Goal: Task Accomplishment & Management: Manage account settings

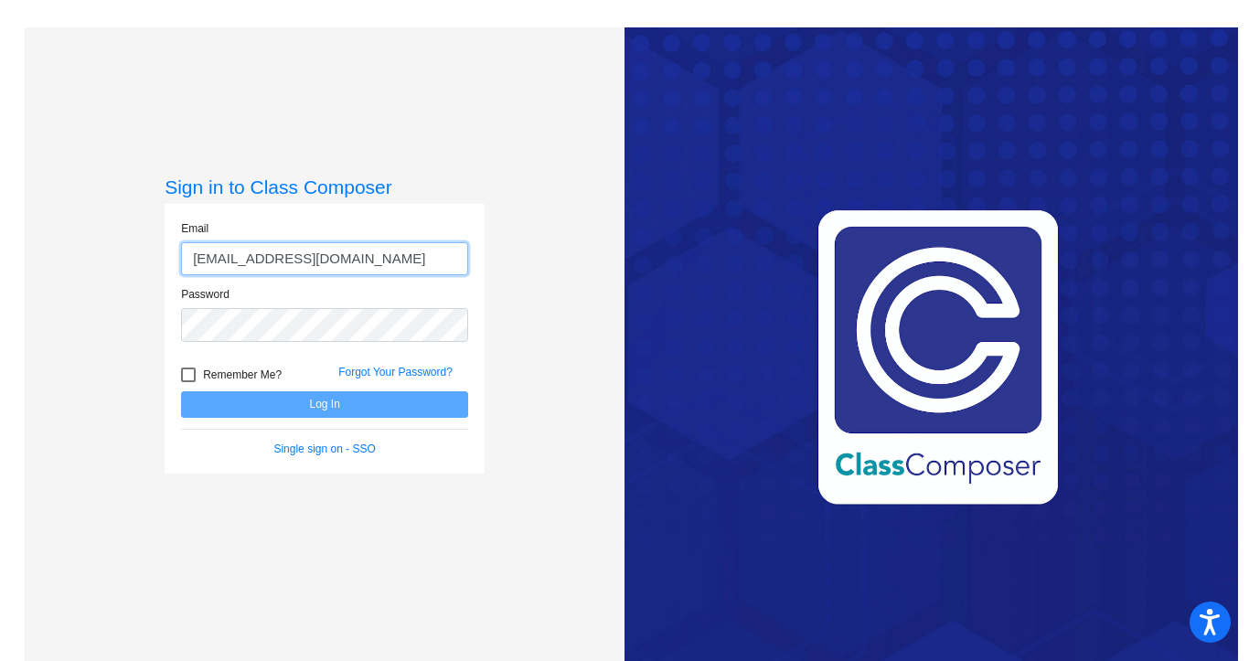
type input "[EMAIL_ADDRESS][DOMAIN_NAME]"
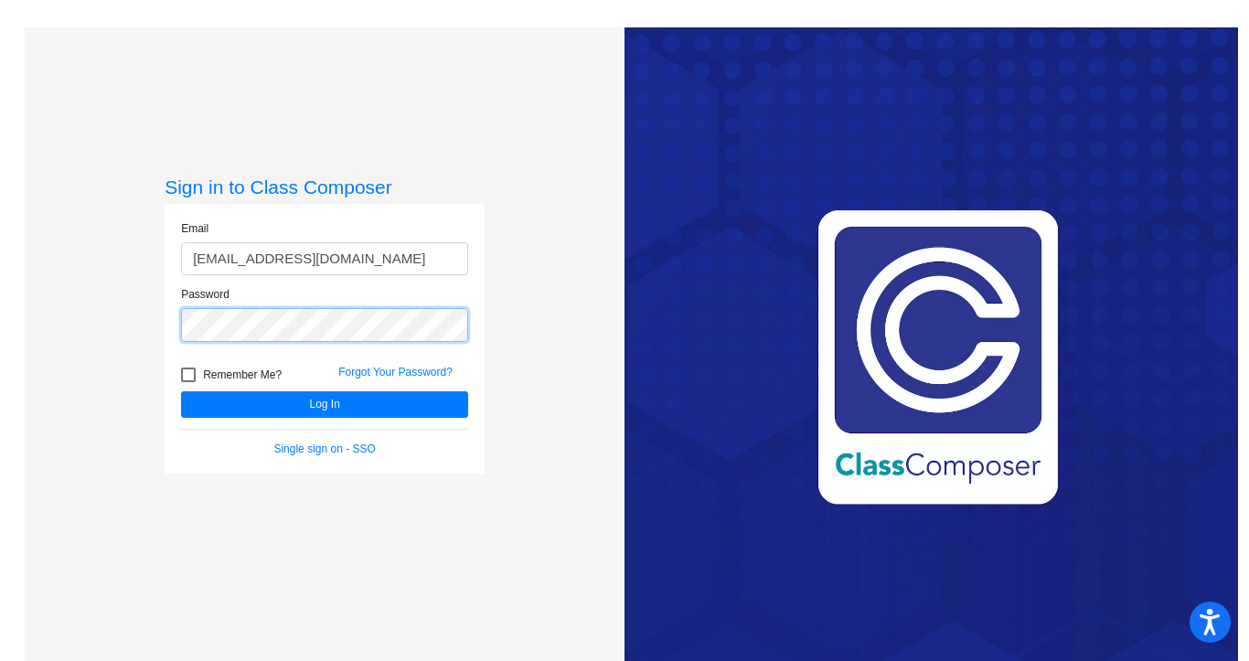
click at [181, 391] on button "Log In" at bounding box center [324, 404] width 287 height 27
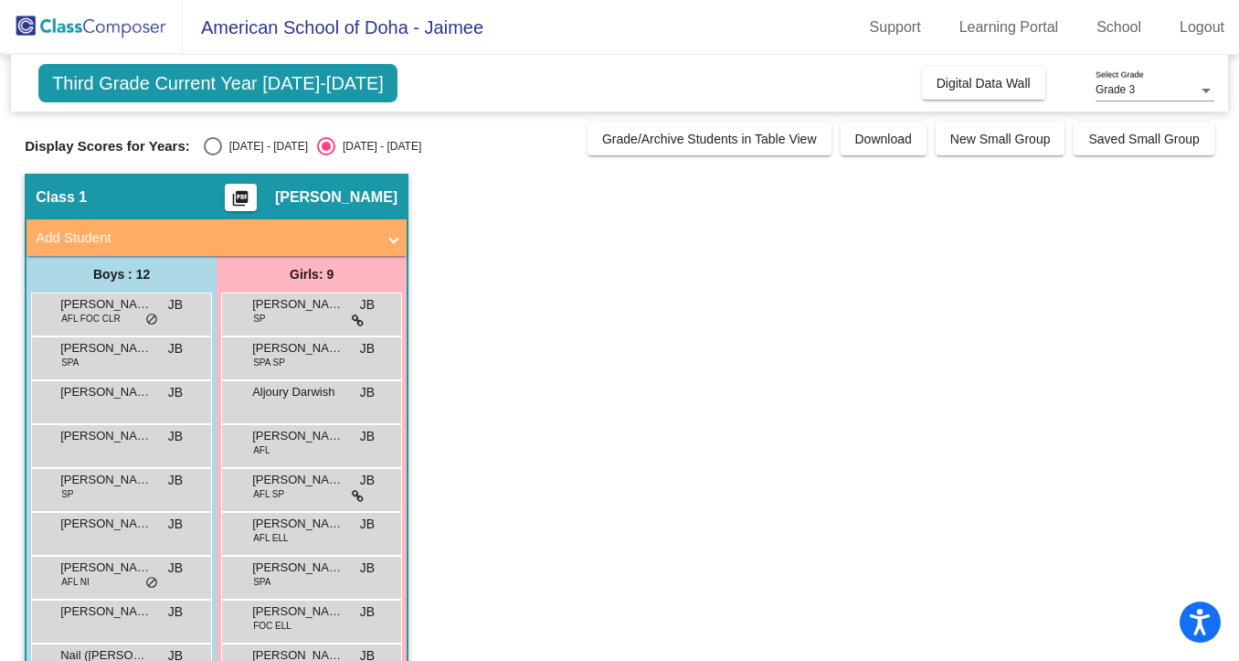
click at [218, 145] on div "Select an option" at bounding box center [213, 146] width 18 height 18
click at [213, 155] on input "[DATE] - [DATE]" at bounding box center [212, 155] width 1 height 1
radio input "true"
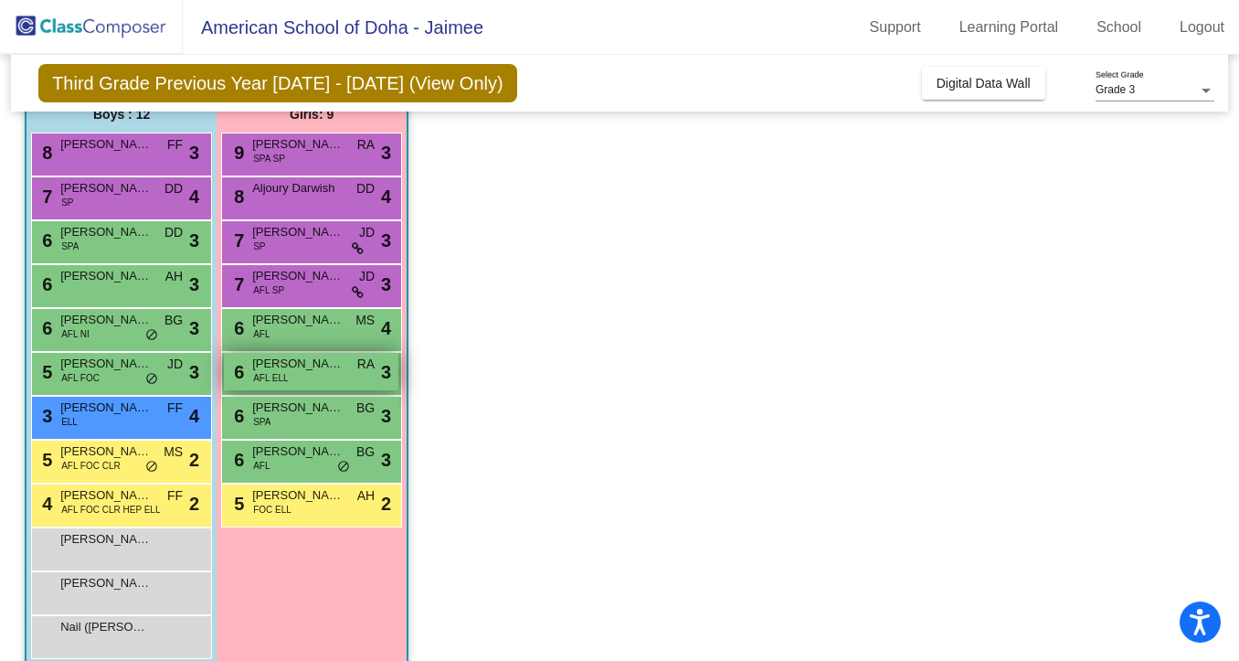
scroll to position [187, 0]
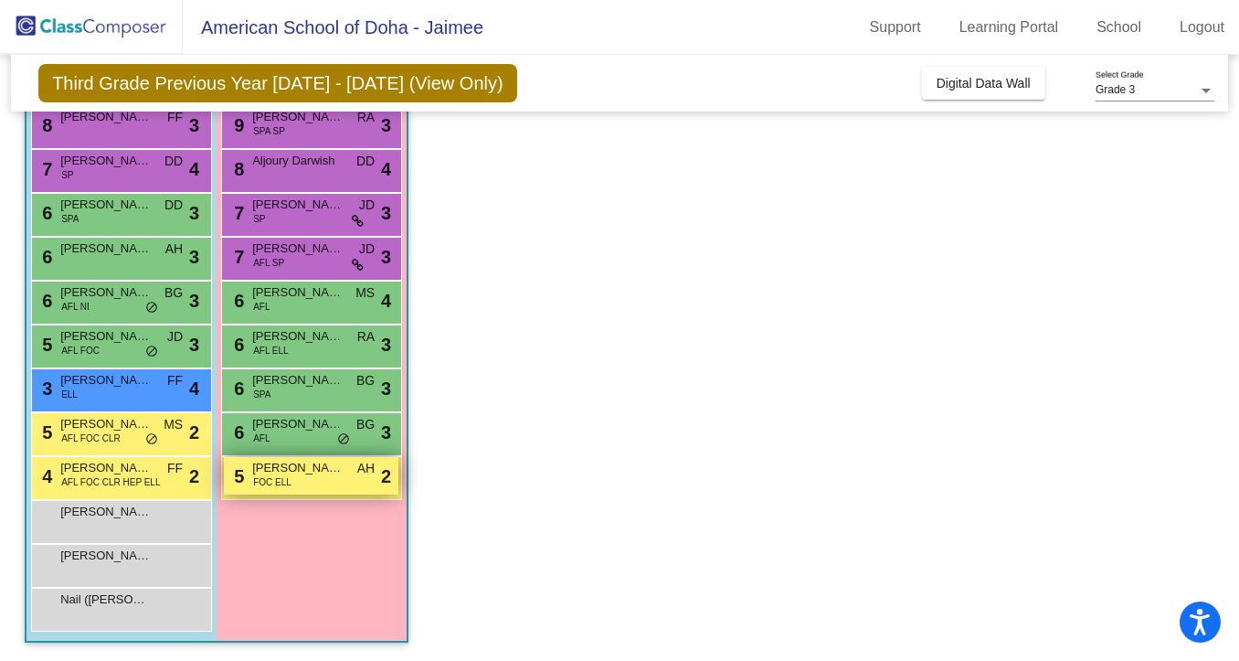
click at [324, 480] on div "5 [PERSON_NAME] FOC ELL AH lock do_not_disturb_alt 2" at bounding box center [311, 475] width 175 height 37
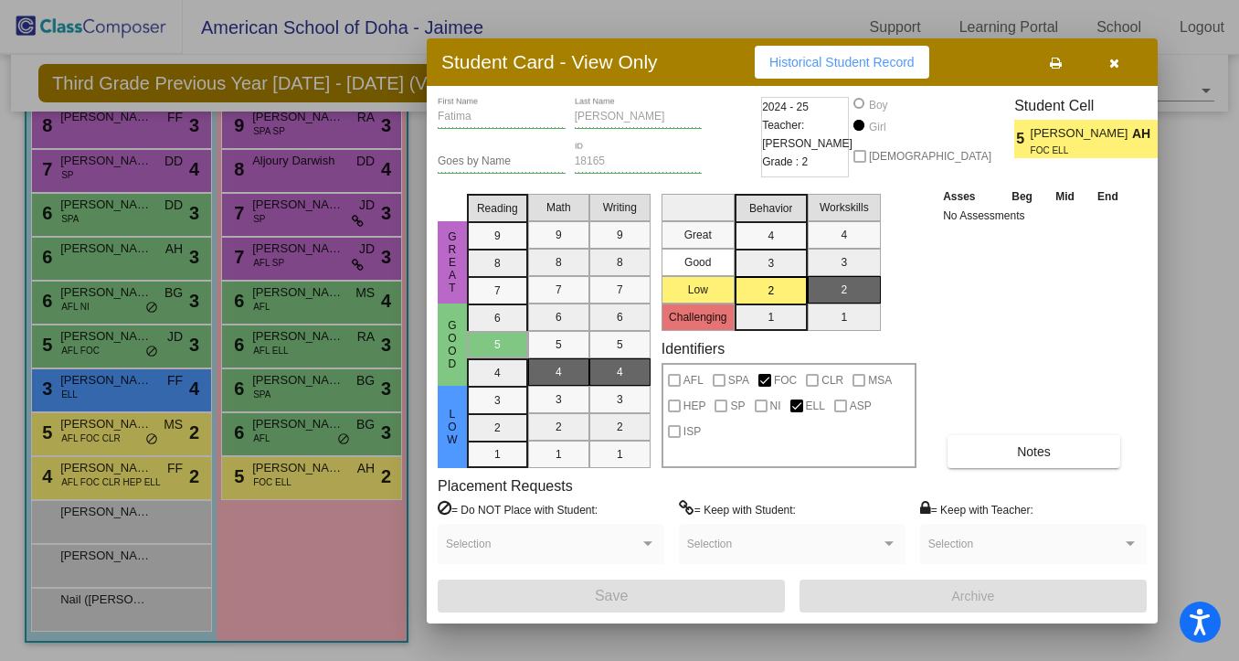
scroll to position [0, 0]
click at [989, 446] on button "Notes" at bounding box center [1034, 451] width 173 height 33
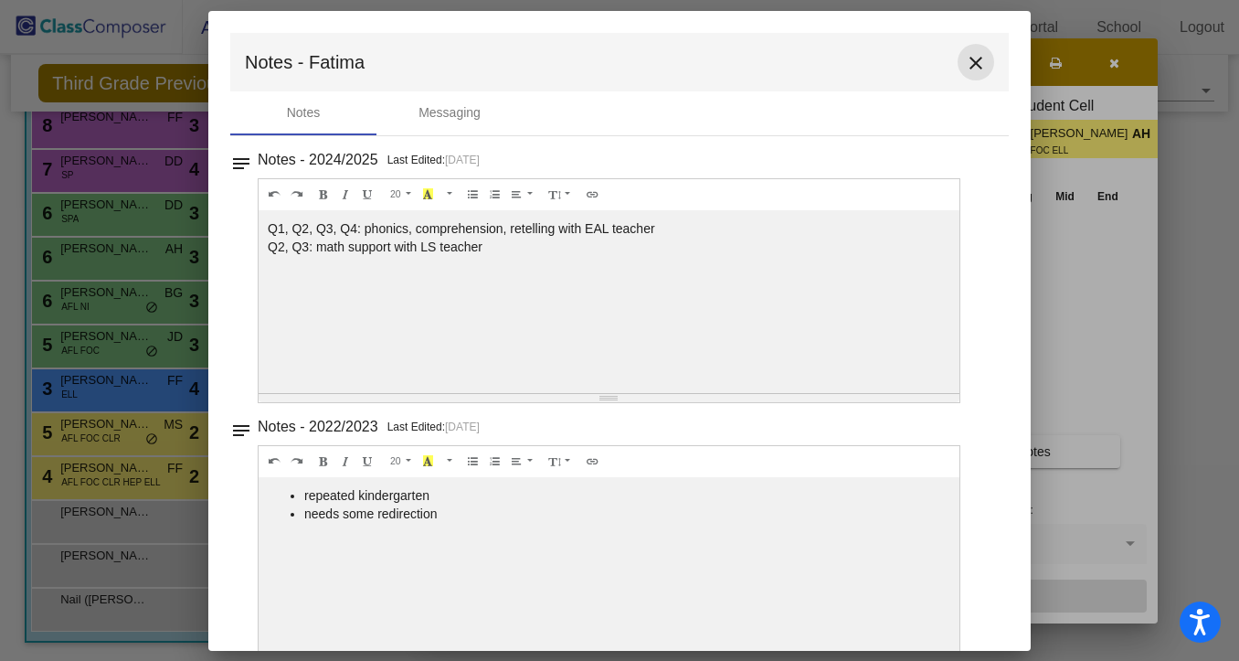
click at [969, 59] on mat-icon "close" at bounding box center [976, 63] width 22 height 22
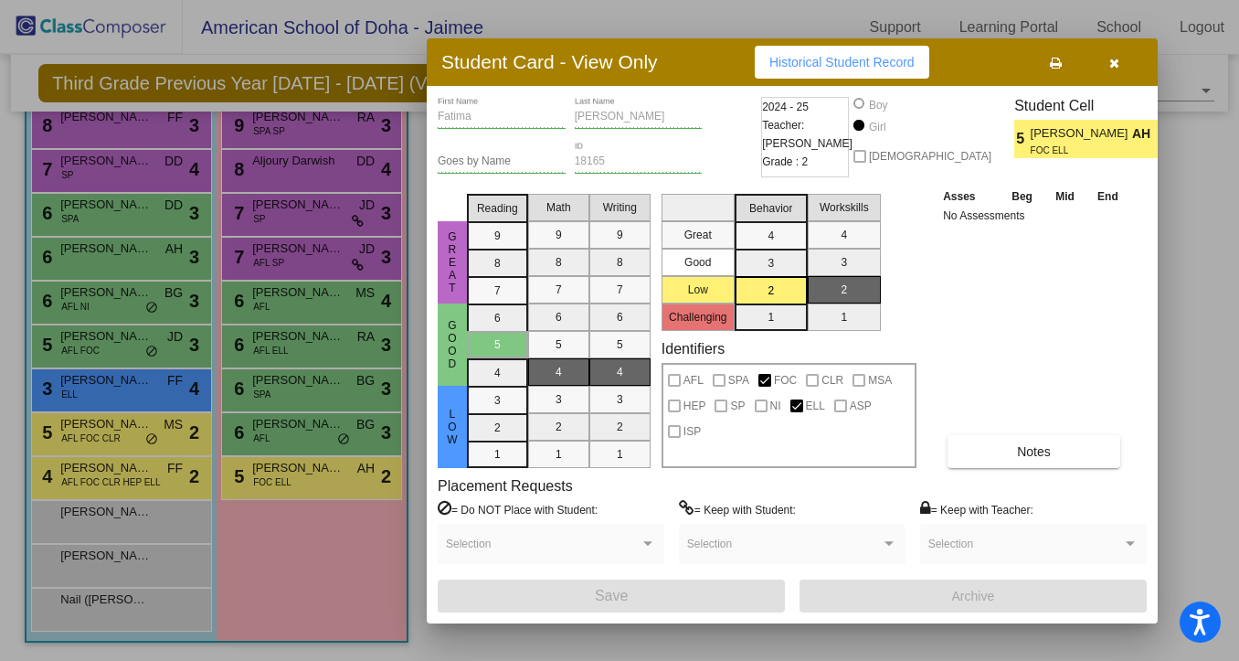
click at [1113, 66] on icon "button" at bounding box center [1115, 63] width 10 height 13
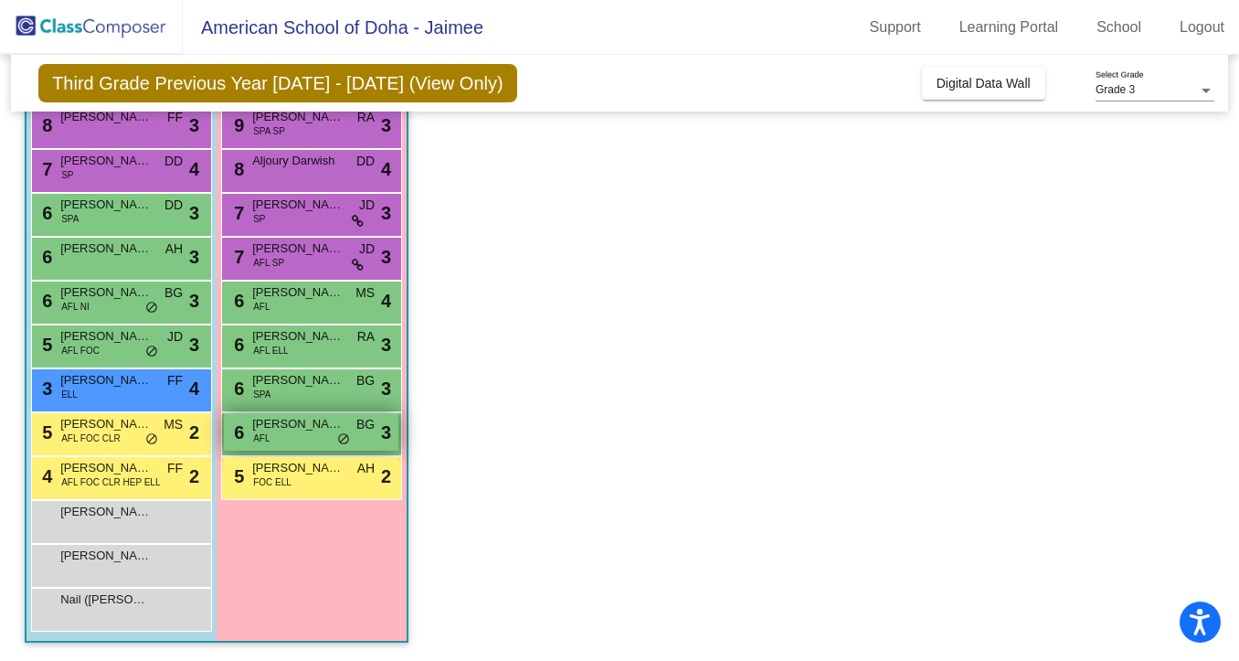
click at [297, 442] on div "6 Sabika Al-Kuwari AFL BG lock do_not_disturb_alt 3" at bounding box center [311, 431] width 175 height 37
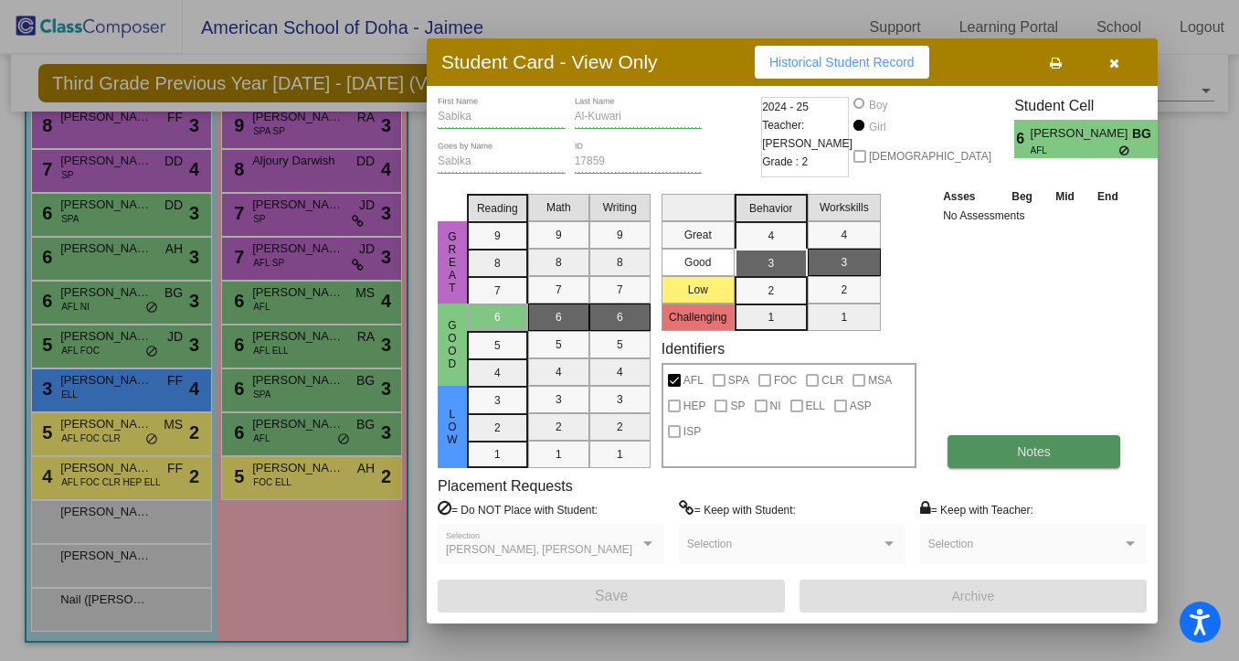
click at [1026, 451] on span "Notes" at bounding box center [1034, 451] width 34 height 15
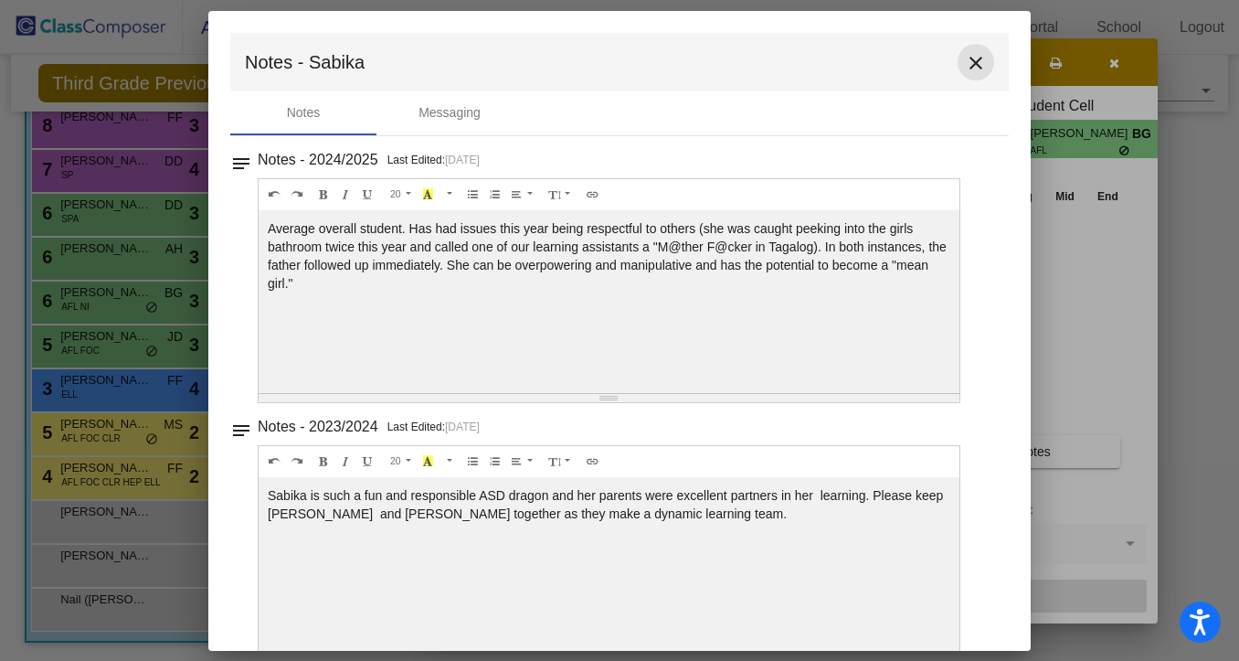
click at [965, 55] on mat-icon "close" at bounding box center [976, 63] width 22 height 22
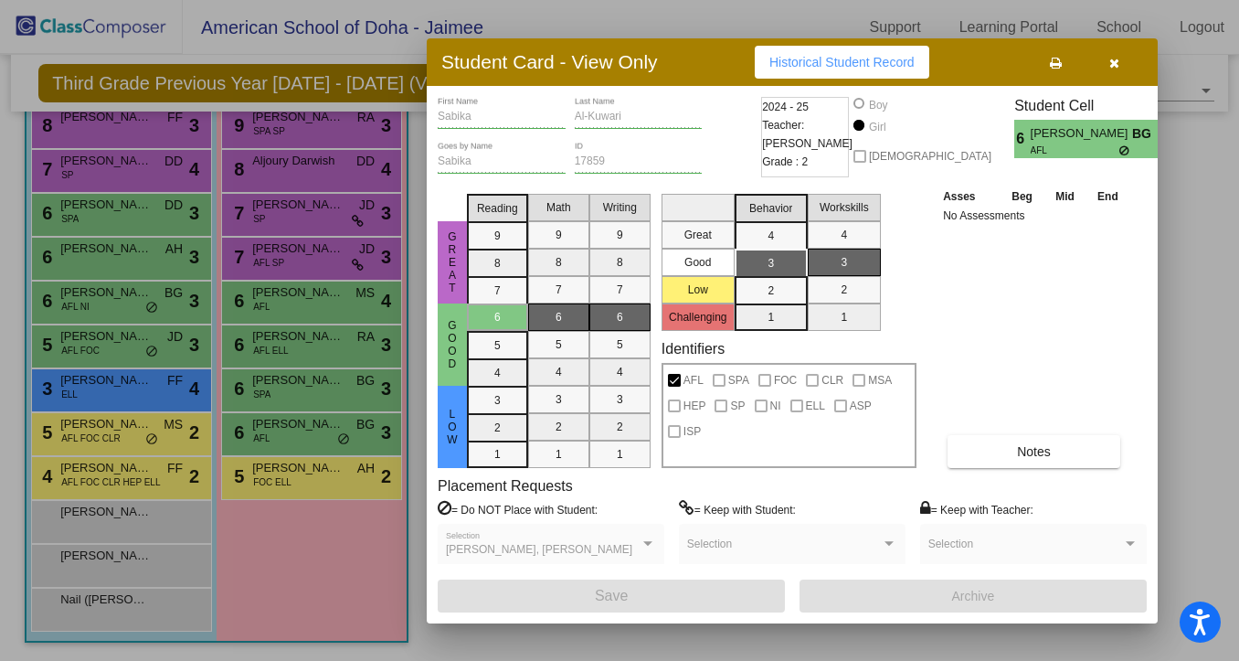
click at [1114, 64] on icon "button" at bounding box center [1115, 63] width 10 height 13
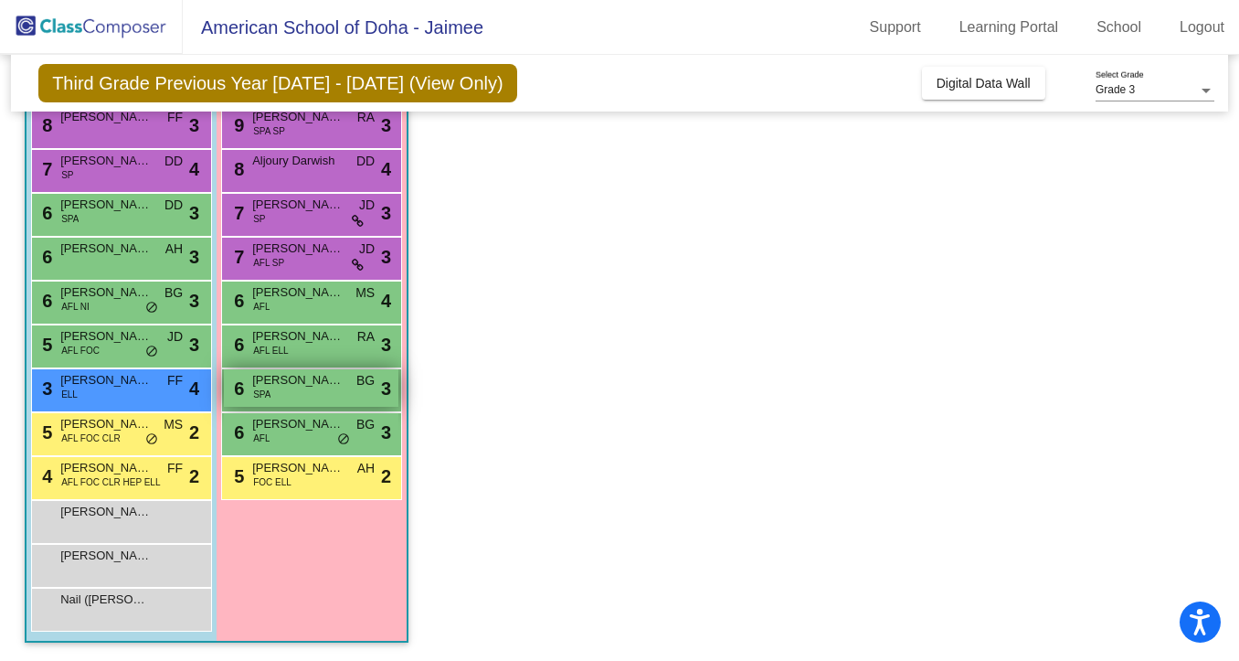
click at [269, 395] on span "SPA" at bounding box center [261, 395] width 17 height 14
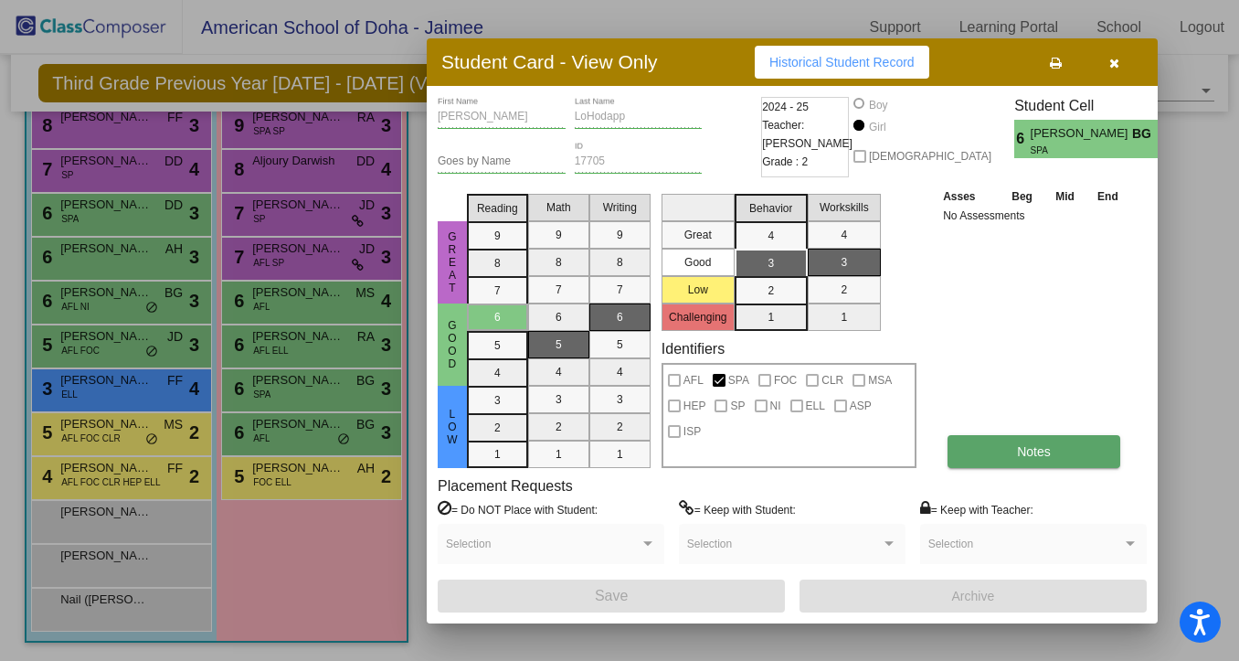
click at [1023, 453] on span "Notes" at bounding box center [1034, 451] width 34 height 15
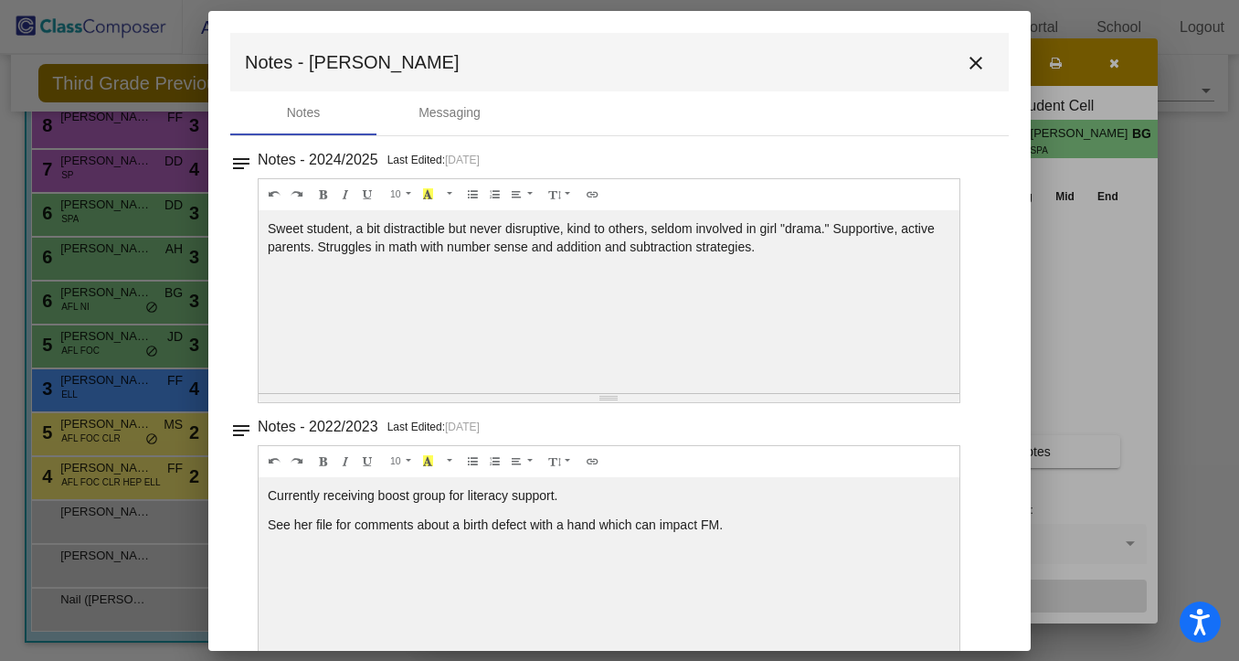
click at [965, 57] on mat-icon "close" at bounding box center [976, 63] width 22 height 22
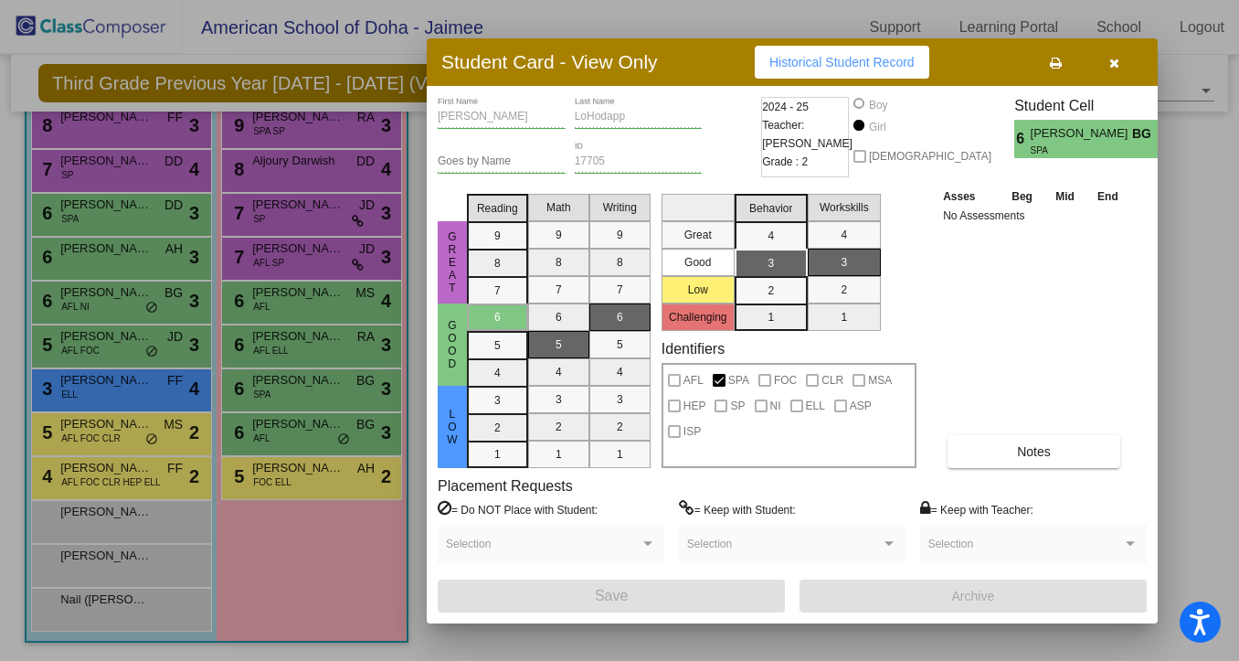
click at [1110, 62] on icon "button" at bounding box center [1115, 63] width 10 height 13
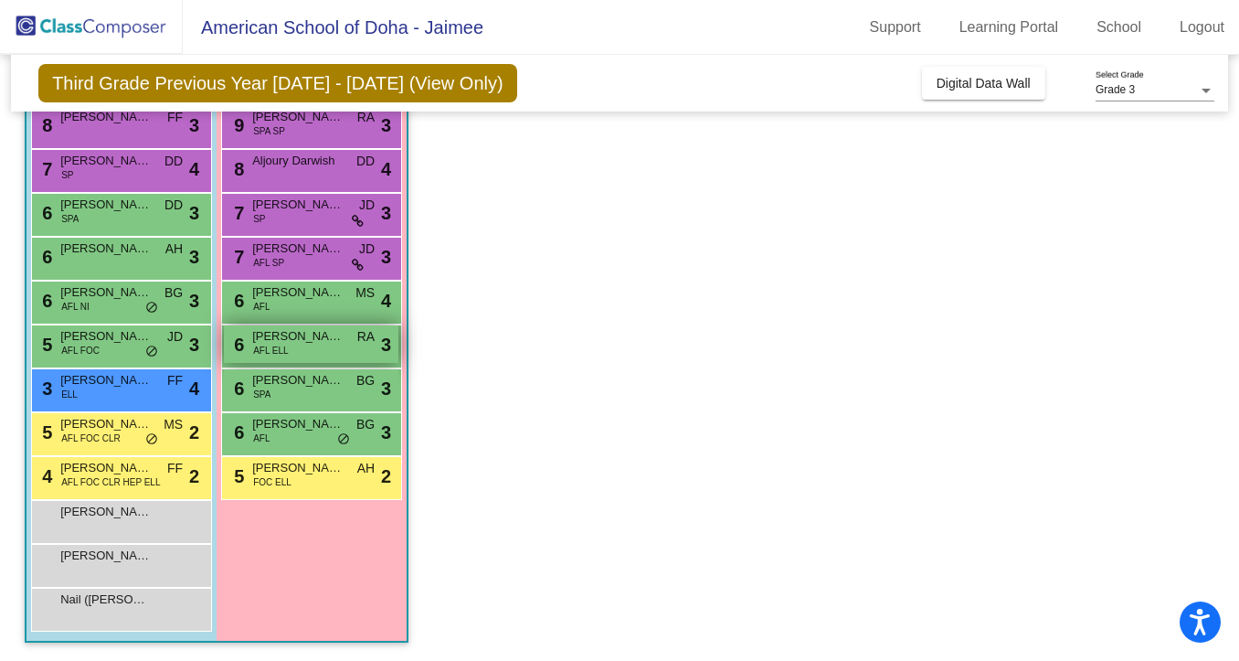
click at [297, 349] on div "6 Elena Ruiz AFL ELL RA lock do_not_disturb_alt 3" at bounding box center [311, 343] width 175 height 37
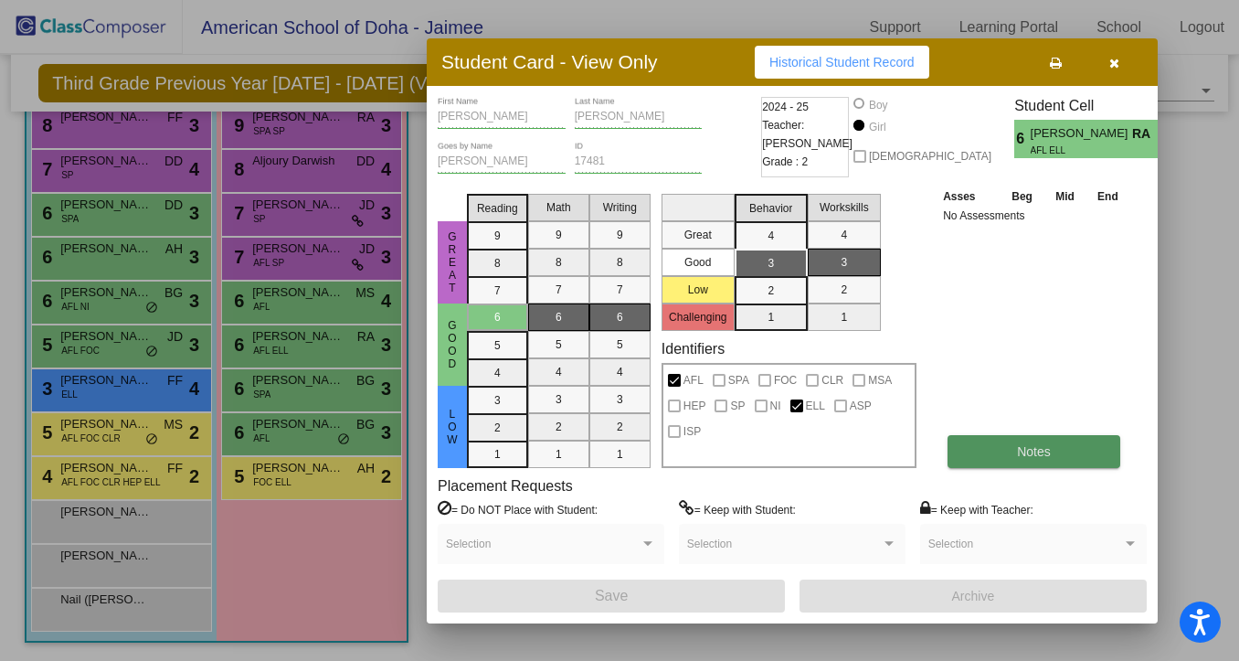
click at [1049, 451] on span "Notes" at bounding box center [1034, 451] width 34 height 15
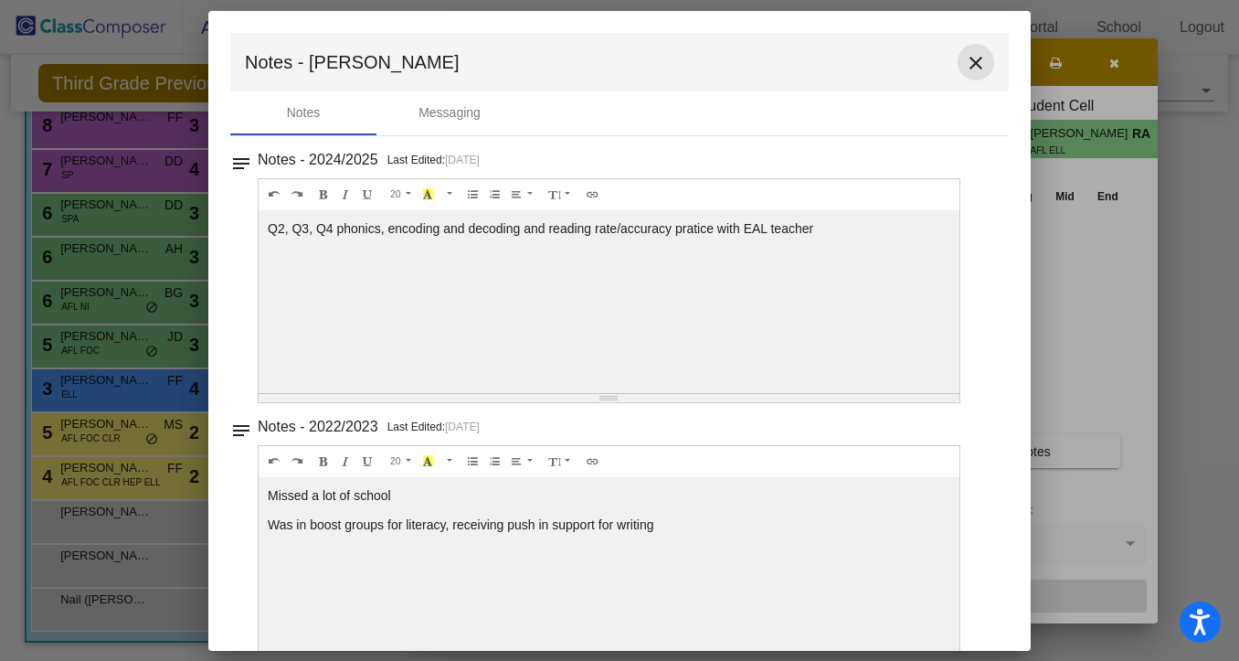
click at [965, 62] on mat-icon "close" at bounding box center [976, 63] width 22 height 22
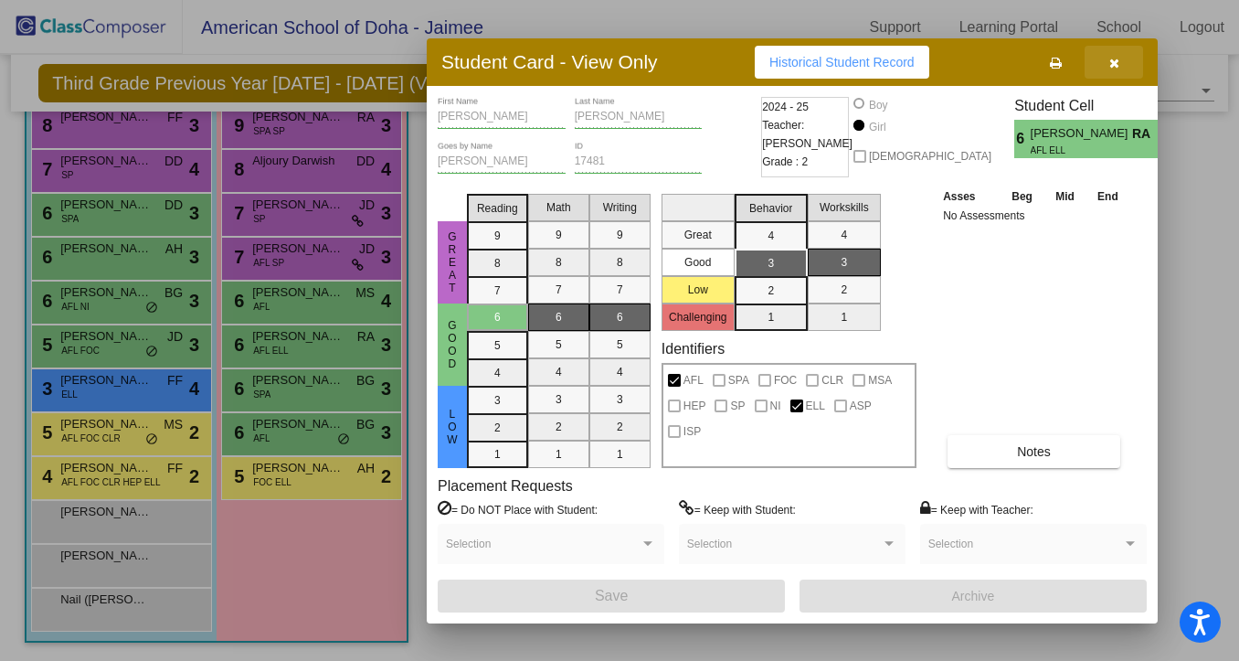
click at [1124, 71] on button "button" at bounding box center [1114, 62] width 58 height 33
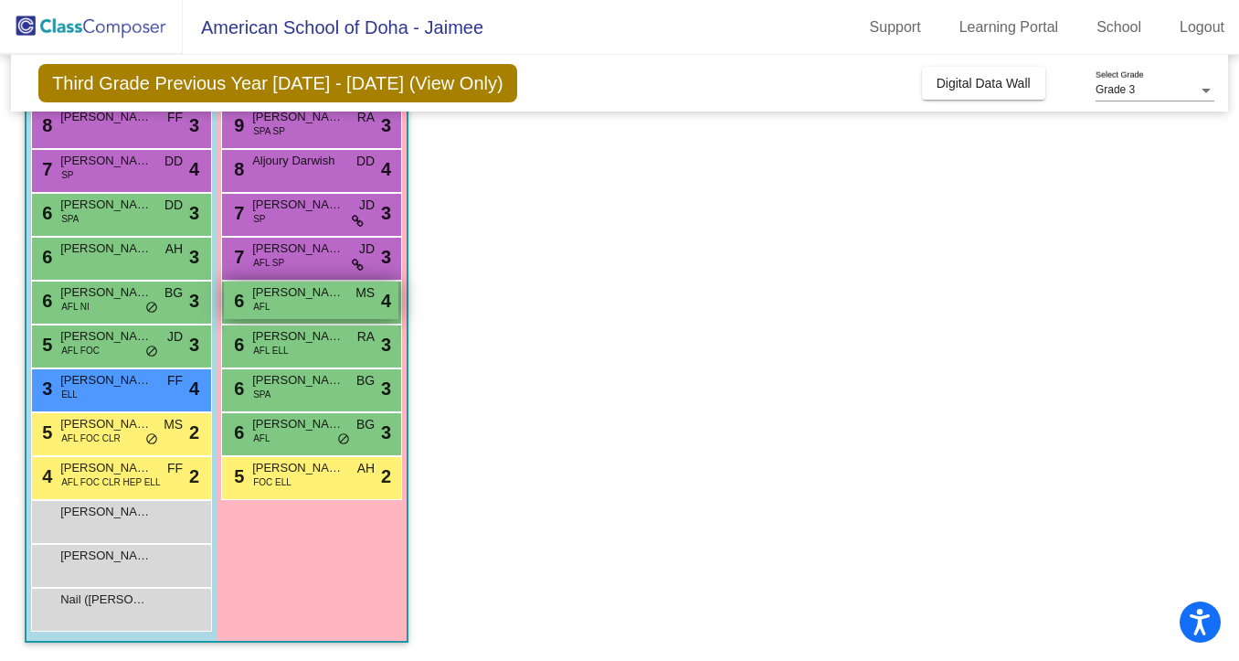
click at [324, 299] on span "Anika Roberts" at bounding box center [297, 292] width 91 height 18
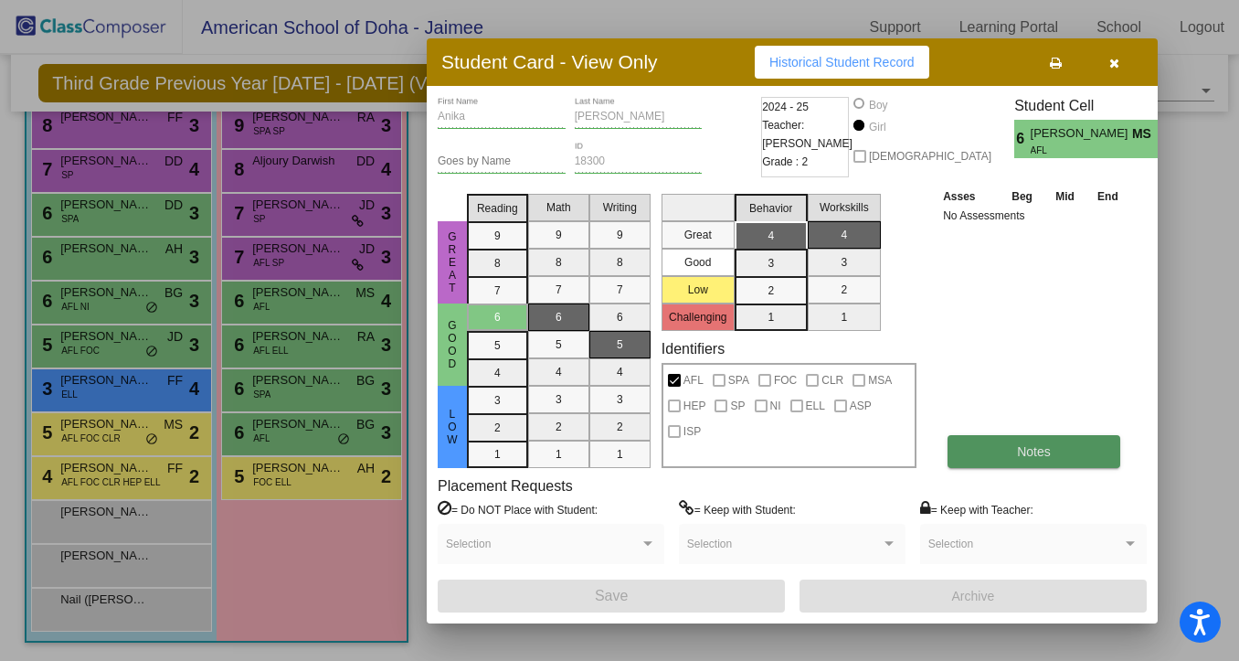
click at [1015, 462] on button "Notes" at bounding box center [1034, 451] width 173 height 33
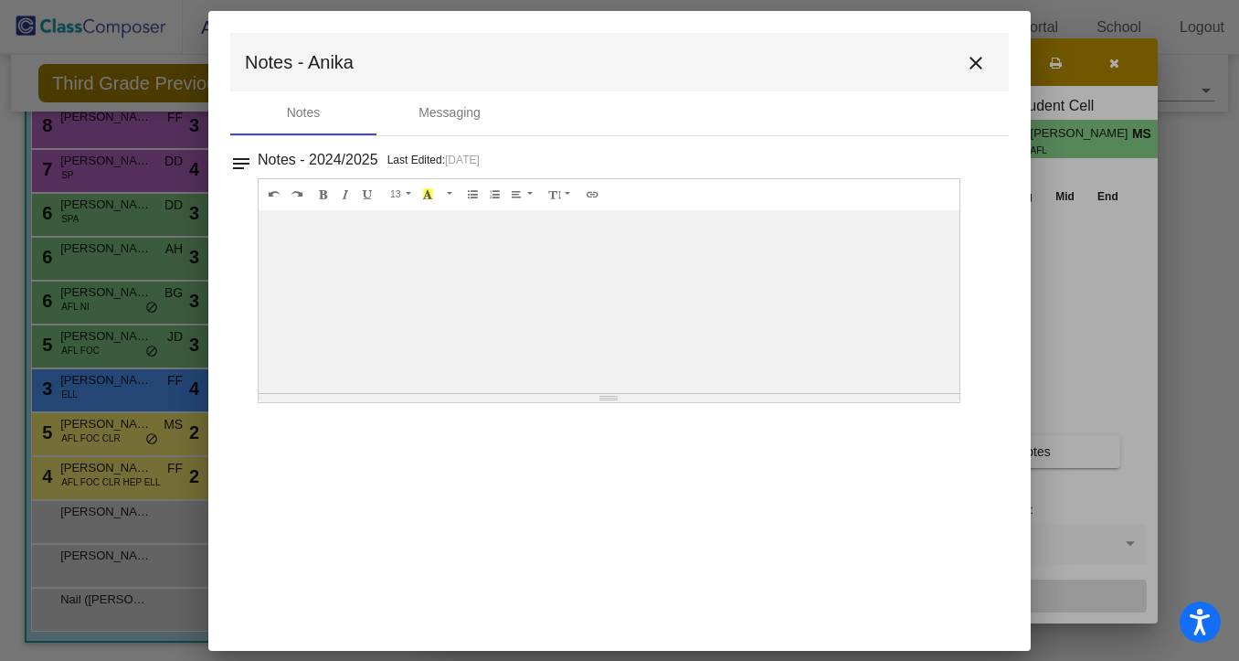
click at [981, 61] on mat-icon "close" at bounding box center [976, 63] width 22 height 22
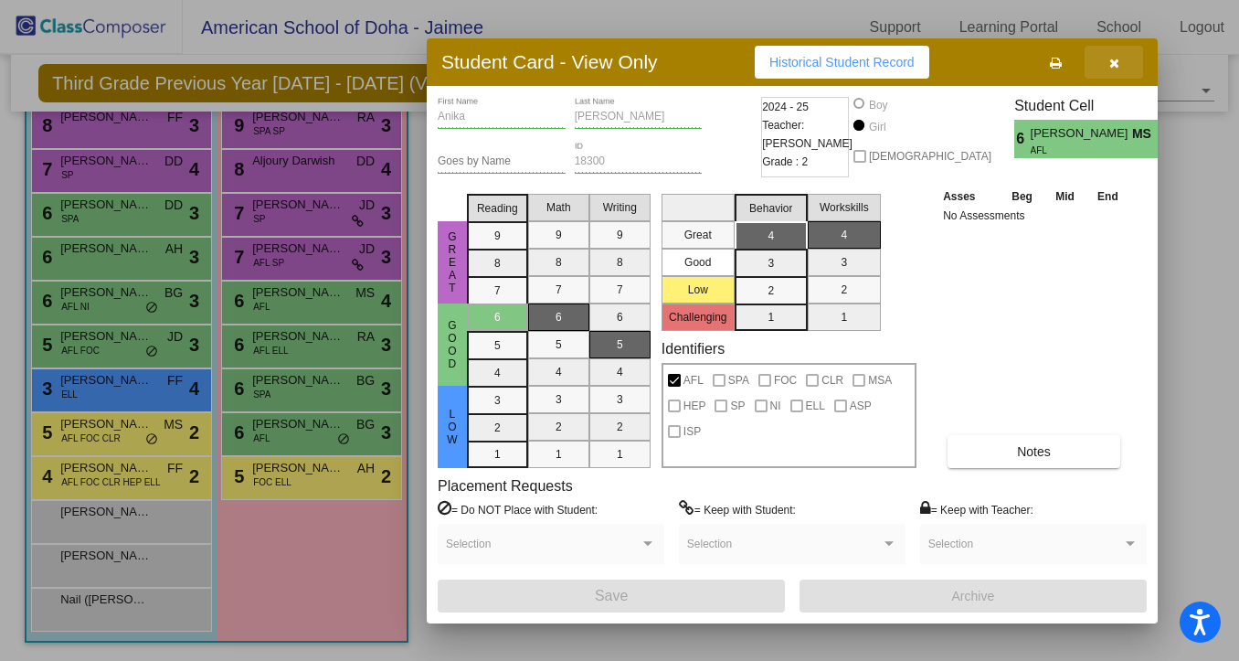
click at [1105, 61] on button "button" at bounding box center [1114, 62] width 58 height 33
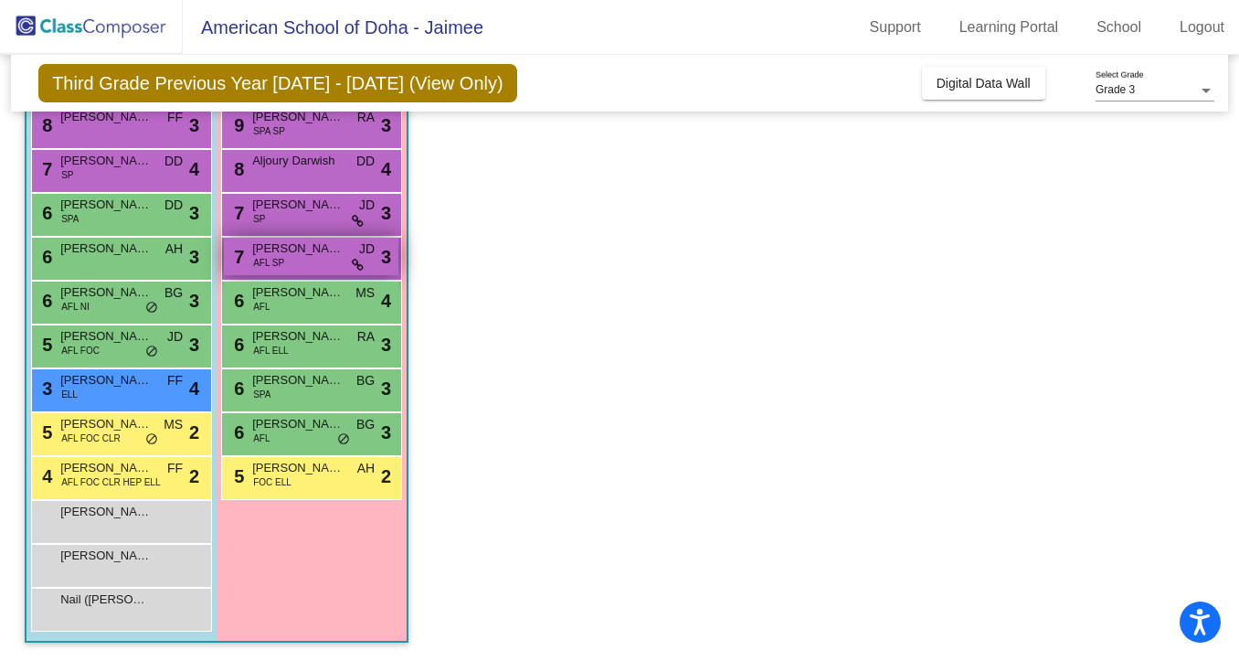
click at [303, 258] on div "7 Candace Savage AFL SP JD lock do_not_disturb_alt 3" at bounding box center [311, 256] width 175 height 37
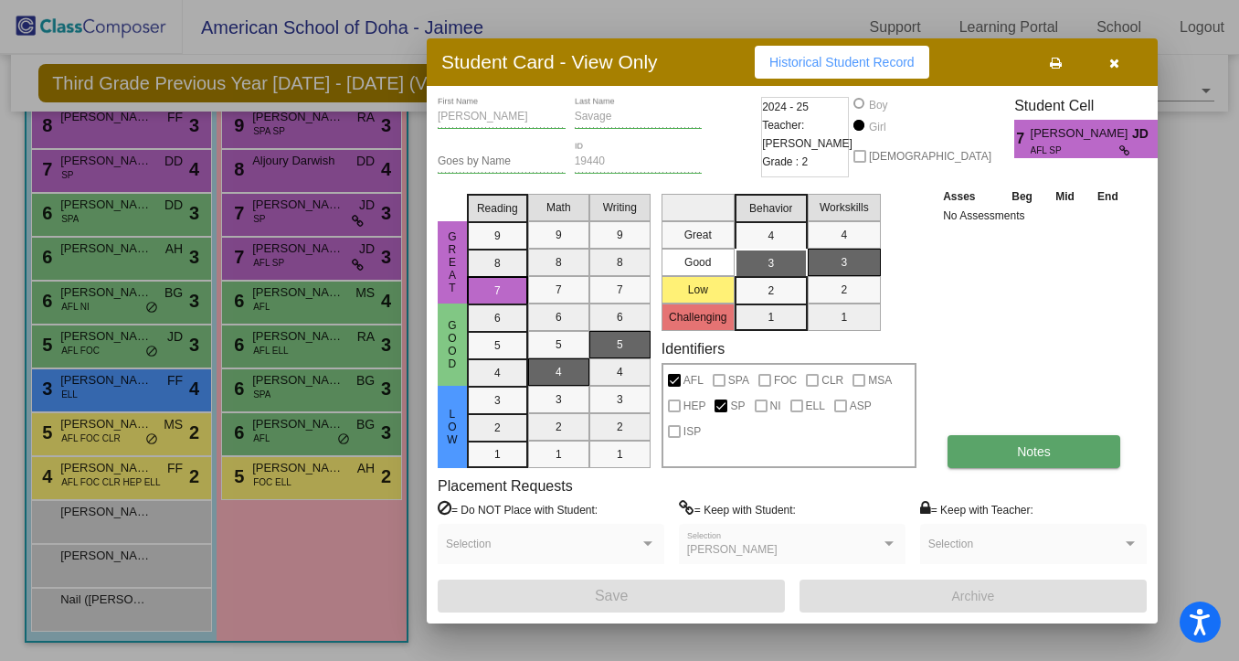
click at [994, 452] on button "Notes" at bounding box center [1034, 451] width 173 height 33
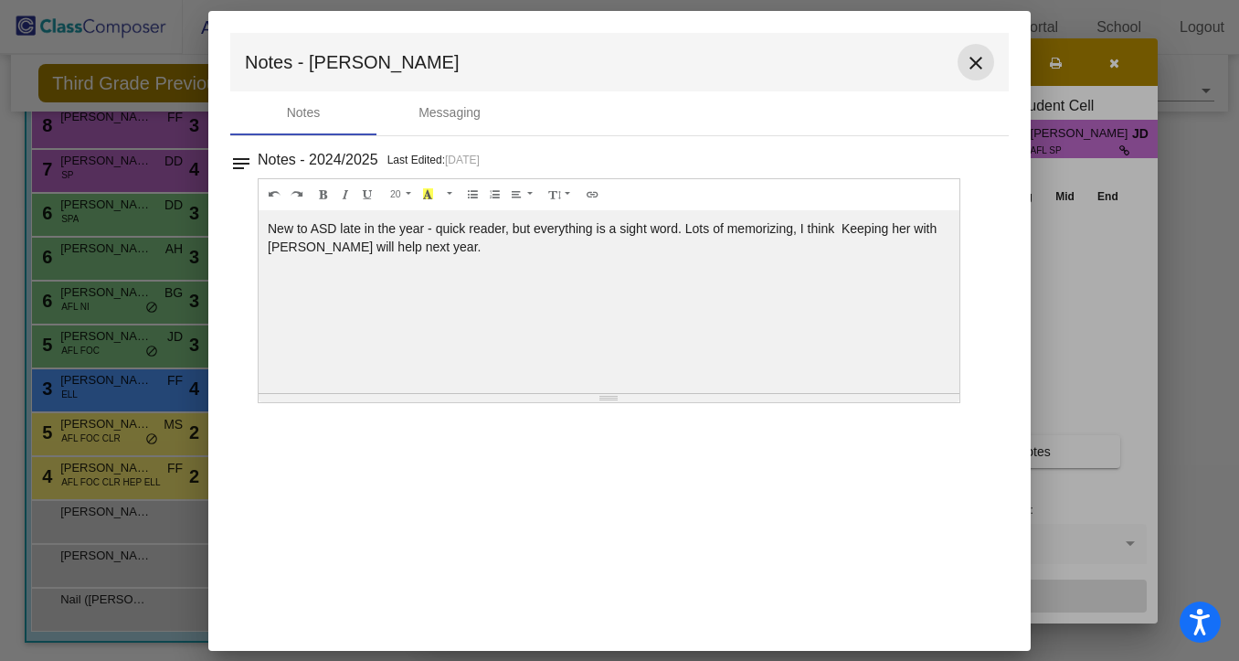
click at [980, 62] on mat-icon "close" at bounding box center [976, 63] width 22 height 22
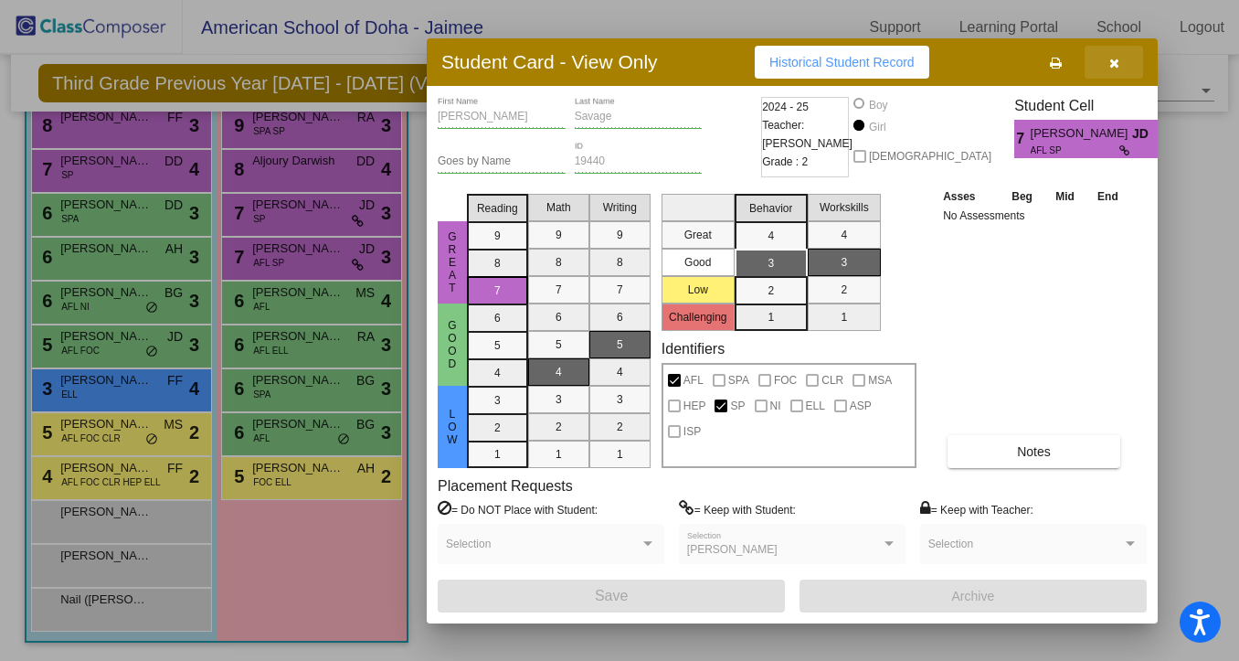
click at [1115, 65] on icon "button" at bounding box center [1115, 63] width 10 height 13
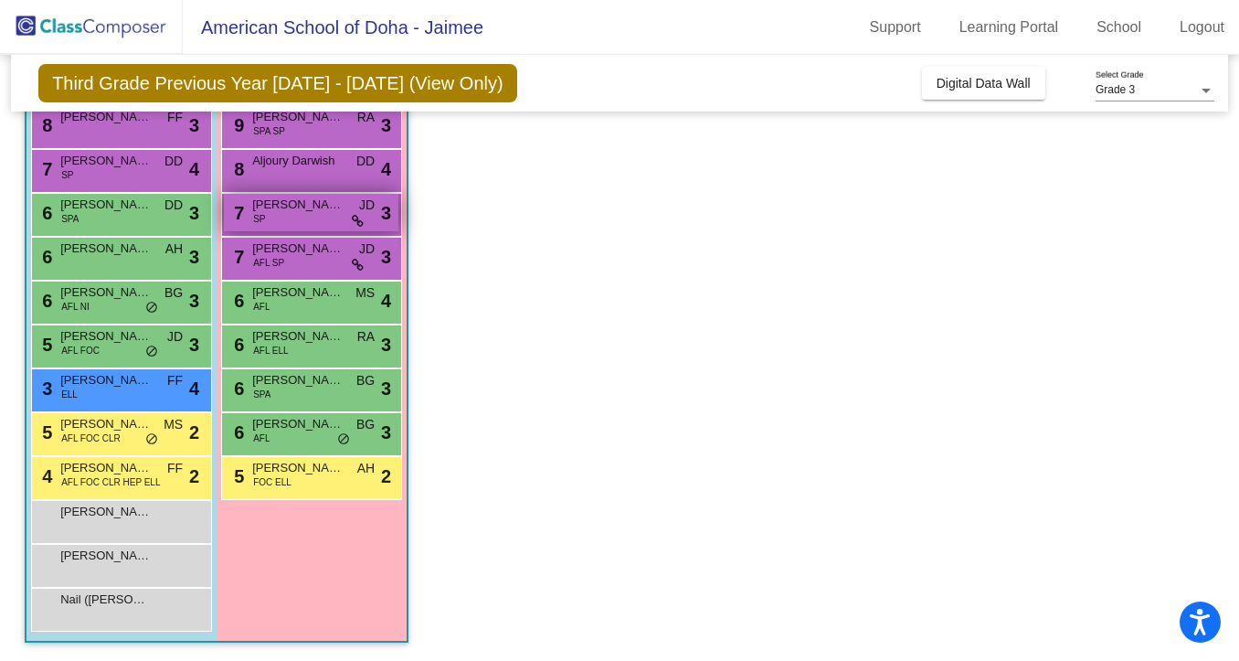
click at [308, 205] on span "Adley Ulmer" at bounding box center [297, 205] width 91 height 18
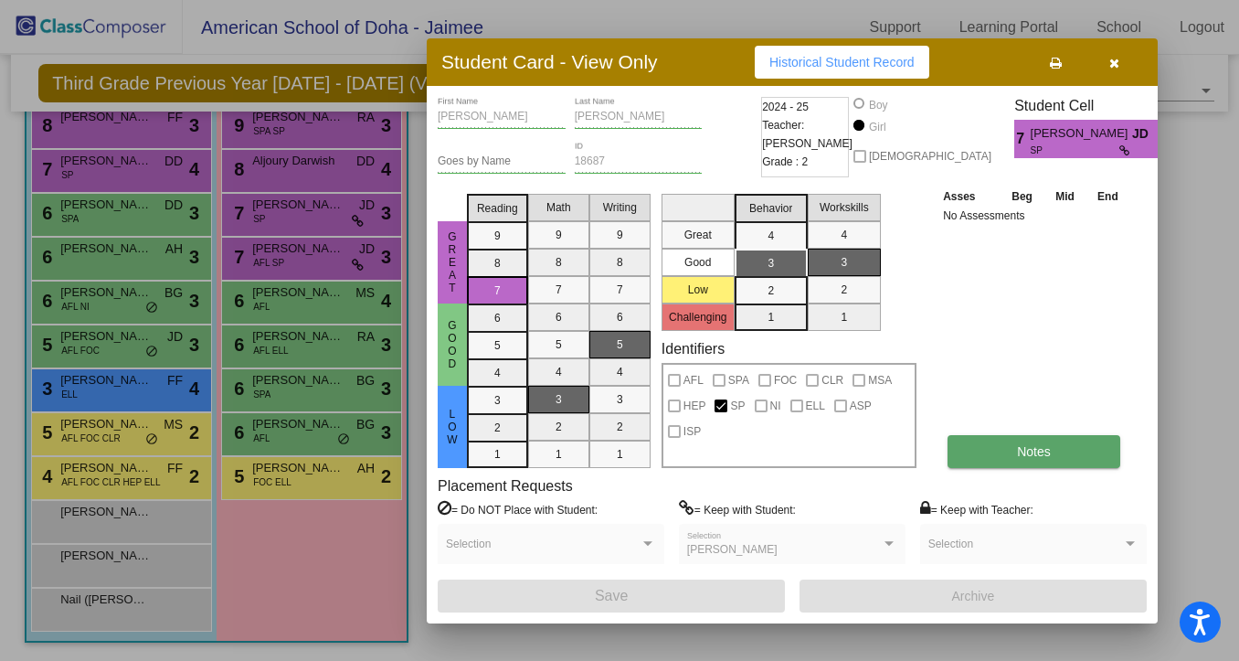
click at [1046, 452] on span "Notes" at bounding box center [1034, 451] width 34 height 15
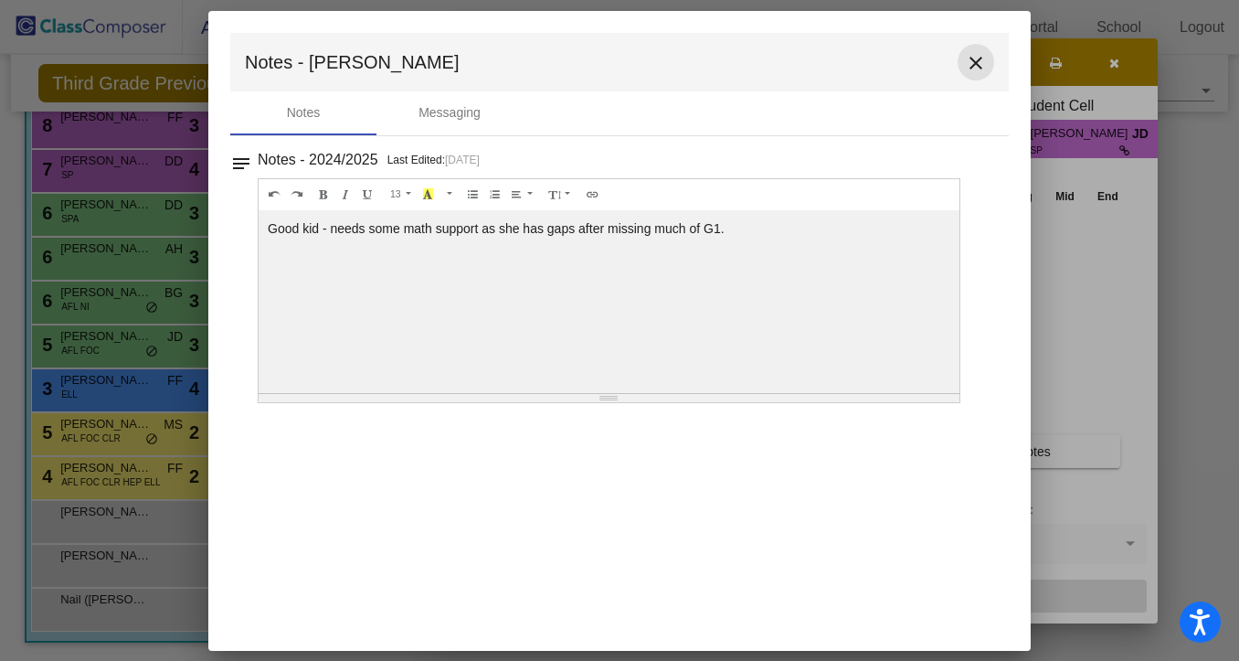
click at [977, 65] on mat-icon "close" at bounding box center [976, 63] width 22 height 22
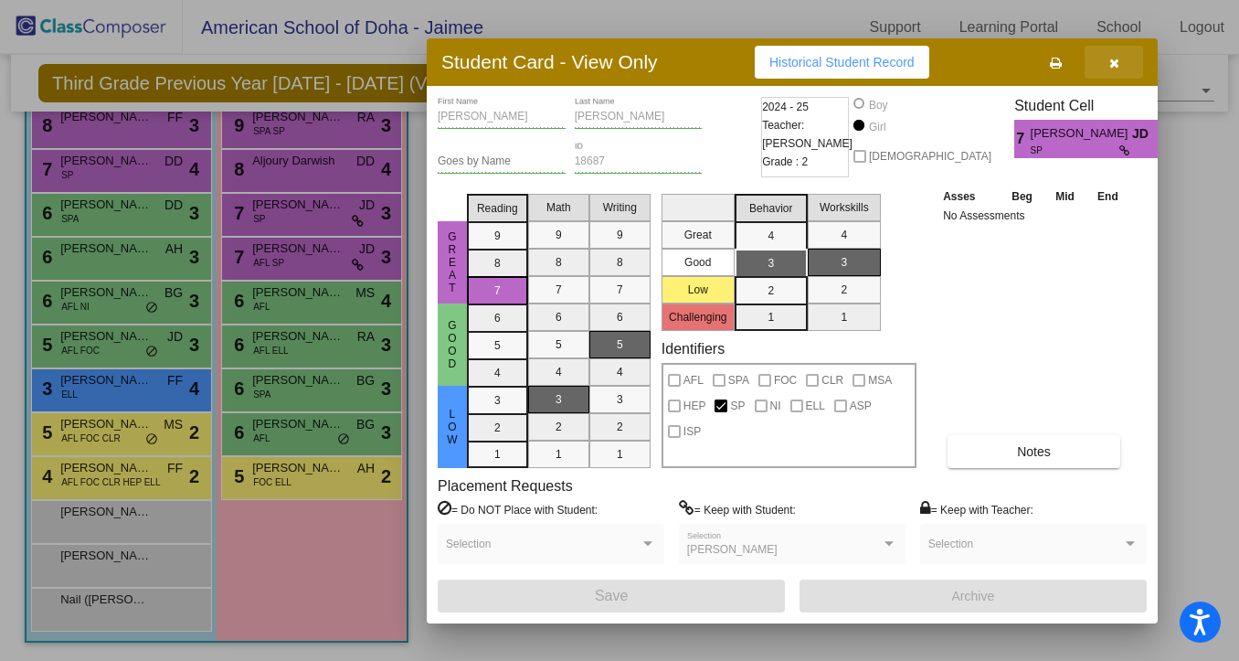
click at [1106, 63] on button "button" at bounding box center [1114, 62] width 58 height 33
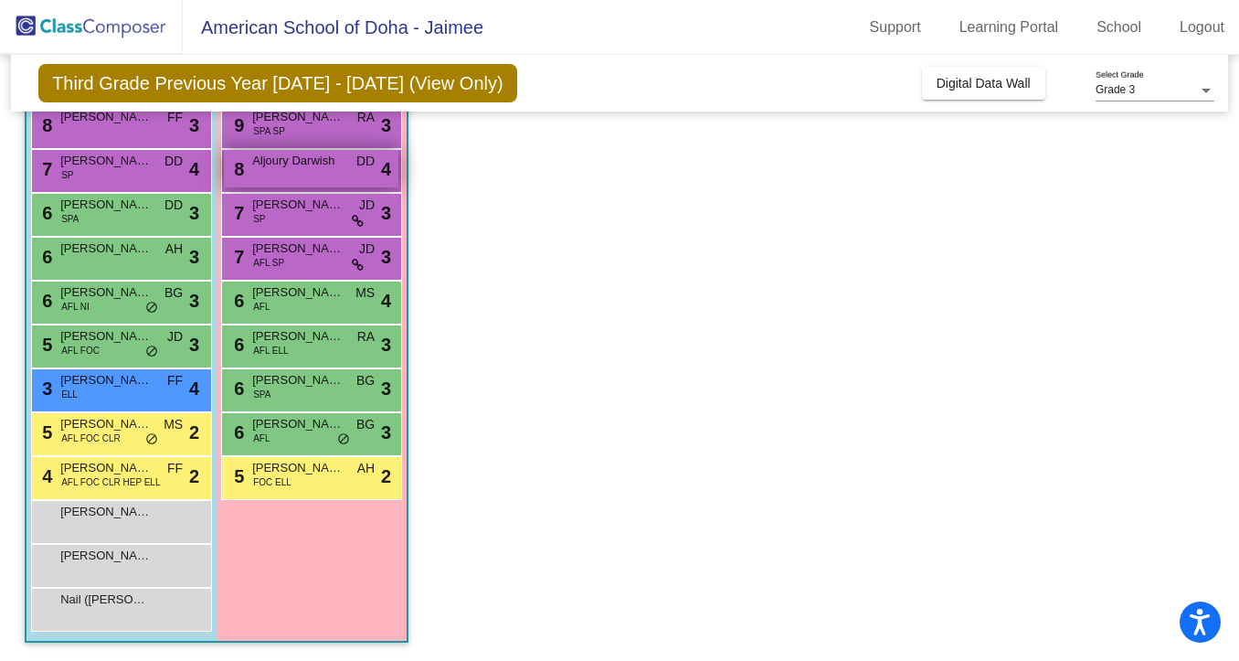
click at [306, 175] on div "8 Aljoury Darwish DD lock do_not_disturb_alt 4" at bounding box center [311, 168] width 175 height 37
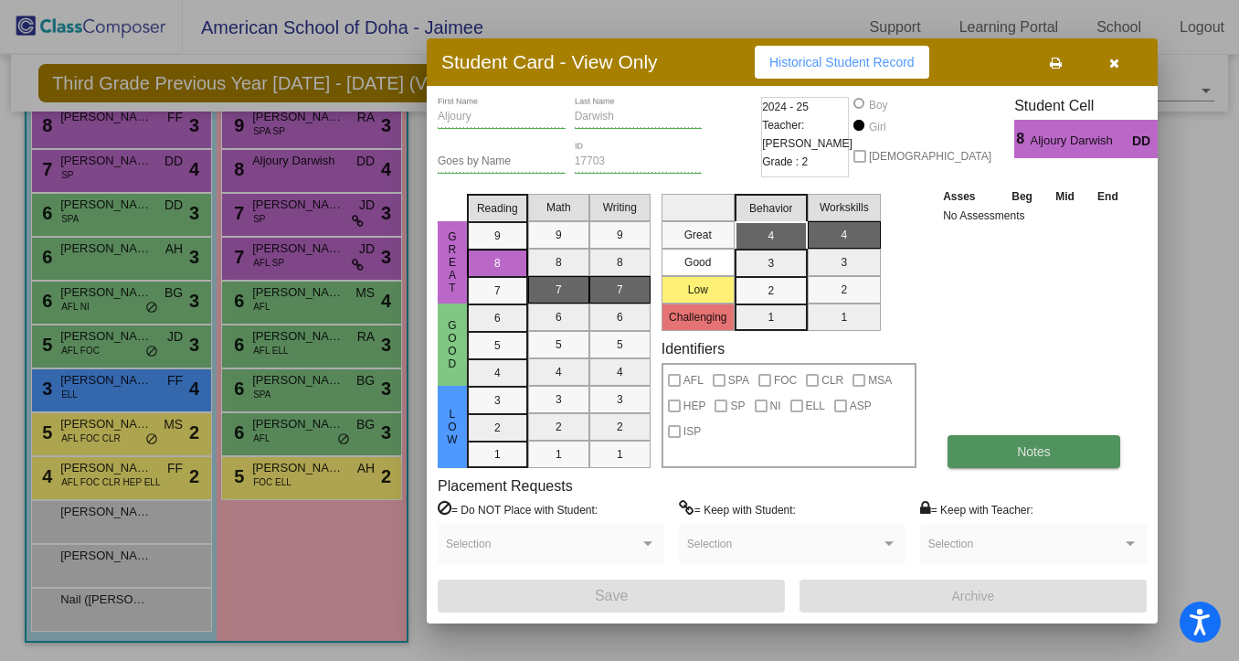
click at [1038, 452] on span "Notes" at bounding box center [1034, 451] width 34 height 15
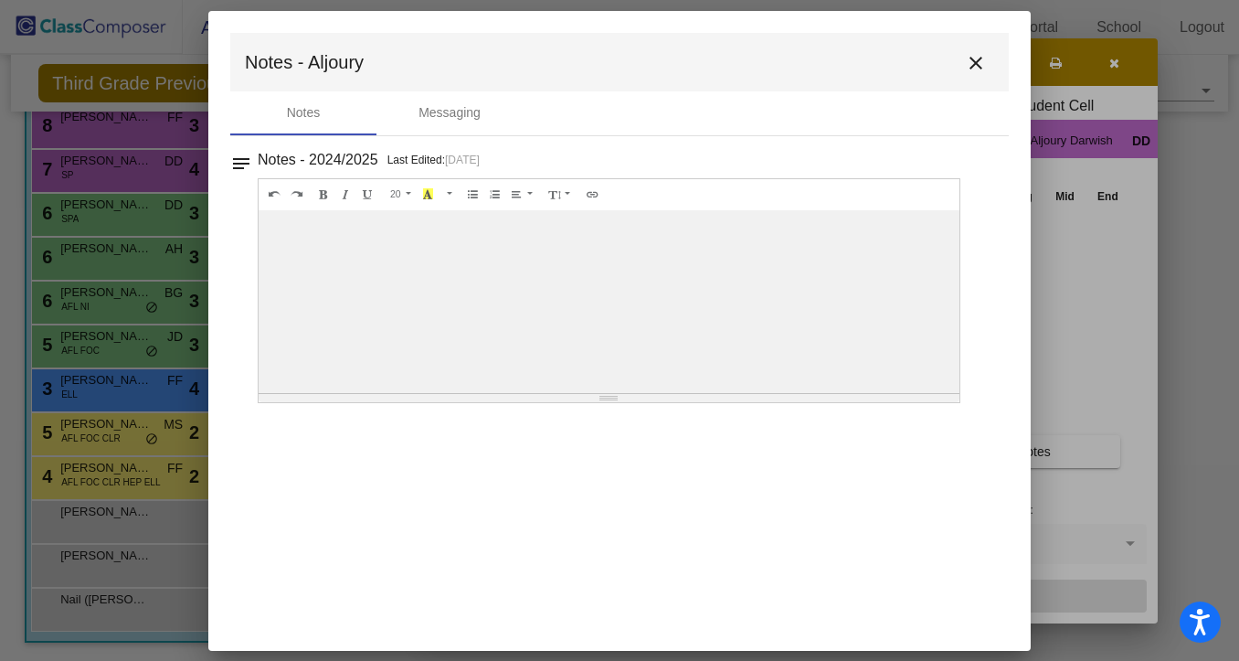
click at [971, 61] on mat-icon "close" at bounding box center [976, 63] width 22 height 22
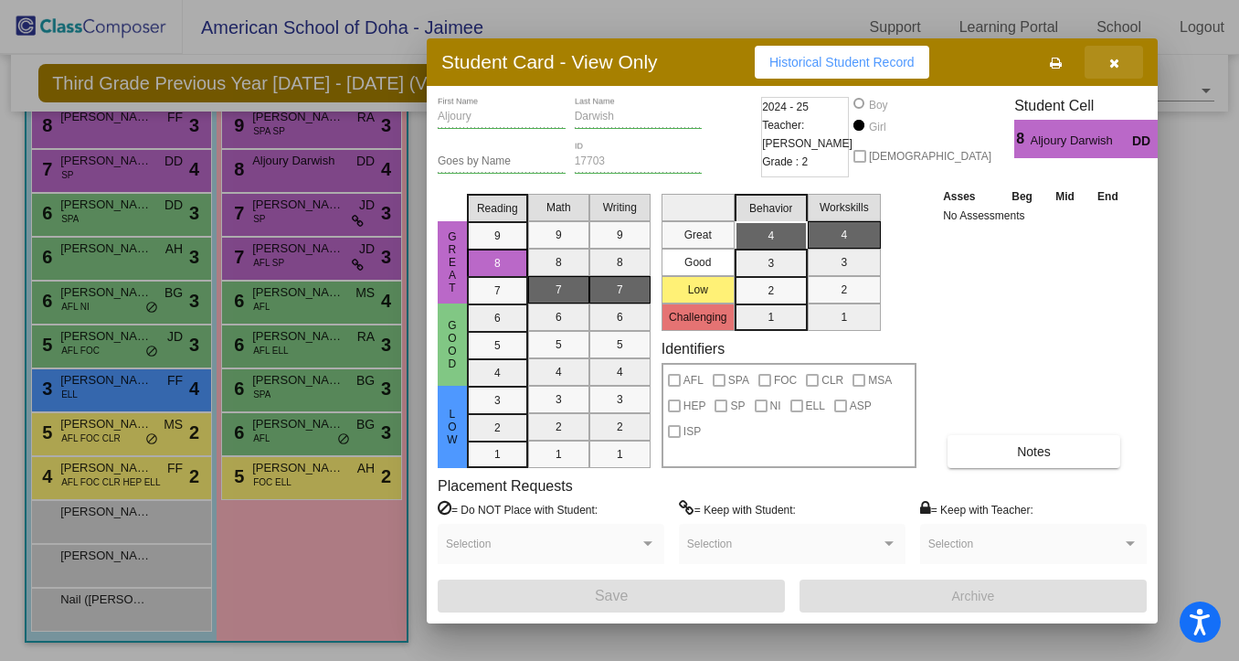
click at [1108, 58] on button "button" at bounding box center [1114, 62] width 58 height 33
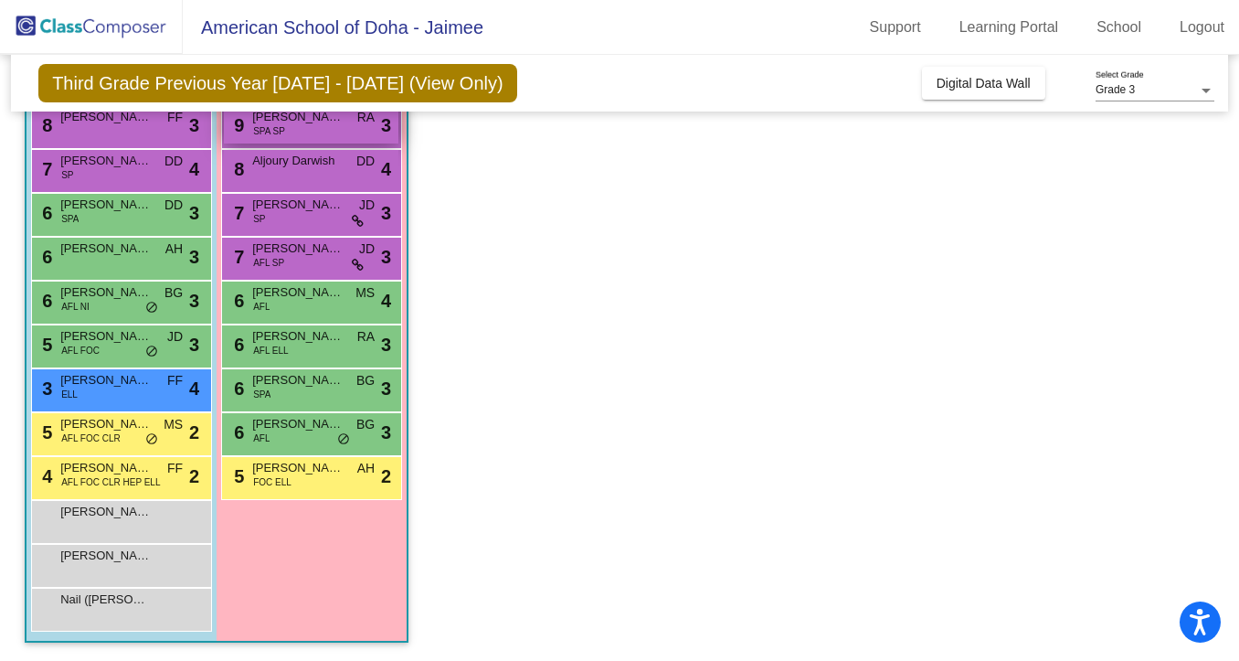
click at [314, 124] on span "Ainara Daulbayeva-Knowles" at bounding box center [297, 117] width 91 height 18
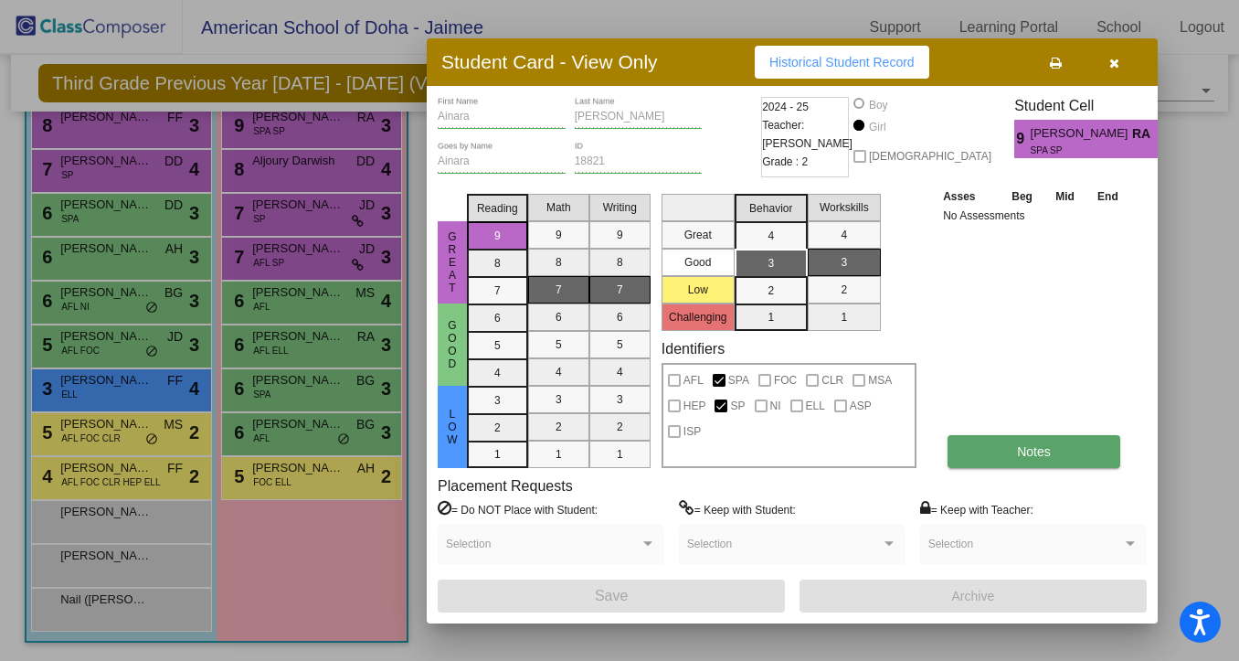
click at [1039, 462] on button "Notes" at bounding box center [1034, 451] width 173 height 33
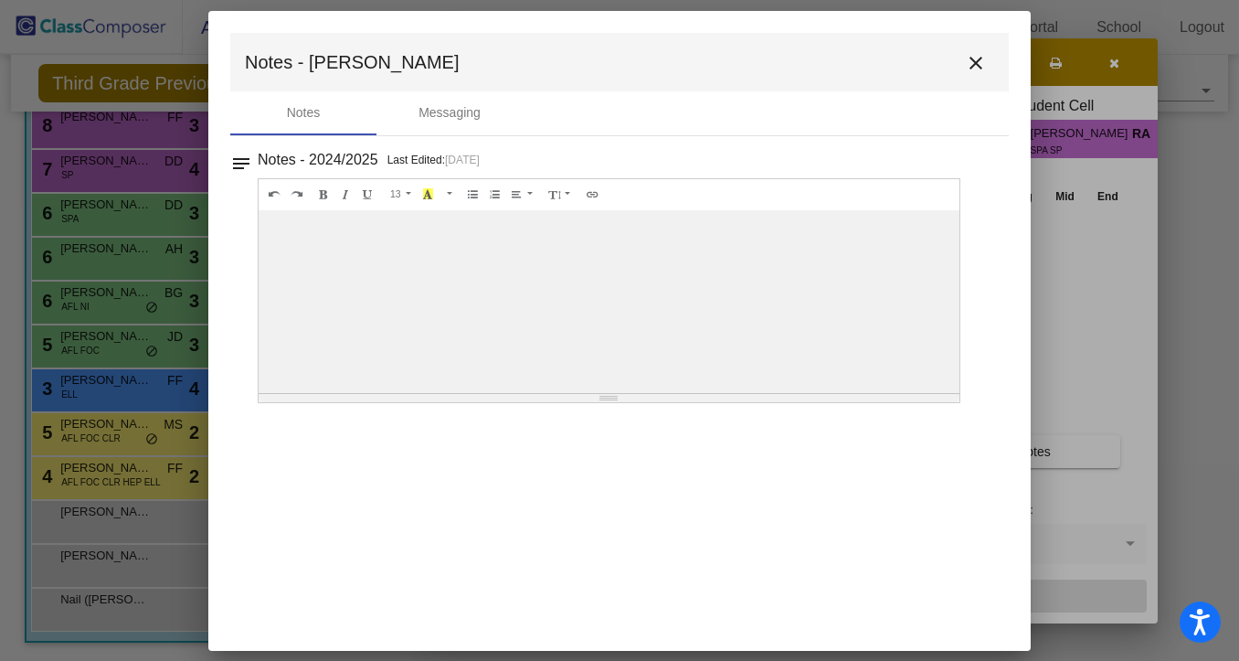
click at [986, 66] on mat-icon "close" at bounding box center [976, 63] width 22 height 22
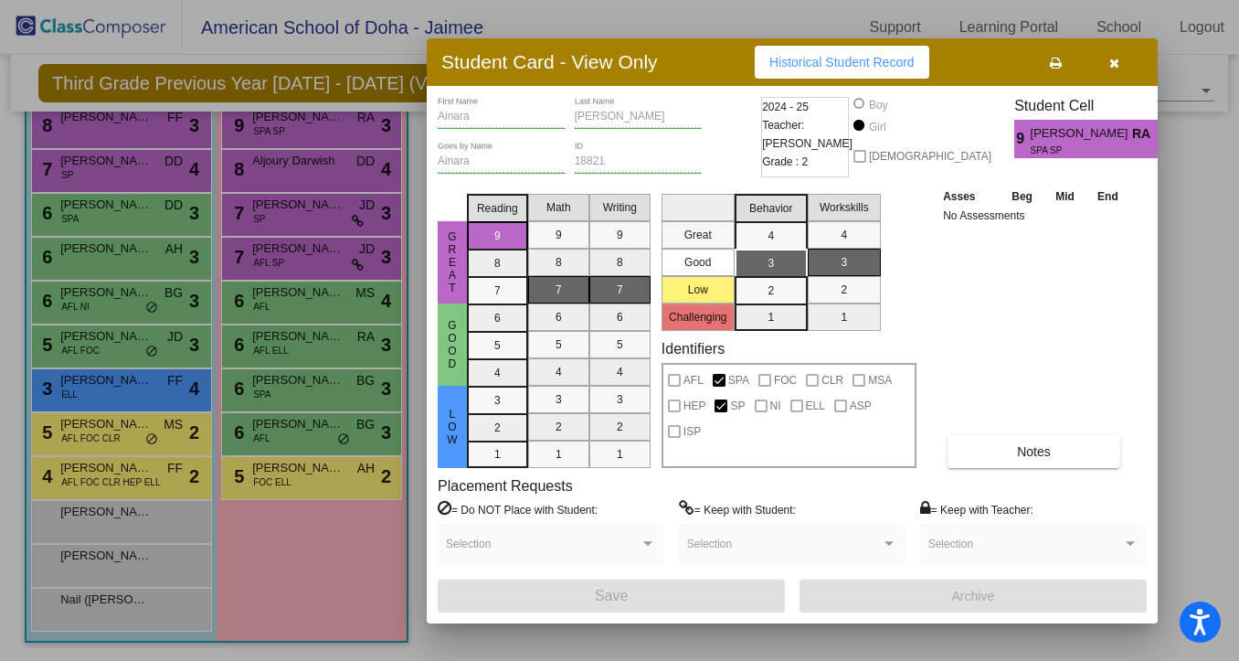
click at [1117, 67] on icon "button" at bounding box center [1115, 63] width 10 height 13
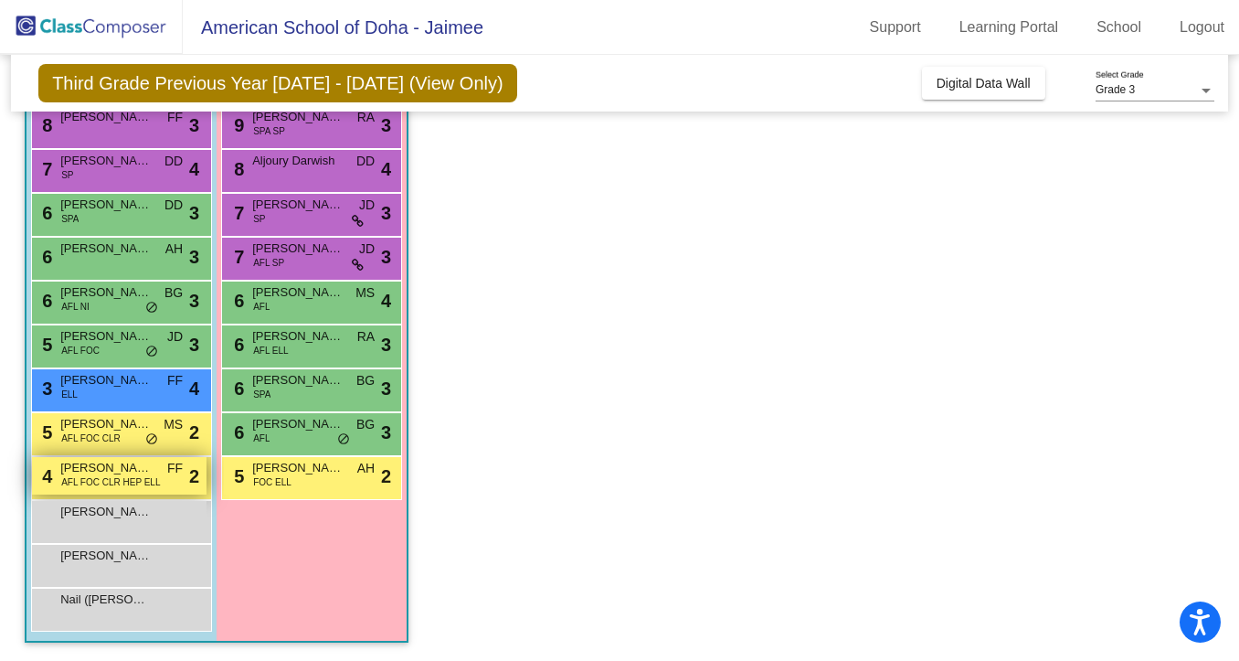
click at [112, 473] on span "Omar Abu Sirriya" at bounding box center [105, 468] width 91 height 18
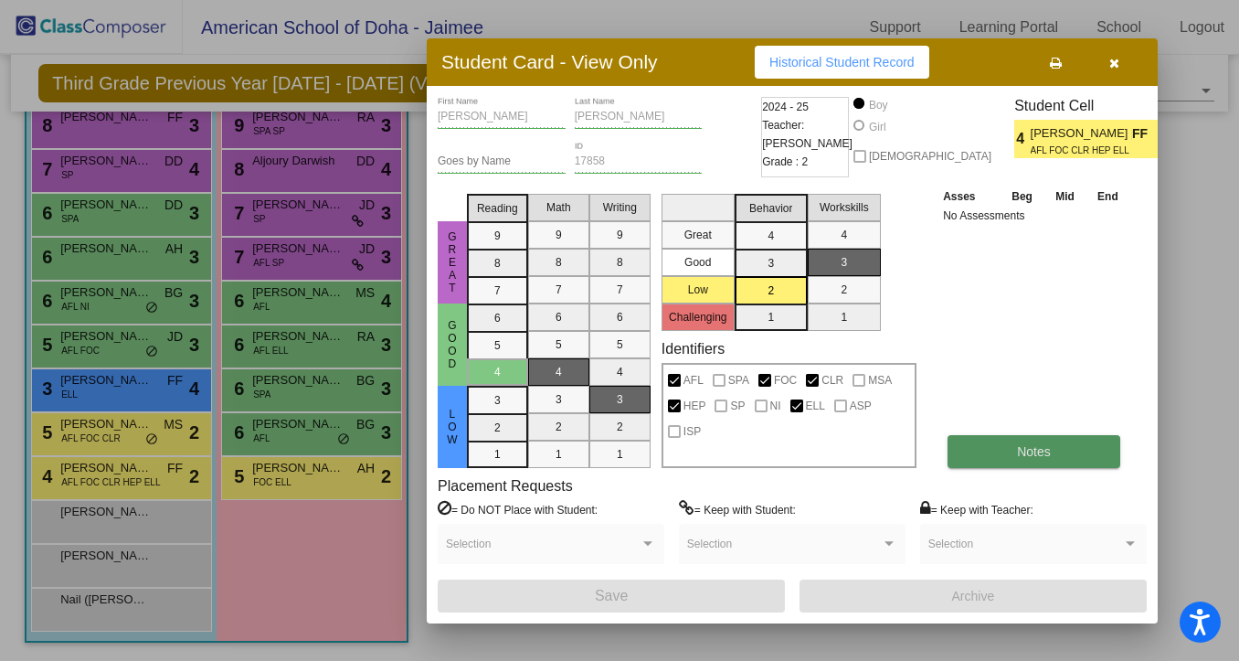
click at [1042, 452] on span "Notes" at bounding box center [1034, 451] width 34 height 15
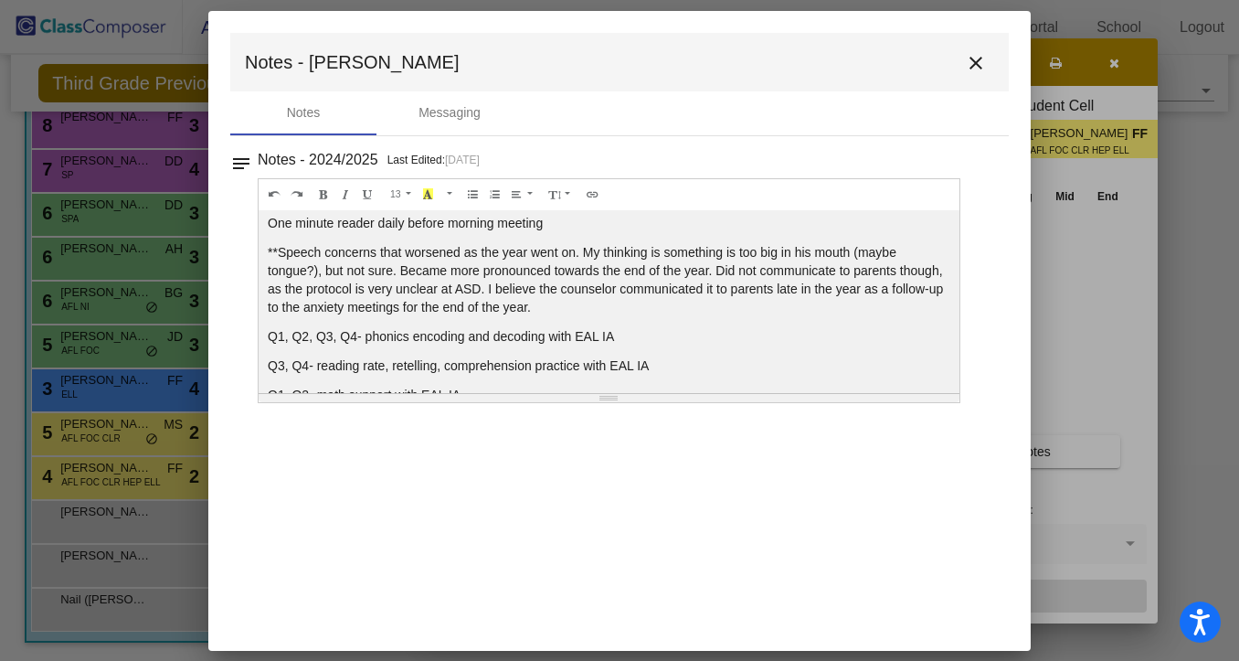
scroll to position [151, 0]
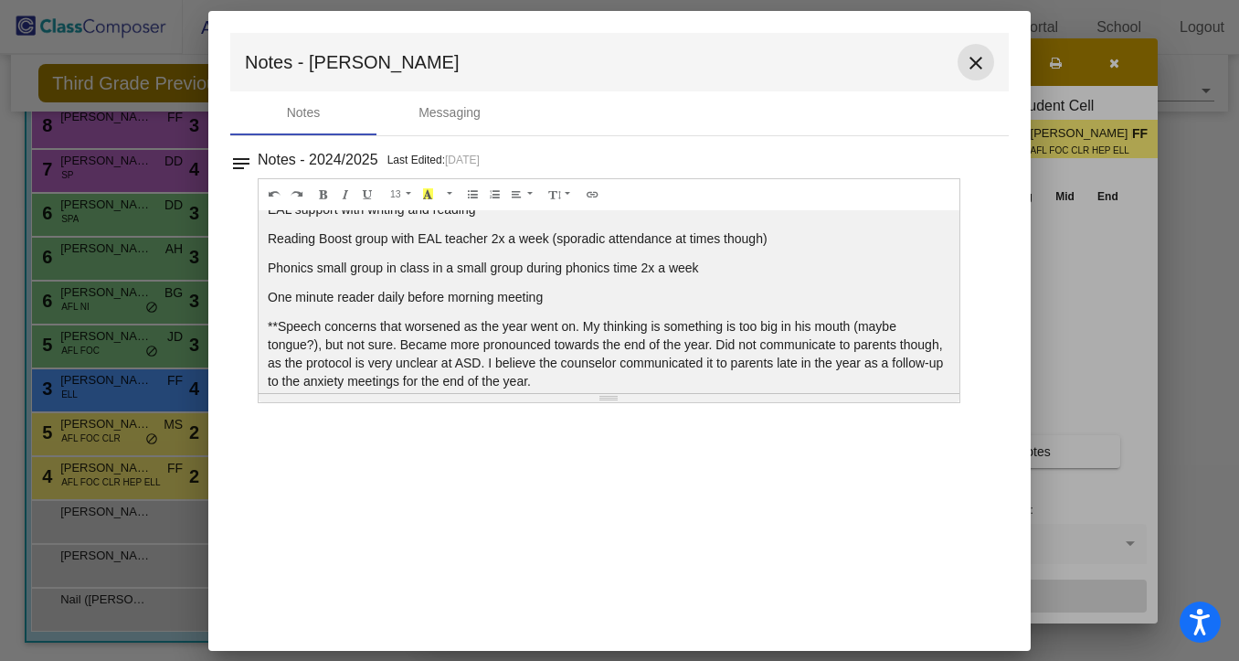
click at [974, 57] on mat-icon "close" at bounding box center [976, 63] width 22 height 22
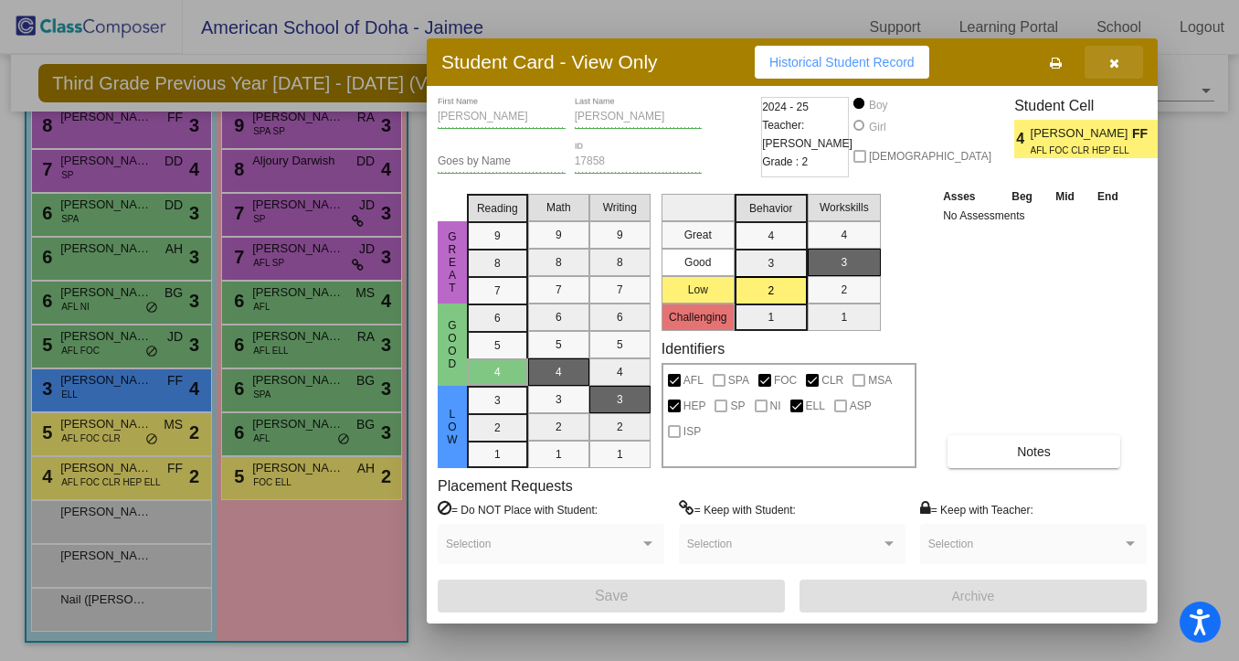
click at [1112, 59] on icon "button" at bounding box center [1115, 63] width 10 height 13
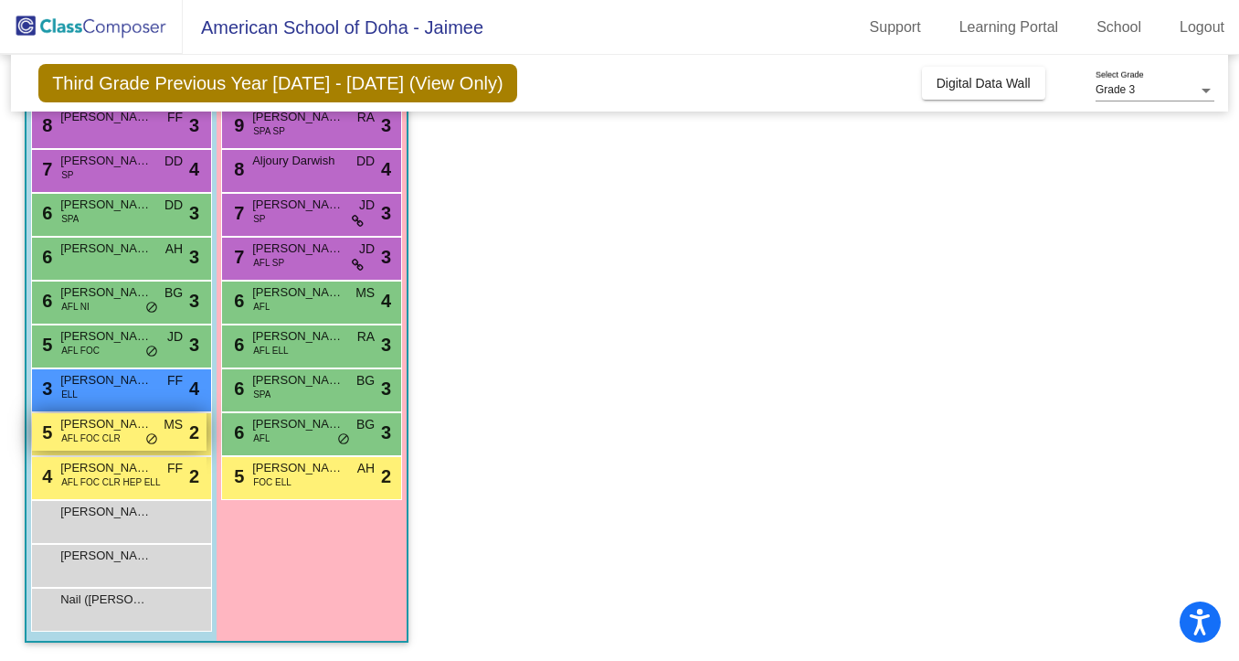
click at [94, 430] on span "Anderson Jordan" at bounding box center [105, 424] width 91 height 18
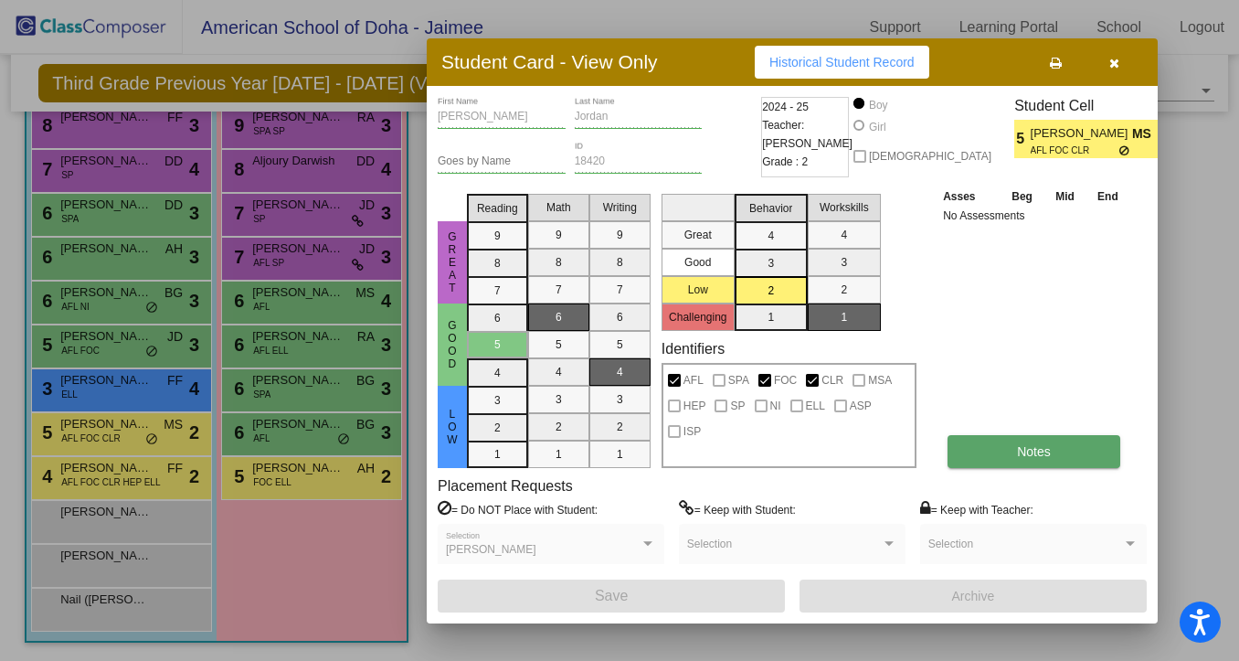
click at [1020, 446] on span "Notes" at bounding box center [1034, 451] width 34 height 15
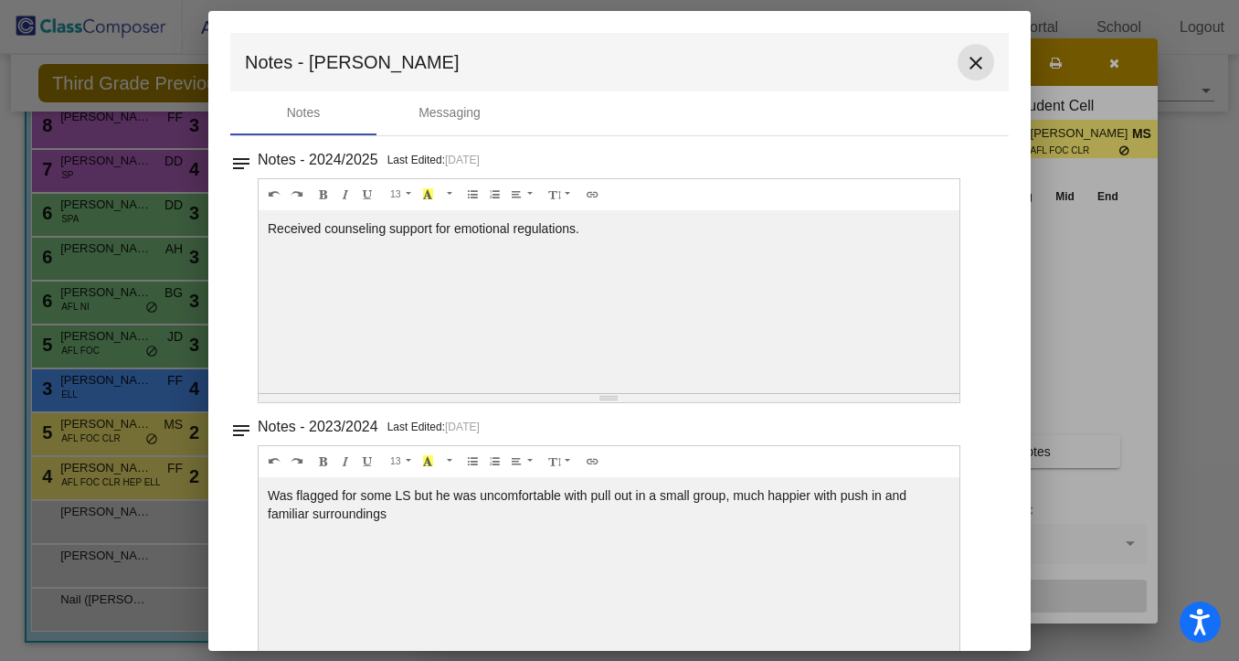
click at [972, 59] on mat-icon "close" at bounding box center [976, 63] width 22 height 22
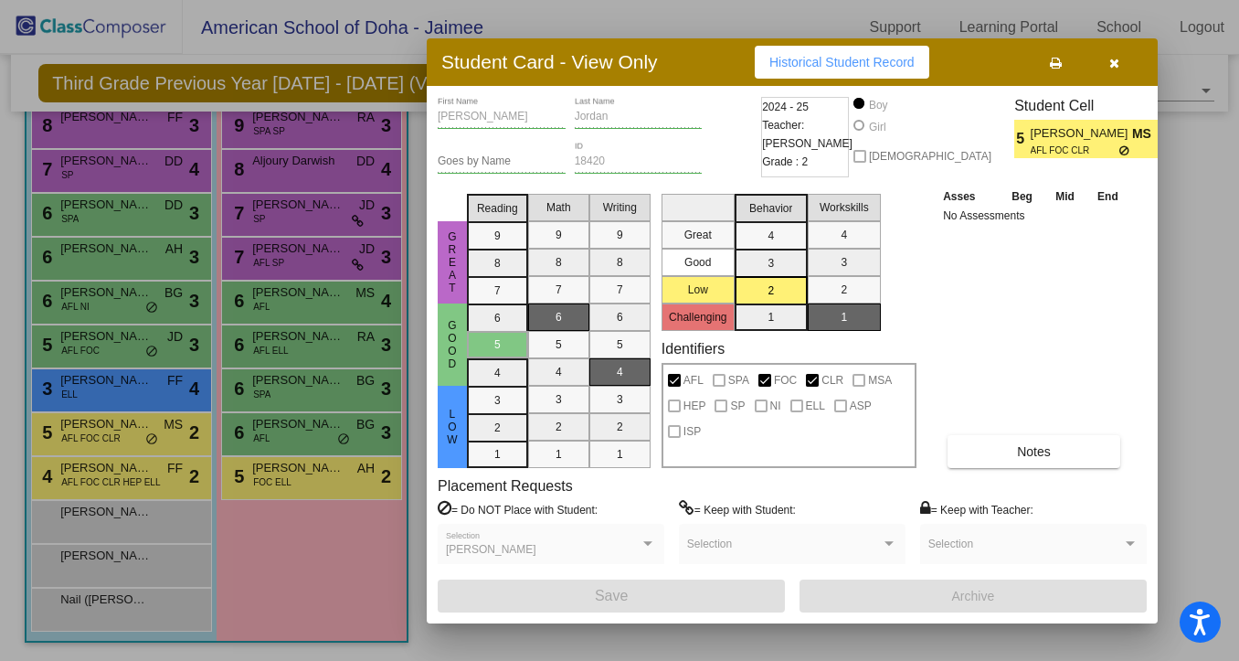
click at [1113, 60] on icon "button" at bounding box center [1115, 63] width 10 height 13
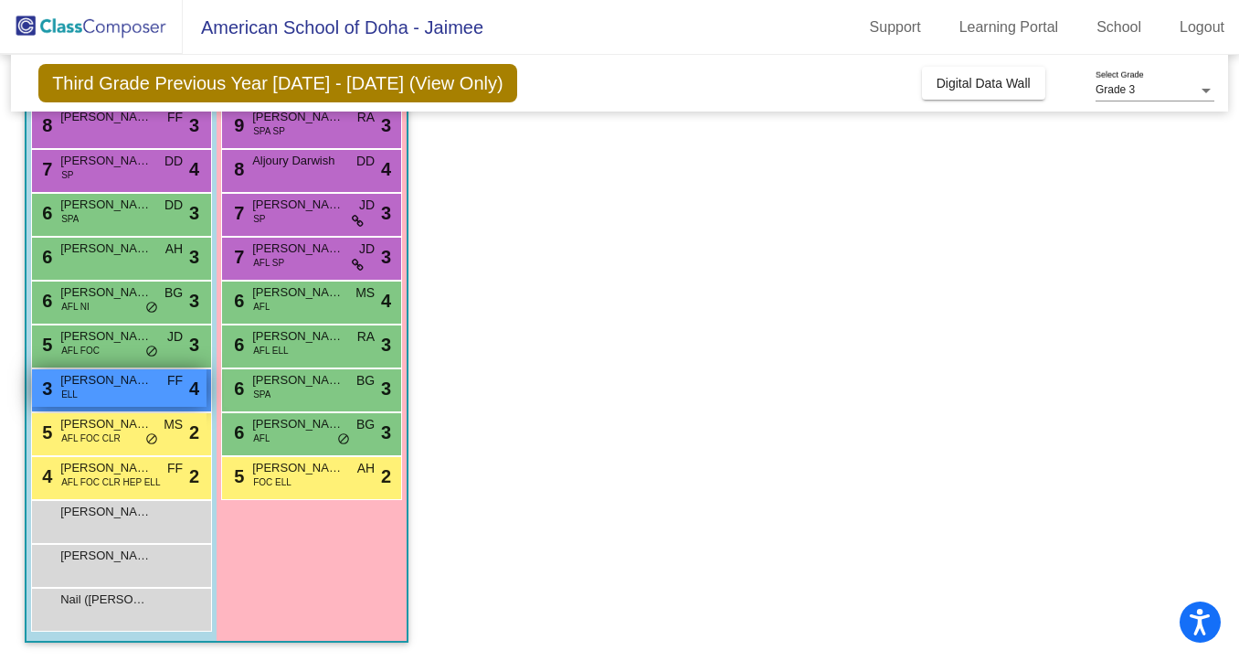
click at [81, 394] on div "3 Sanad Ghazawi ELL FF lock do_not_disturb_alt 4" at bounding box center [119, 387] width 175 height 37
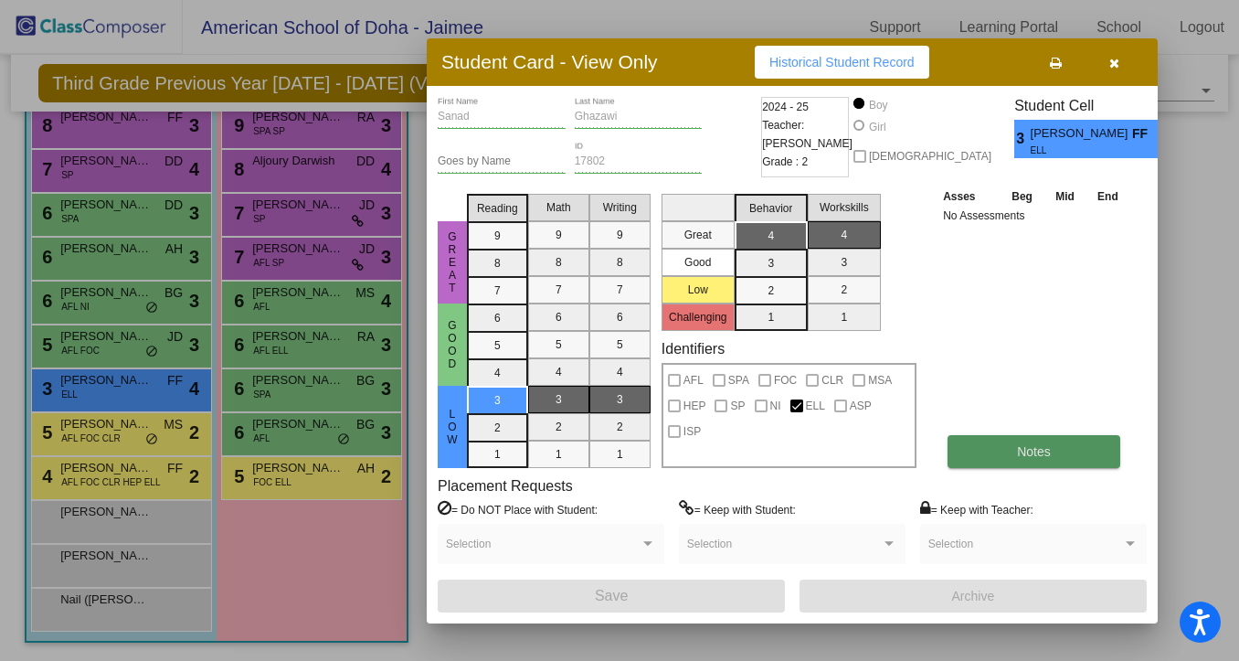
click at [1062, 452] on button "Notes" at bounding box center [1034, 451] width 173 height 33
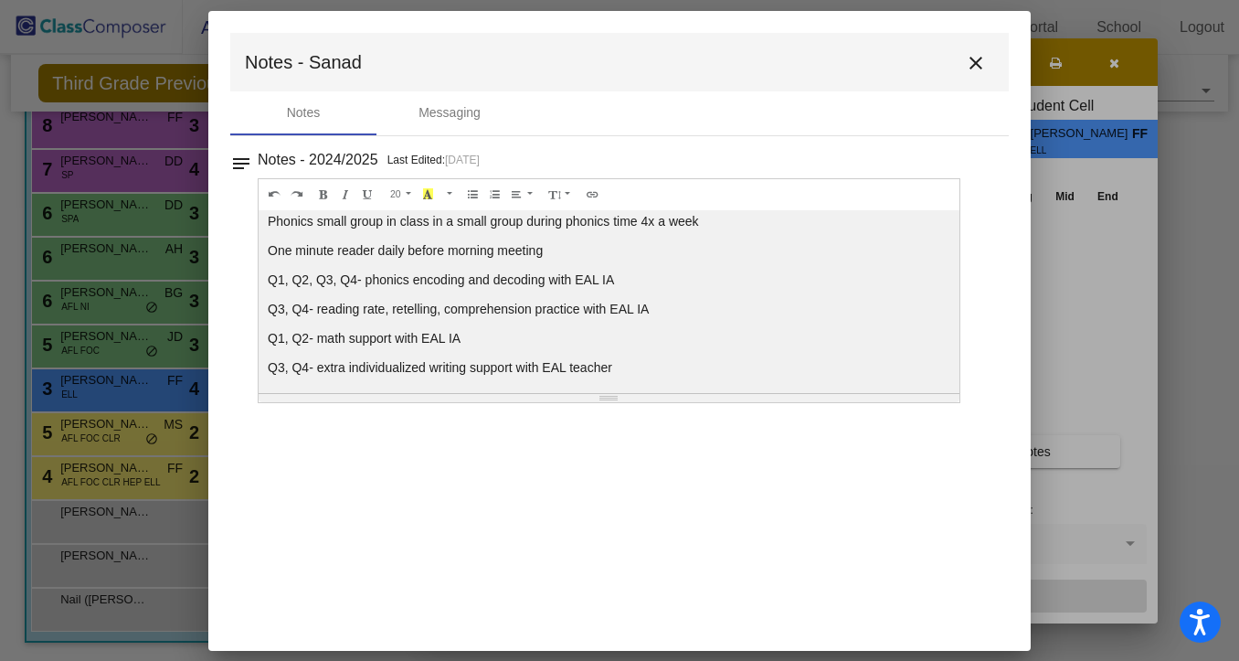
scroll to position [172, 0]
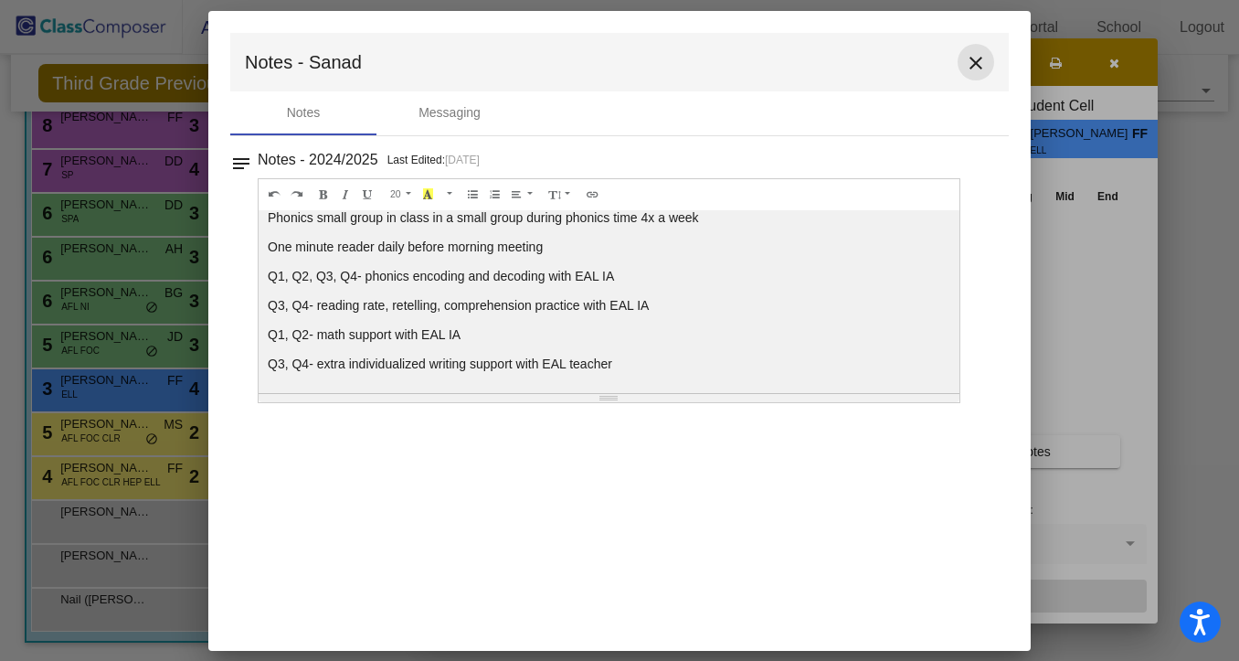
click at [974, 60] on mat-icon "close" at bounding box center [976, 63] width 22 height 22
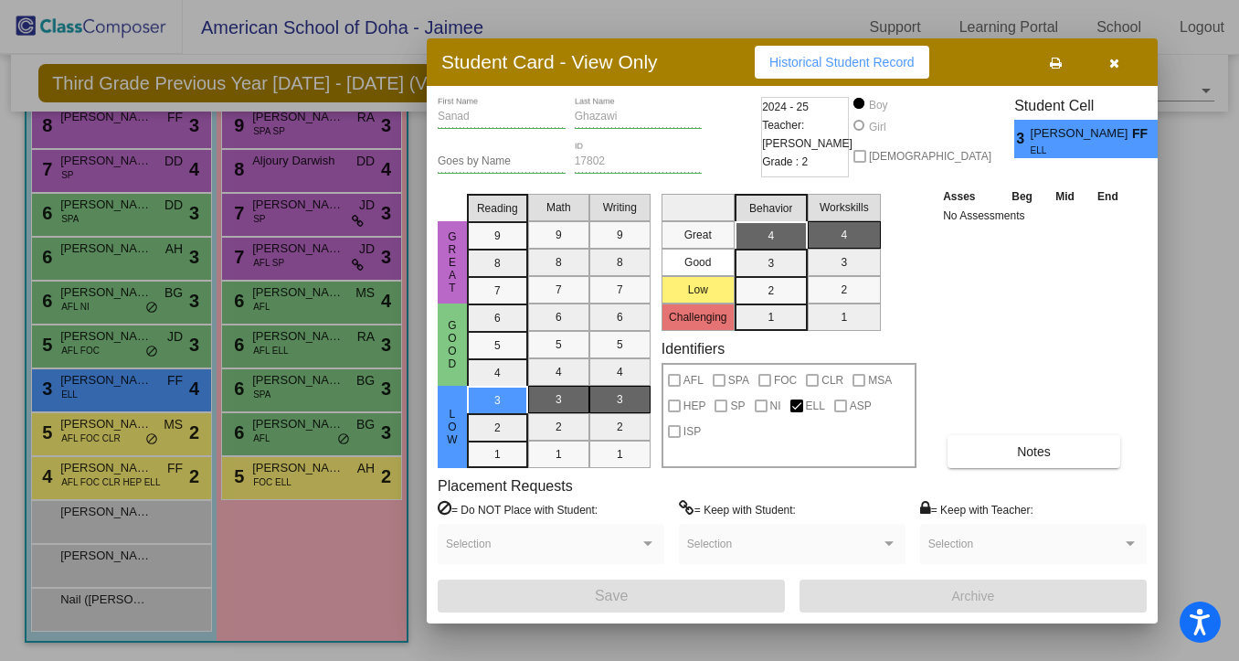
click at [1113, 64] on icon "button" at bounding box center [1115, 63] width 10 height 13
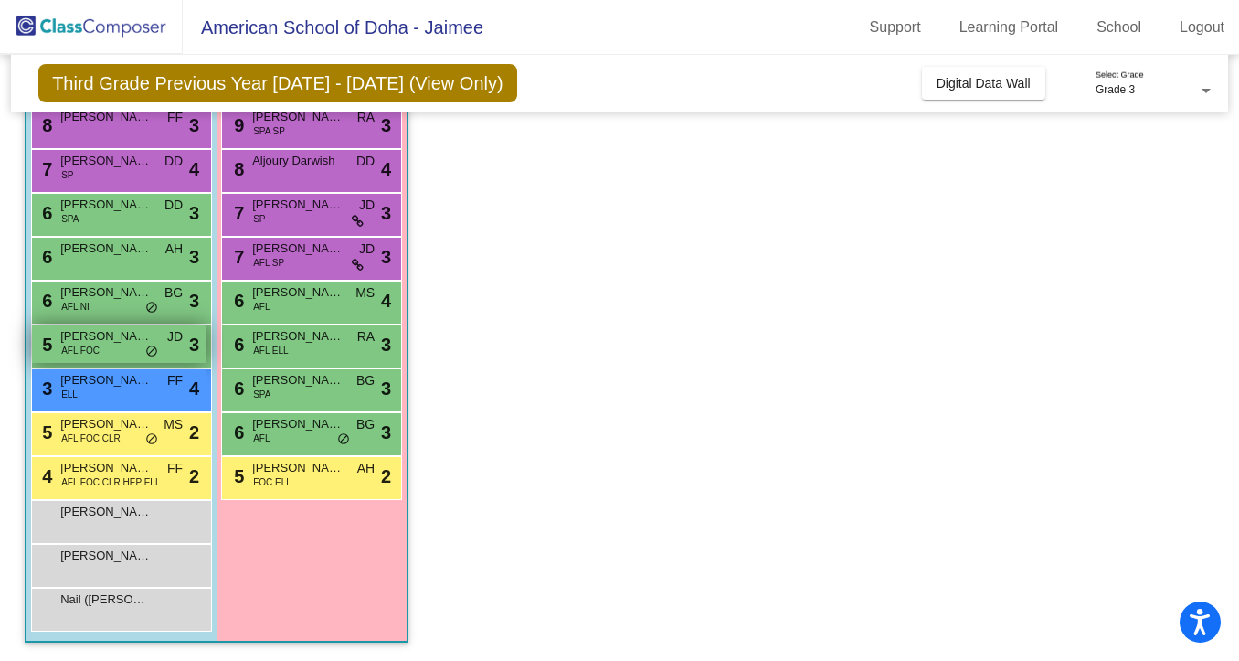
click at [106, 344] on span "Omar Abdo" at bounding box center [105, 336] width 91 height 18
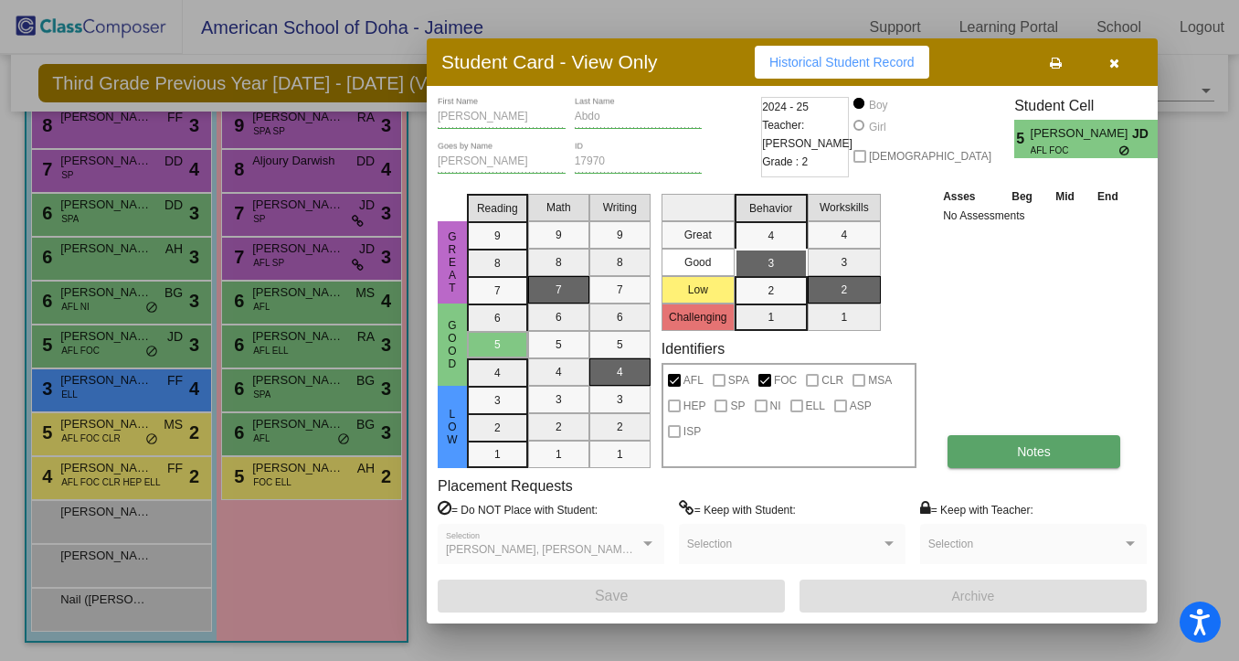
click at [1030, 449] on span "Notes" at bounding box center [1034, 451] width 34 height 15
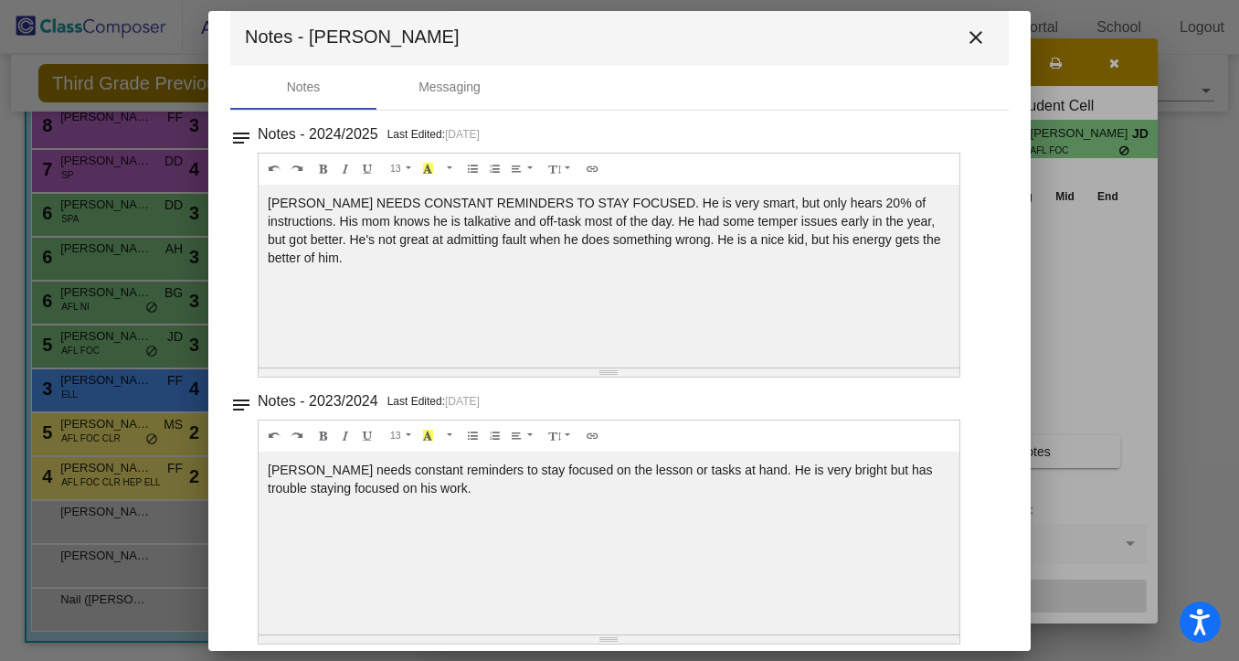
scroll to position [42, 0]
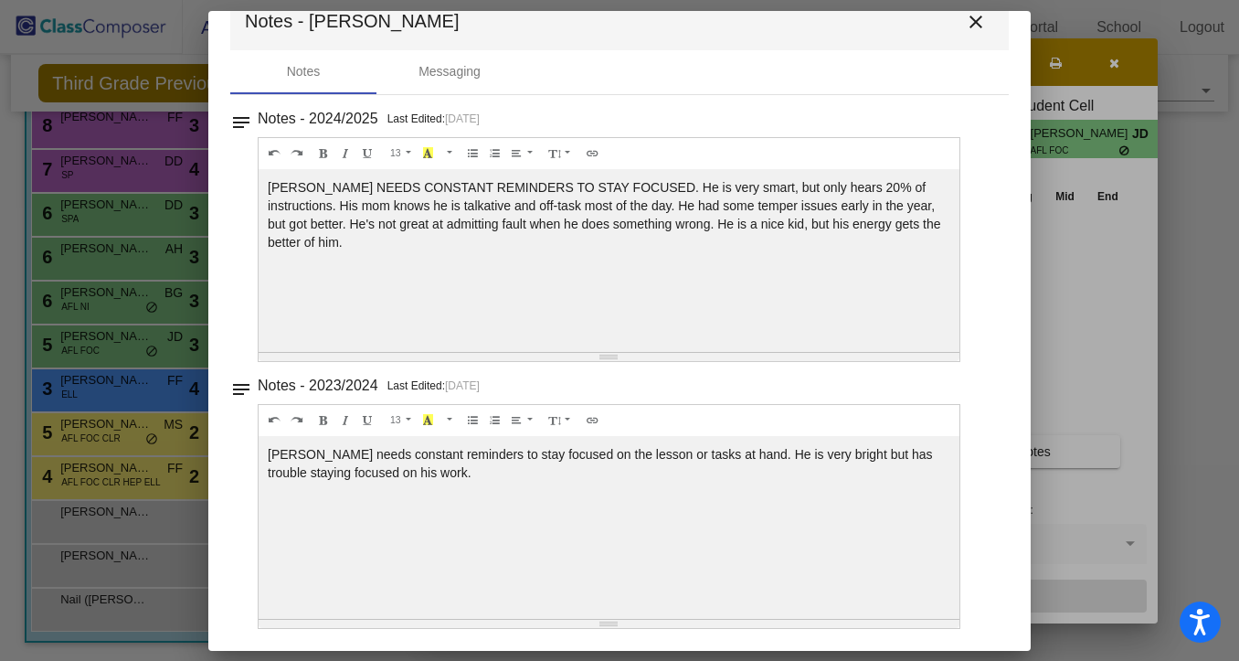
click at [971, 24] on mat-icon "close" at bounding box center [976, 22] width 22 height 22
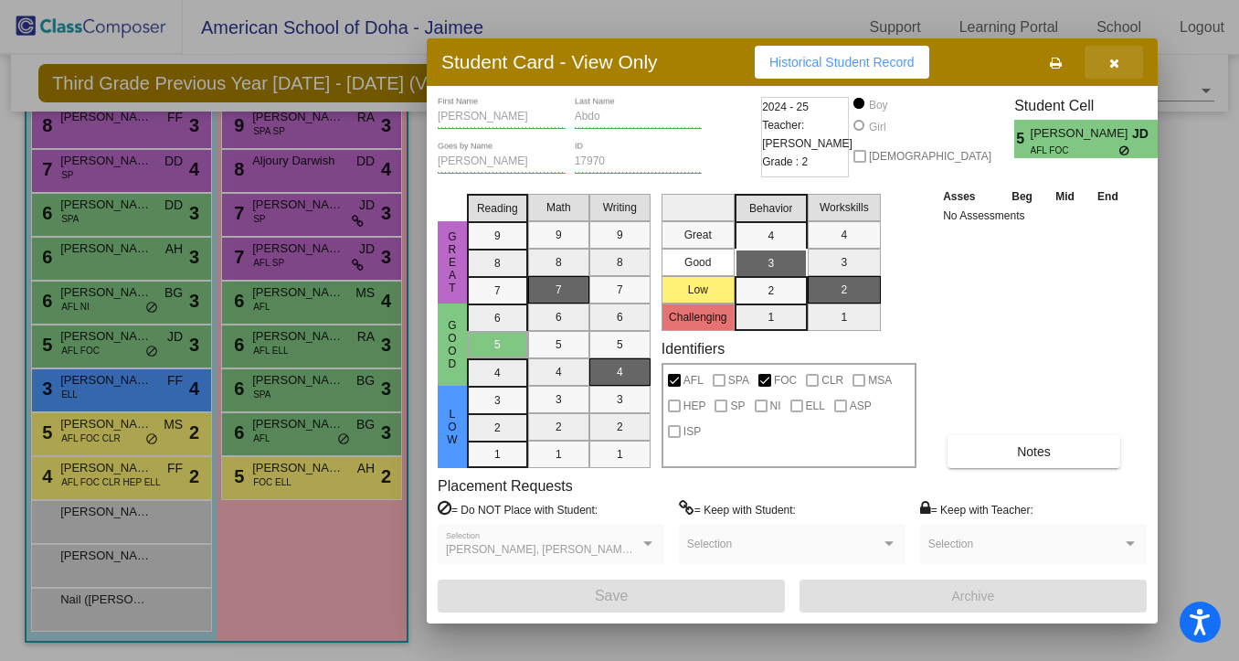
click at [1116, 67] on icon "button" at bounding box center [1115, 63] width 10 height 13
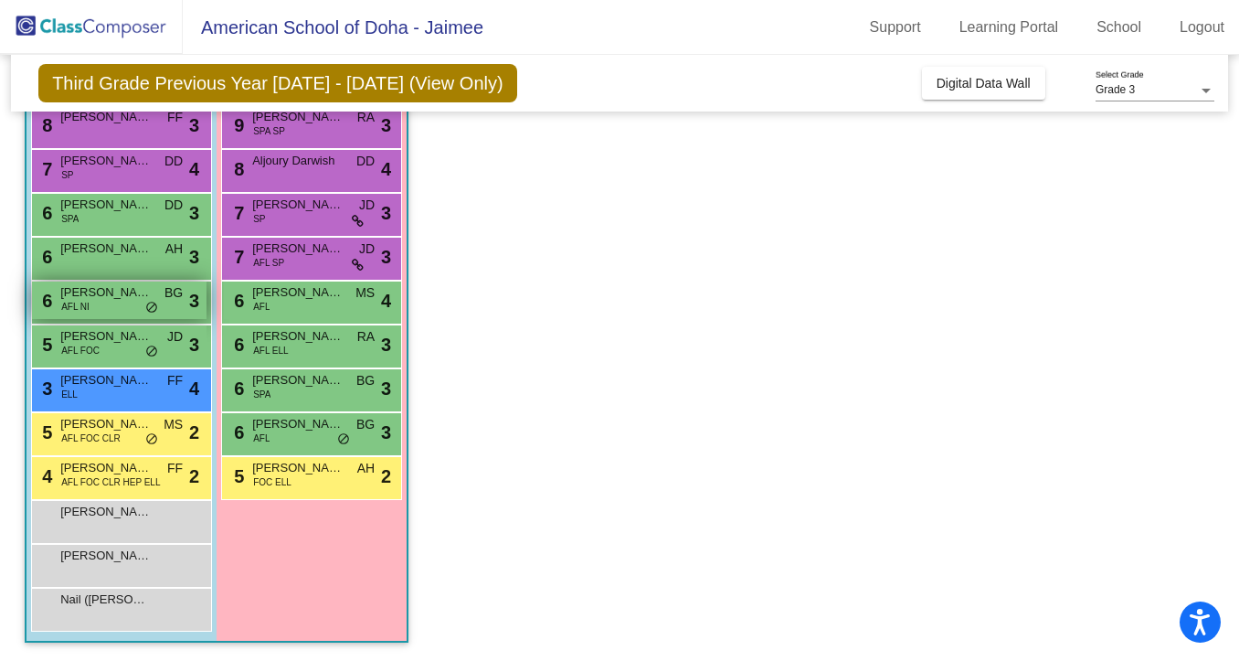
click at [103, 292] on span "Kenan Azrak" at bounding box center [105, 292] width 91 height 18
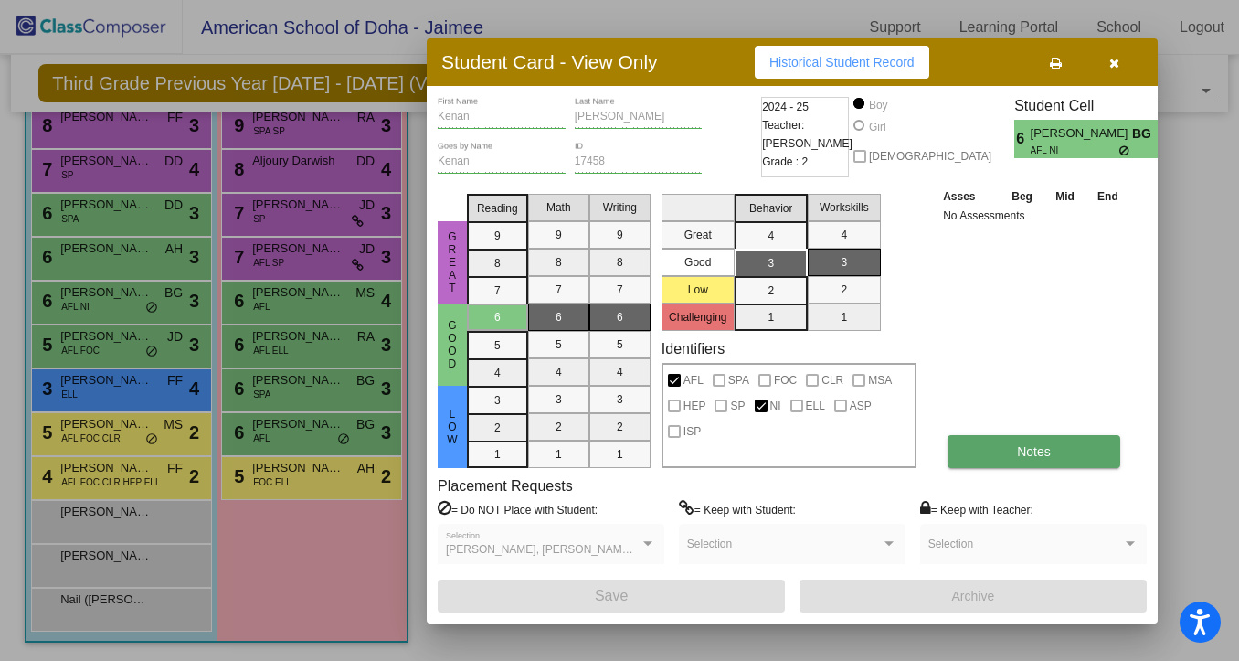
click at [1048, 445] on span "Notes" at bounding box center [1034, 451] width 34 height 15
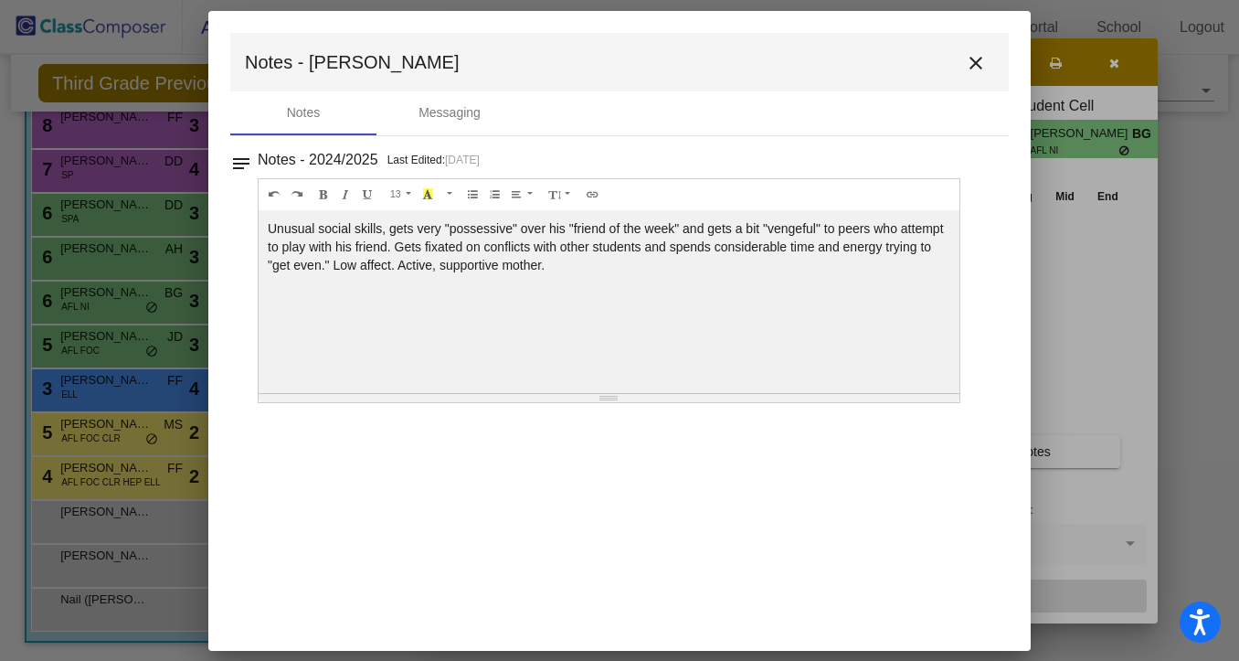
click at [974, 62] on mat-icon "close" at bounding box center [976, 63] width 22 height 22
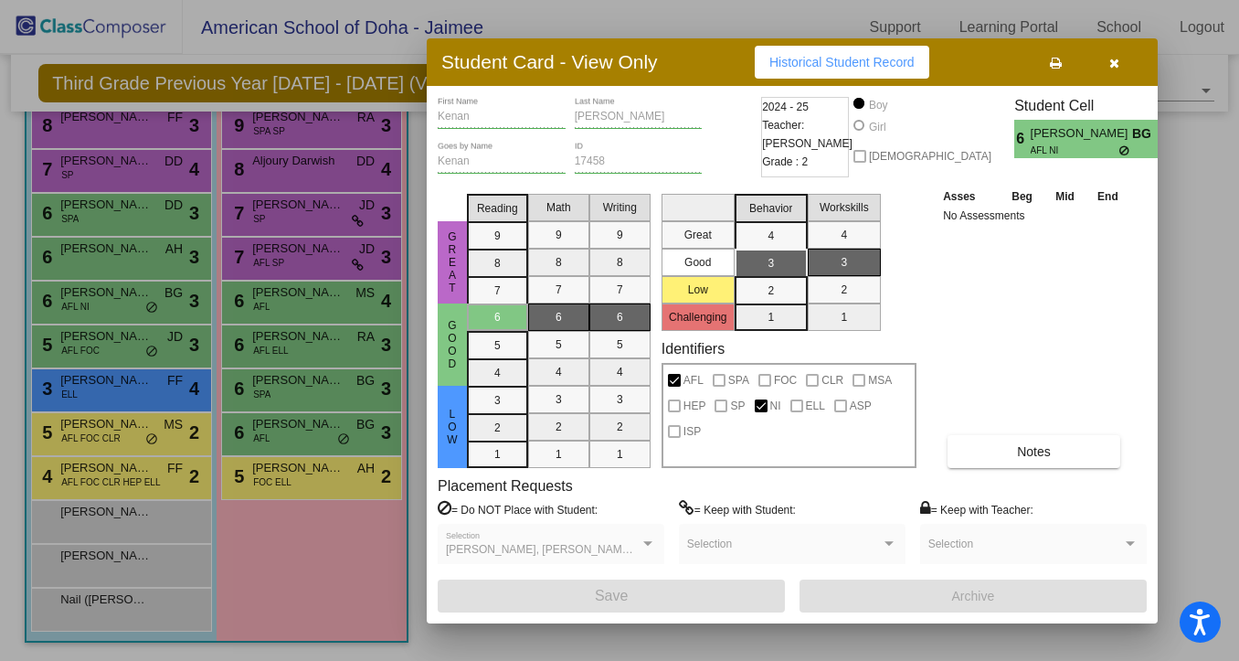
click at [1121, 58] on button "button" at bounding box center [1114, 62] width 58 height 33
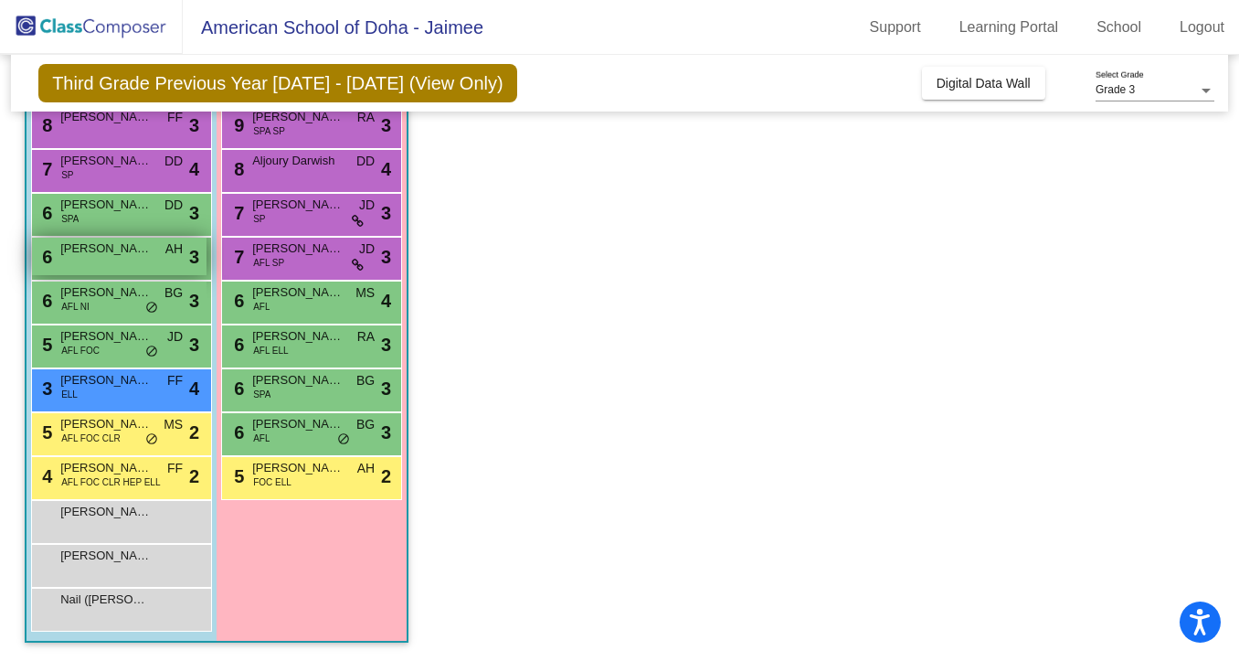
click at [143, 263] on div "6 Ehab Ahmad AH lock do_not_disturb_alt 3" at bounding box center [119, 256] width 175 height 37
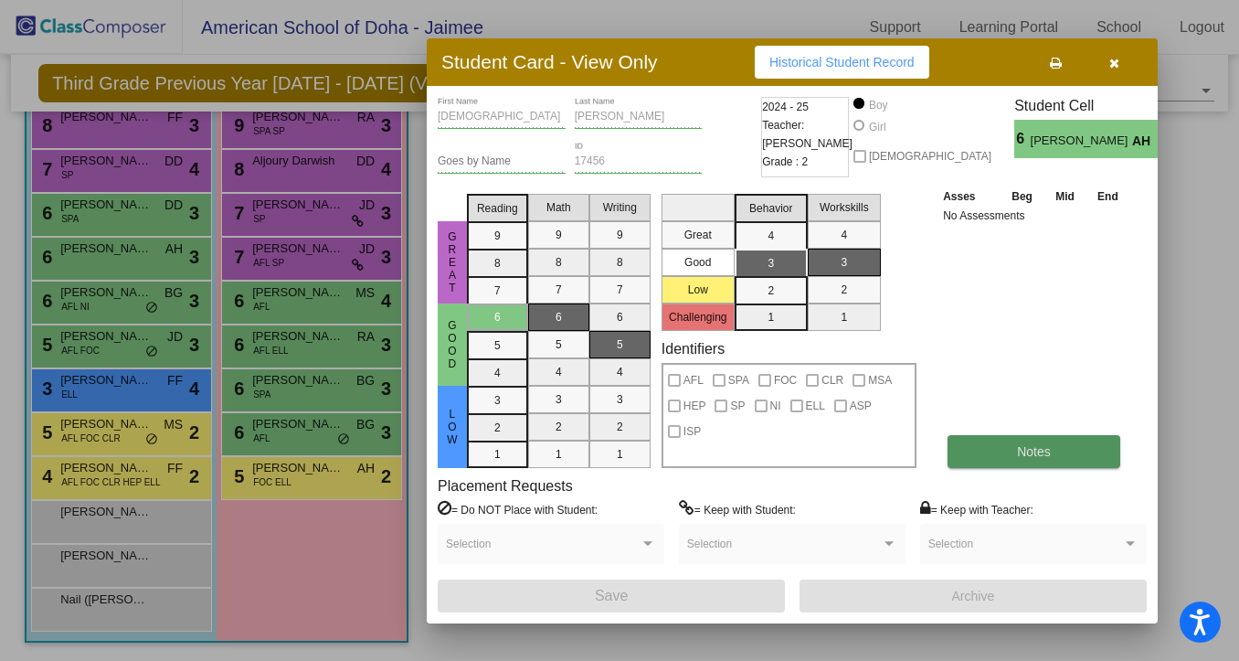
click at [1042, 447] on span "Notes" at bounding box center [1034, 451] width 34 height 15
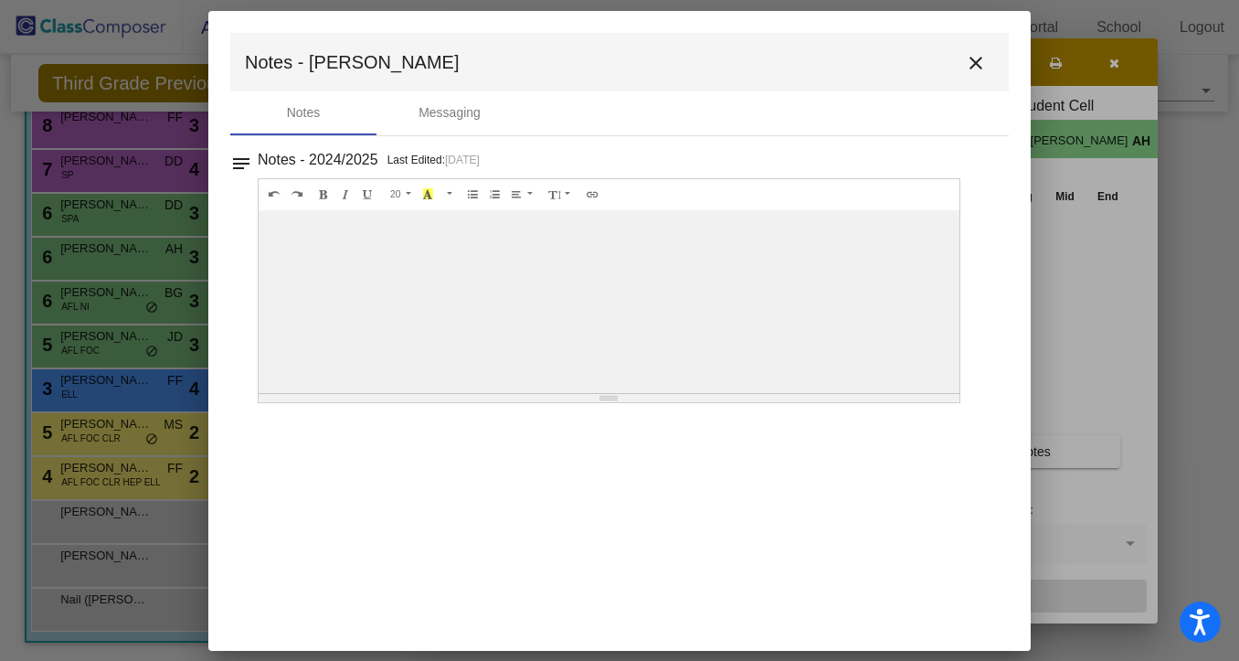
click at [973, 66] on mat-icon "close" at bounding box center [976, 63] width 22 height 22
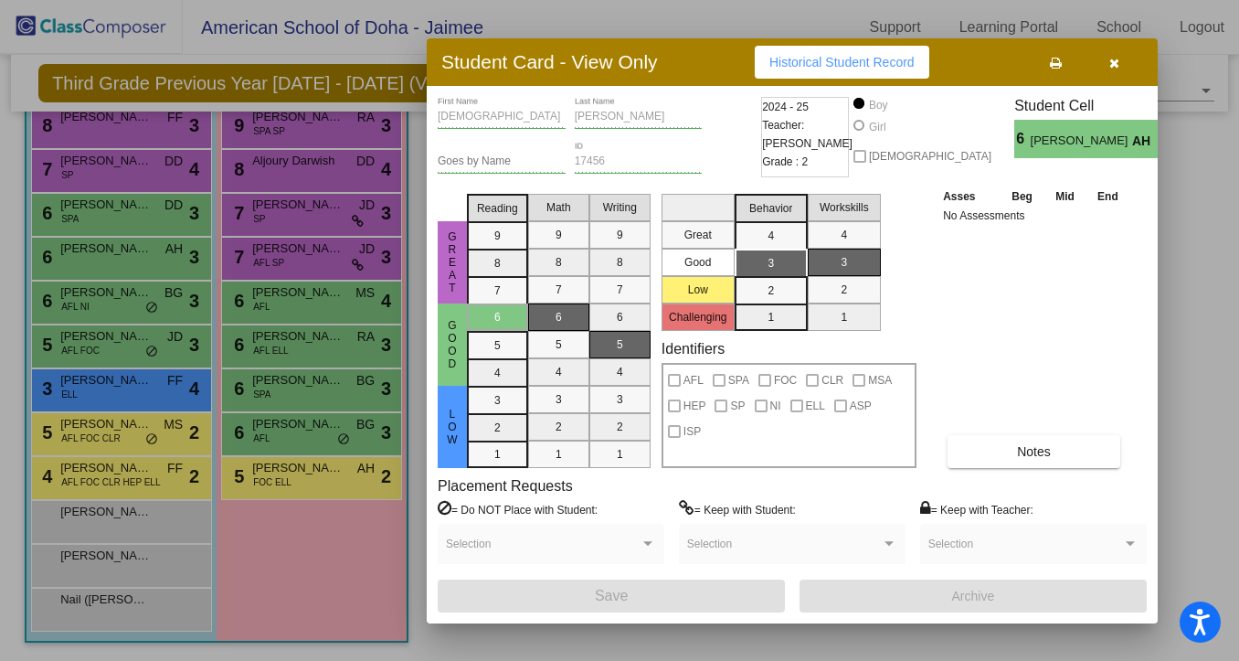
click at [122, 224] on div at bounding box center [619, 330] width 1239 height 661
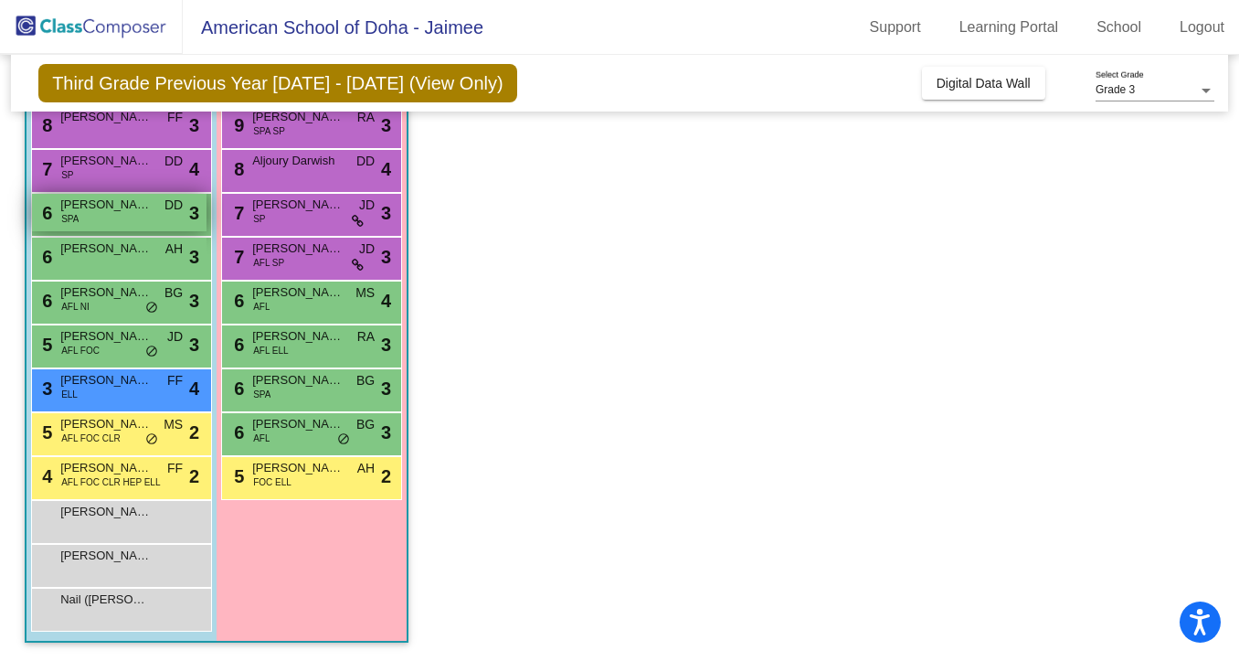
click at [136, 218] on div "6 Charles (Chuck) Manula SPA DD lock do_not_disturb_alt 3" at bounding box center [119, 212] width 175 height 37
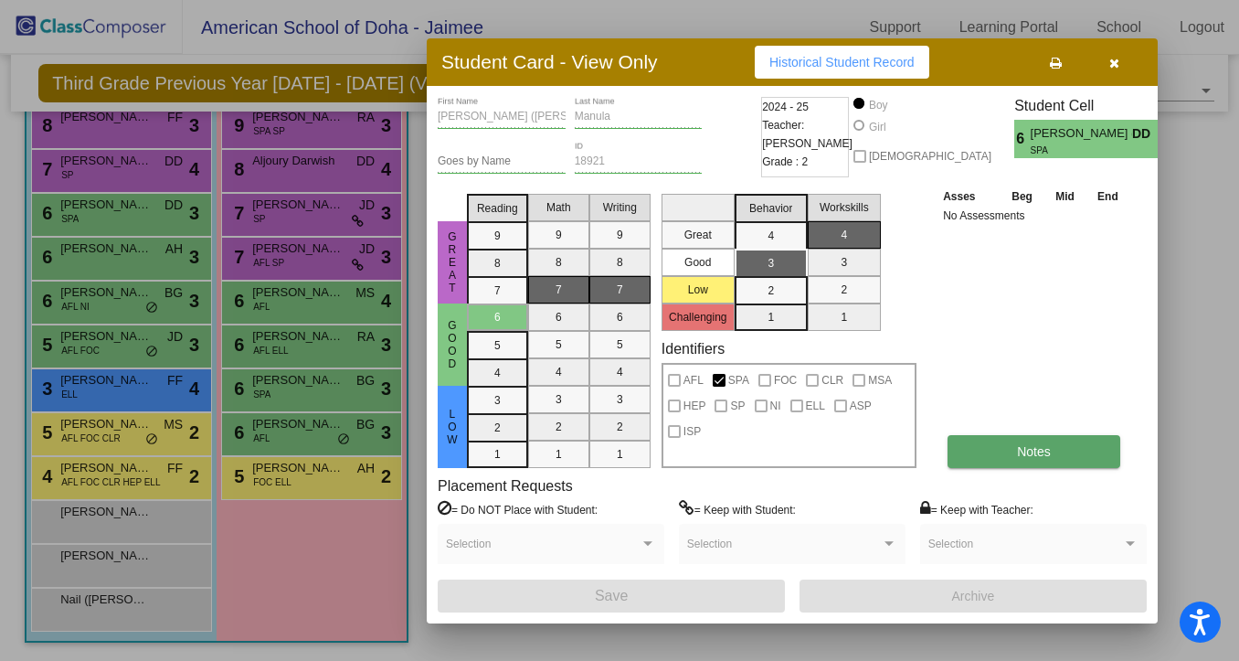
click at [1002, 441] on button "Notes" at bounding box center [1034, 451] width 173 height 33
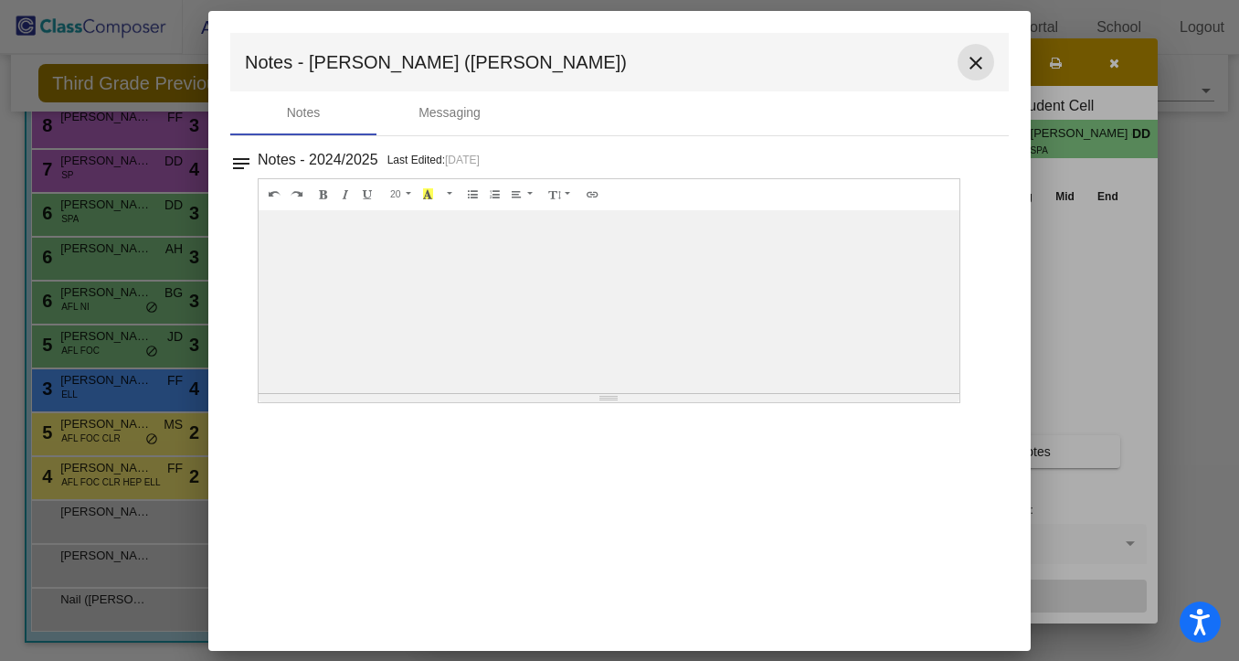
click at [968, 61] on mat-icon "close" at bounding box center [976, 63] width 22 height 22
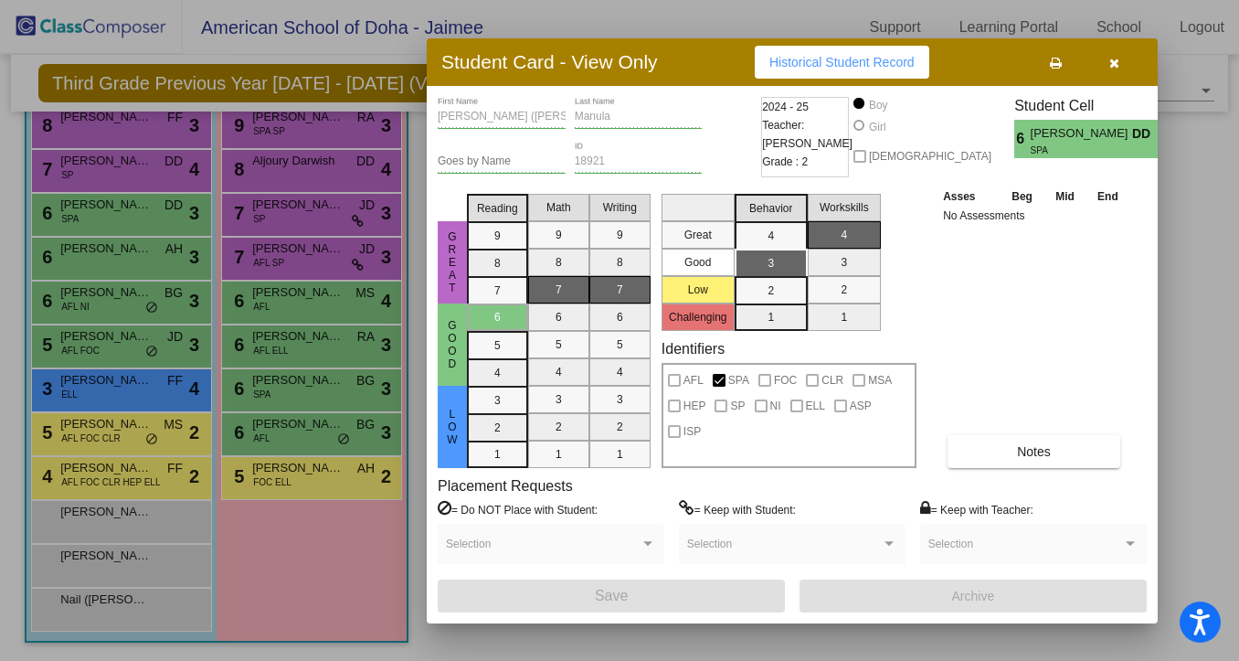
click at [136, 174] on div at bounding box center [619, 330] width 1239 height 661
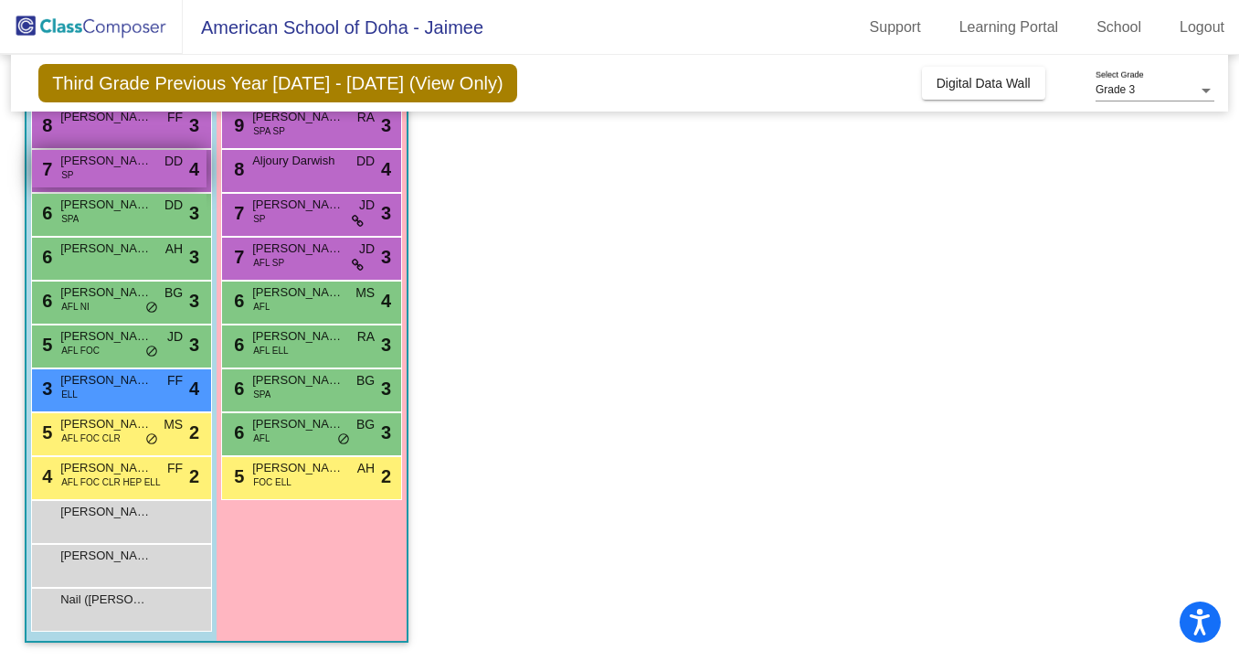
click at [135, 174] on div "7 Graham Meyer SP DD lock do_not_disturb_alt 4" at bounding box center [119, 168] width 175 height 37
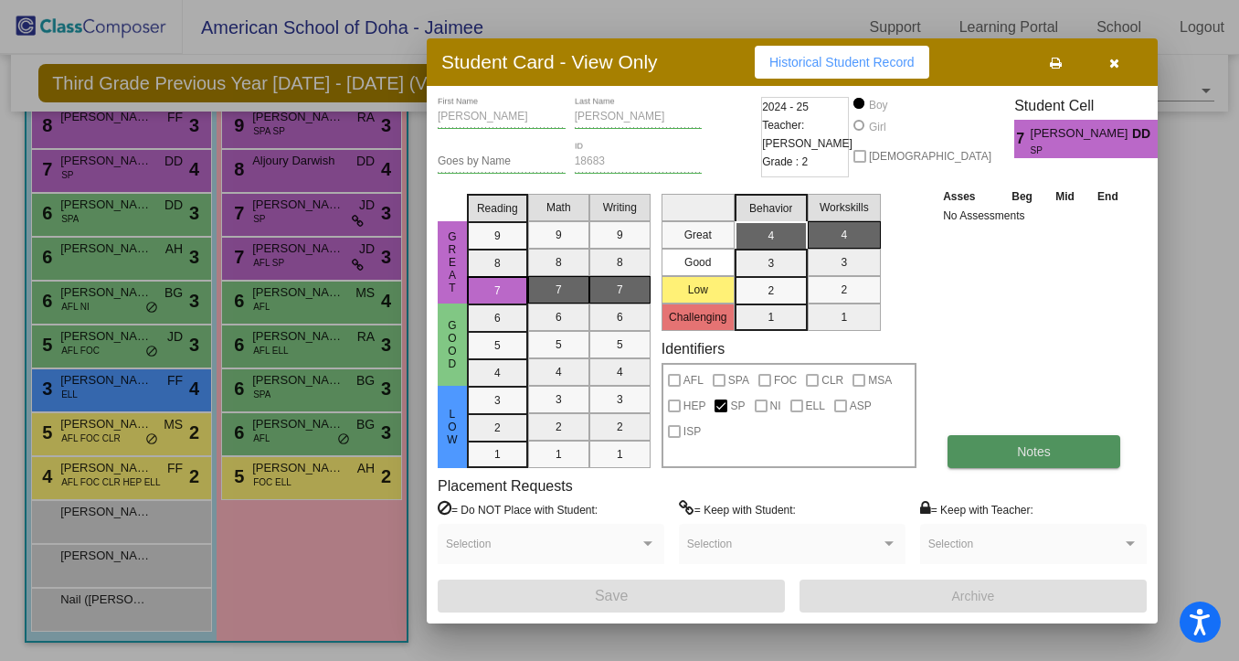
click at [1018, 450] on span "Notes" at bounding box center [1034, 451] width 34 height 15
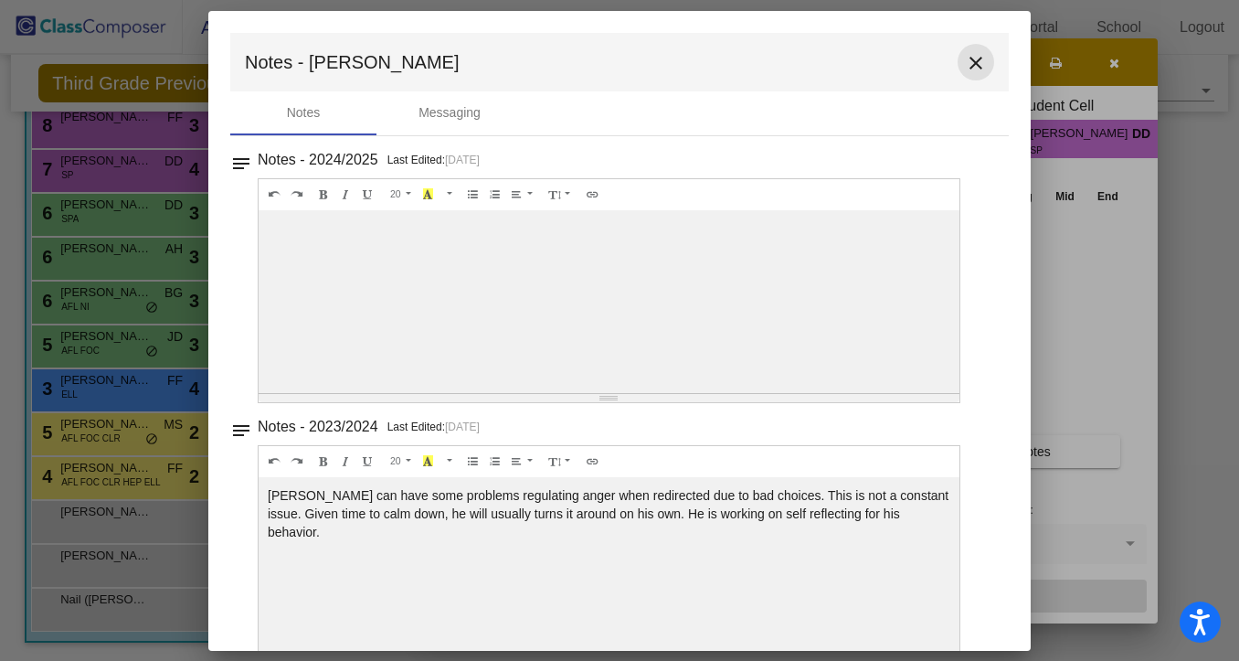
click at [968, 60] on mat-icon "close" at bounding box center [976, 63] width 22 height 22
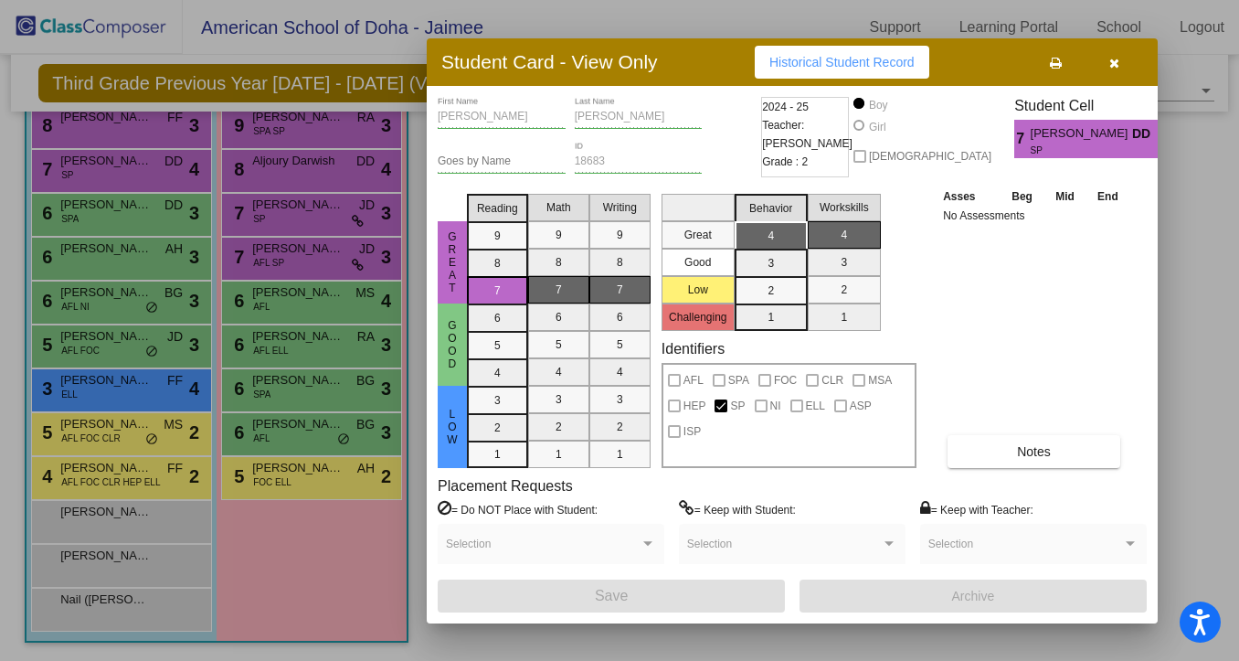
scroll to position [0, 0]
click at [1111, 63] on icon "button" at bounding box center [1115, 63] width 10 height 13
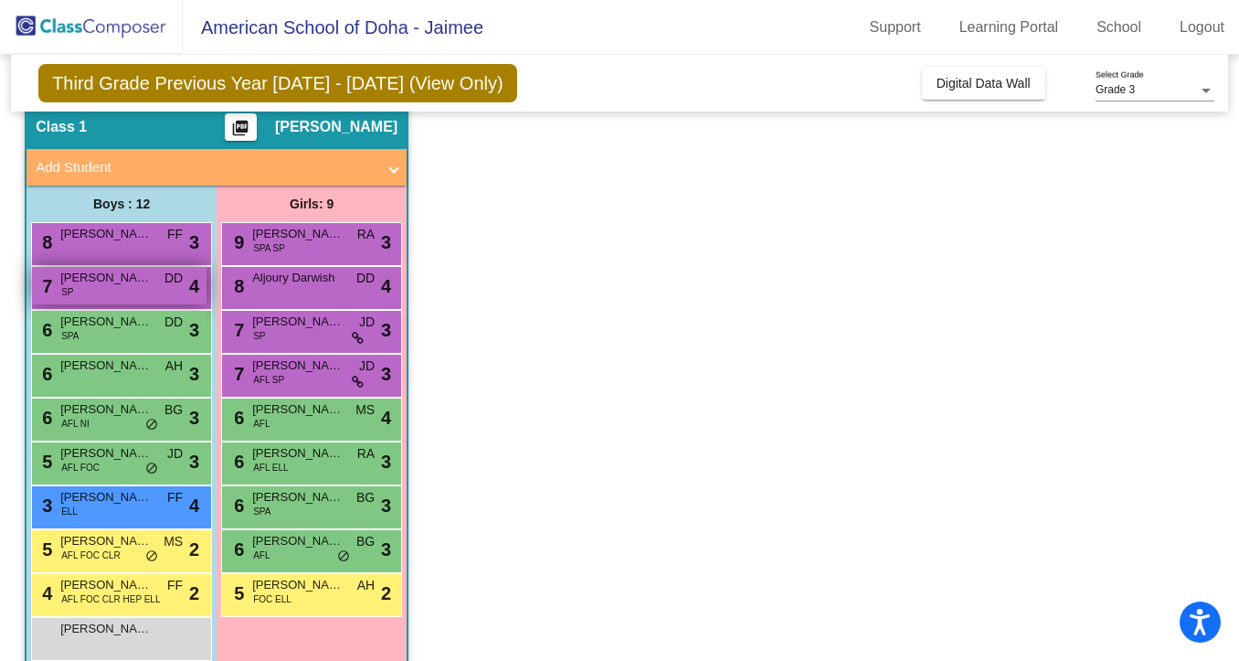
scroll to position [59, 0]
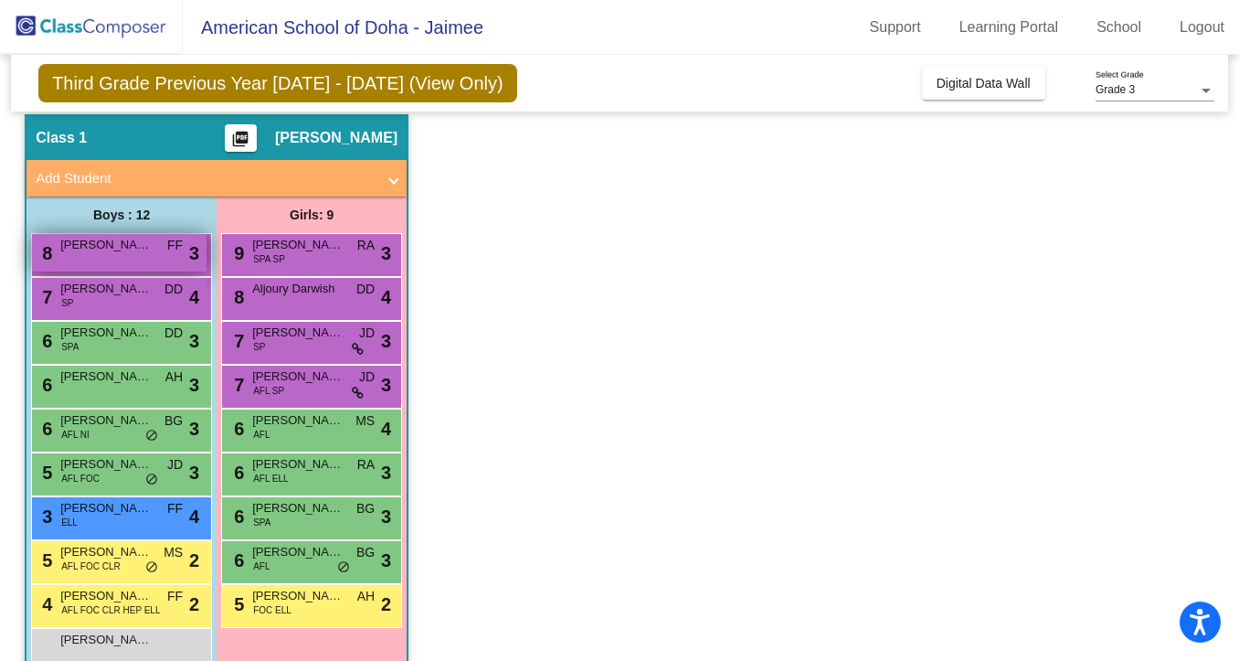
click at [101, 268] on div "8 Finnian Brierty FF lock do_not_disturb_alt 3" at bounding box center [119, 252] width 175 height 37
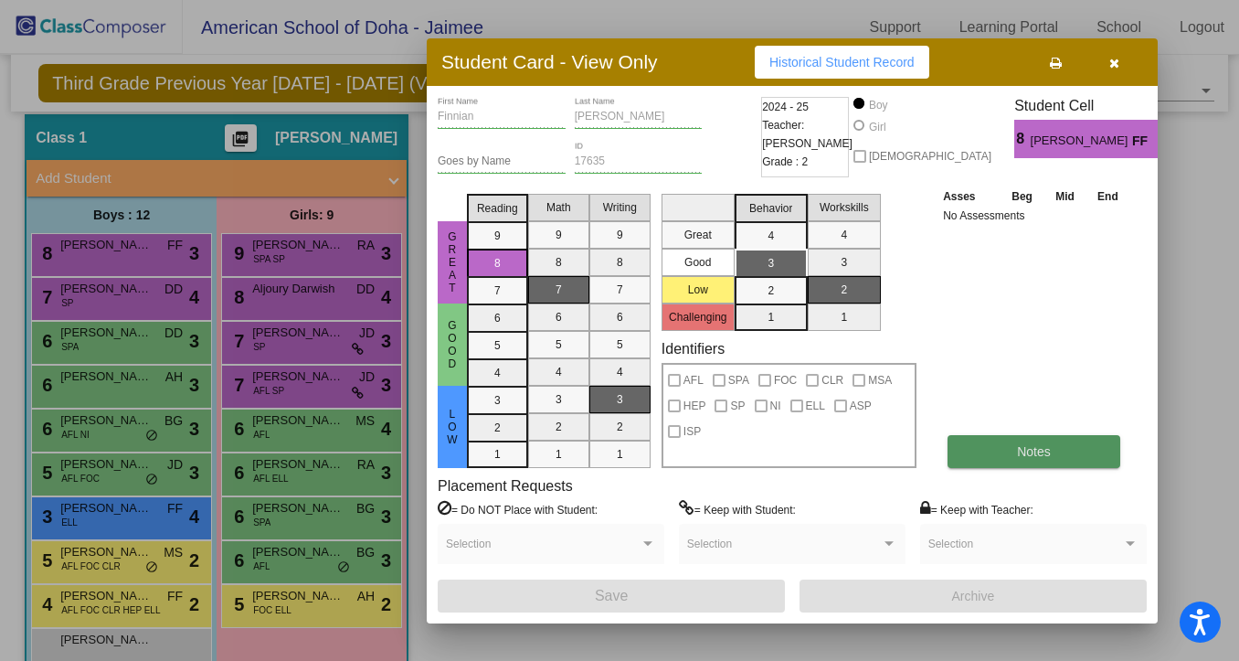
click at [1047, 451] on span "Notes" at bounding box center [1034, 451] width 34 height 15
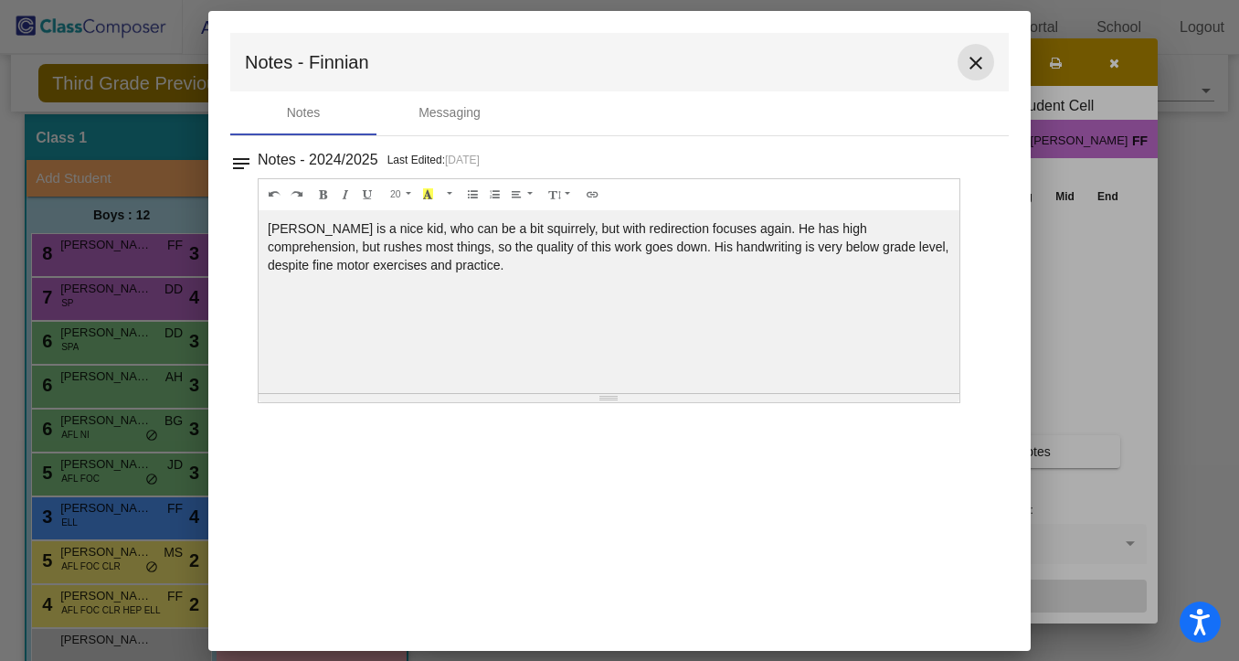
click at [974, 57] on mat-icon "close" at bounding box center [976, 63] width 22 height 22
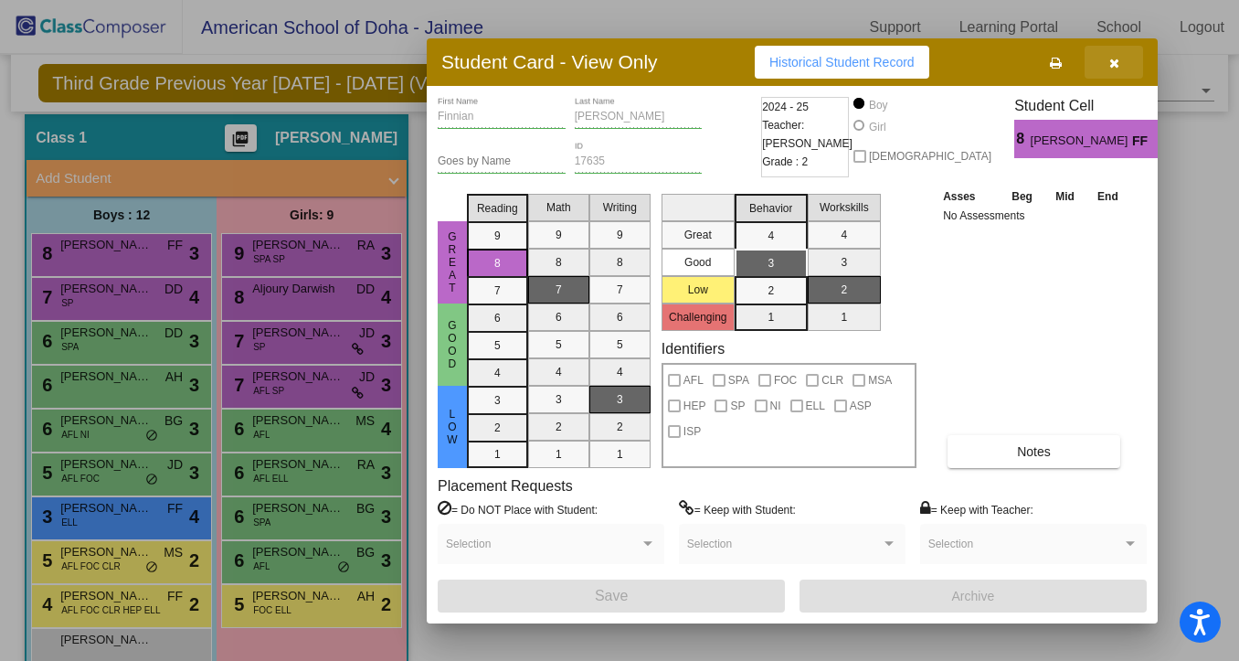
click at [1114, 60] on icon "button" at bounding box center [1115, 63] width 10 height 13
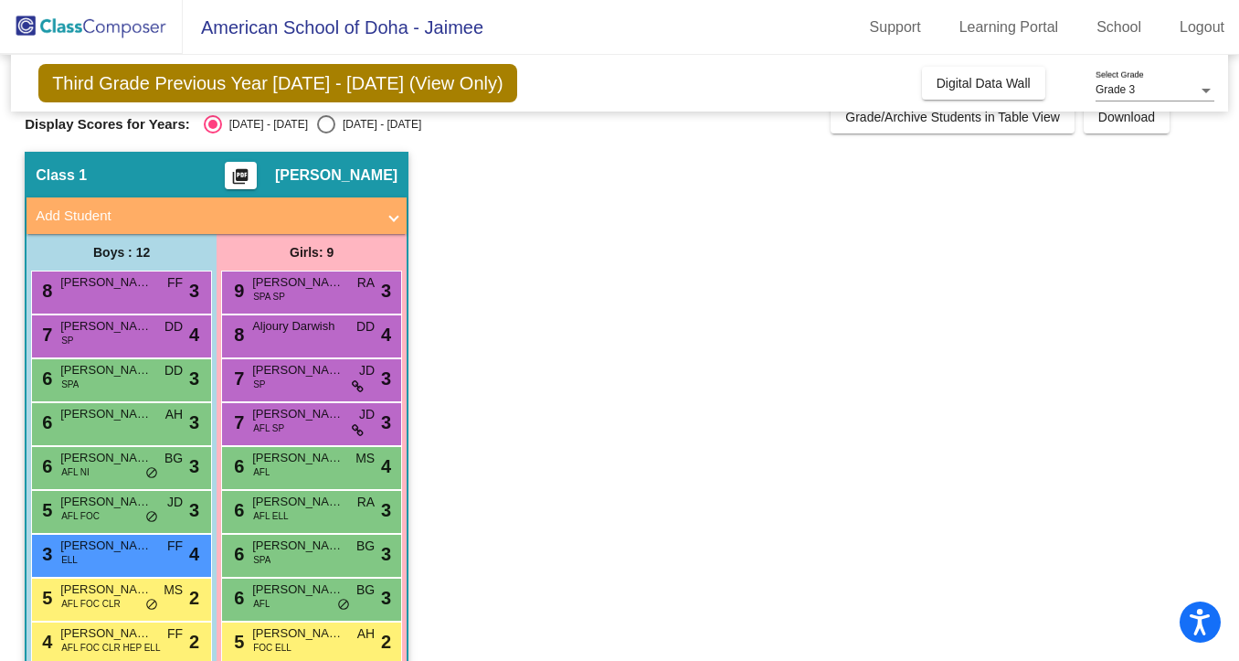
scroll to position [0, 0]
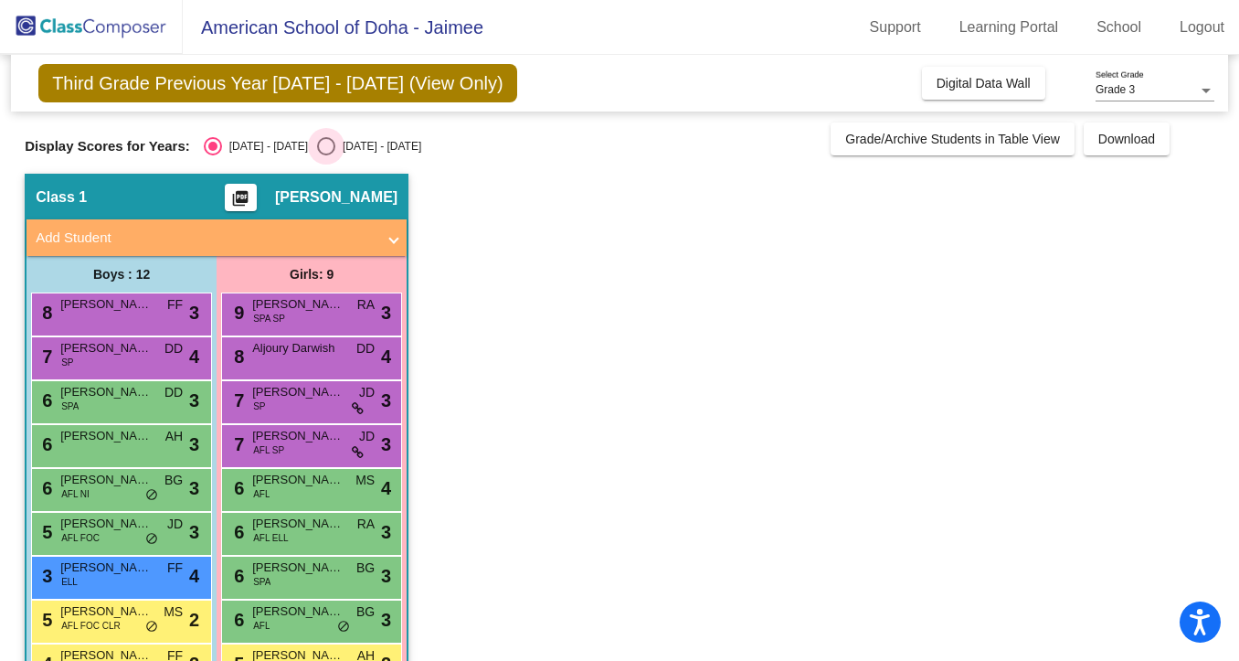
click at [317, 145] on div "Select an option" at bounding box center [326, 146] width 18 height 18
click at [325, 155] on input "2025 - 2026" at bounding box center [325, 155] width 1 height 1
radio input "true"
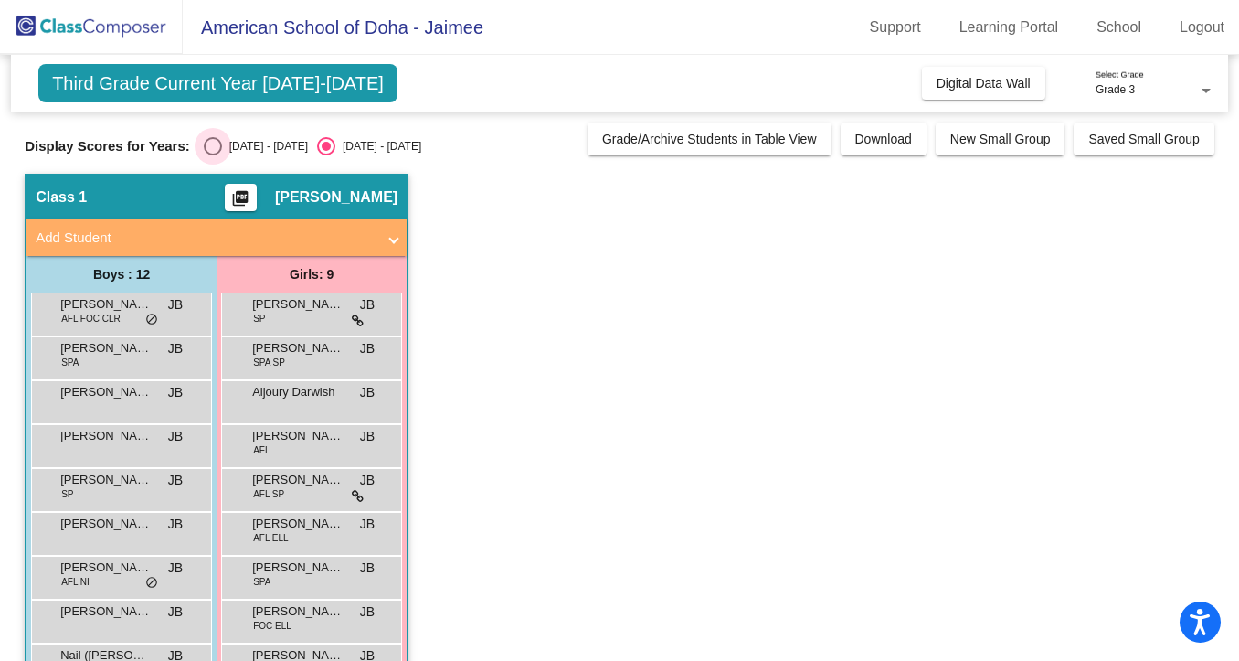
click at [204, 138] on div "Select an option" at bounding box center [213, 146] width 18 height 18
click at [212, 155] on input "[DATE] - [DATE]" at bounding box center [212, 155] width 1 height 1
radio input "true"
